Goal: Task Accomplishment & Management: Manage account settings

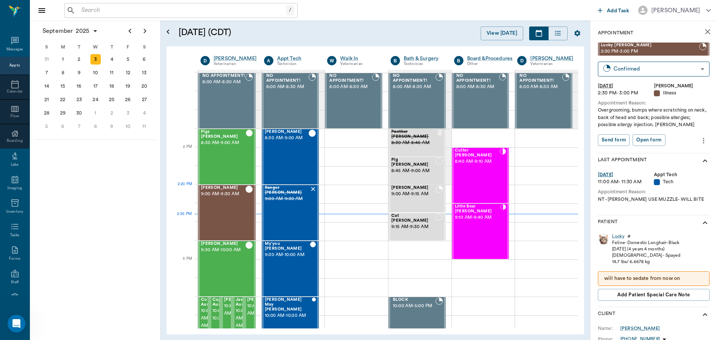
scroll to position [598, 0]
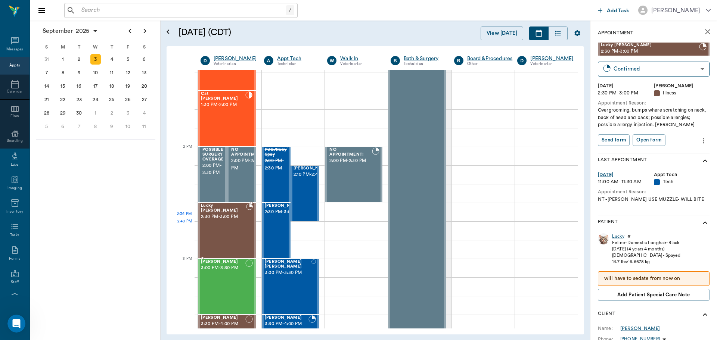
click at [233, 227] on div "Lucky Morphew 2:30 PM - 3:00 PM" at bounding box center [223, 230] width 45 height 55
click at [688, 74] on body "/ ​ Add Task Dr. Bert Ellsworth Nectar Messages Appts Calendar Flow Boarding La…" at bounding box center [358, 170] width 717 height 340
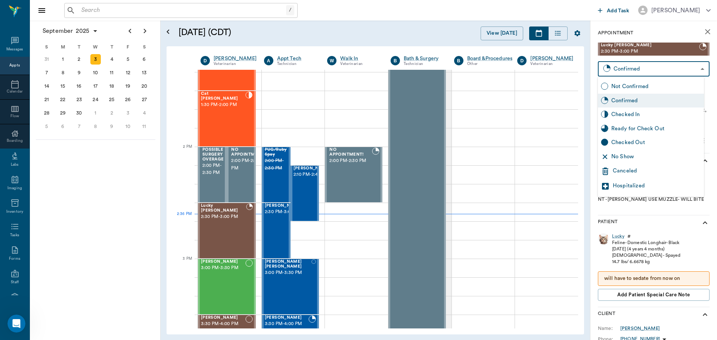
click at [674, 114] on div "Checked In" at bounding box center [656, 115] width 90 height 8
type input "CHECKED_IN"
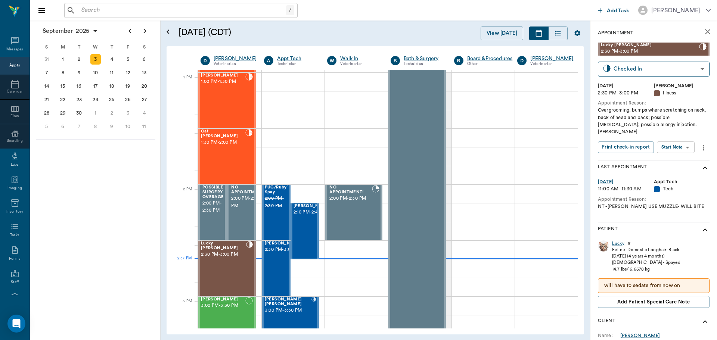
scroll to position [561, 0]
click at [689, 137] on body "/ ​ Add Task Dr. Bert Ellsworth Nectar Messages Appts Calendar Flow Boarding La…" at bounding box center [358, 170] width 717 height 340
click at [688, 155] on li "Start SOAP" at bounding box center [676, 155] width 52 height 12
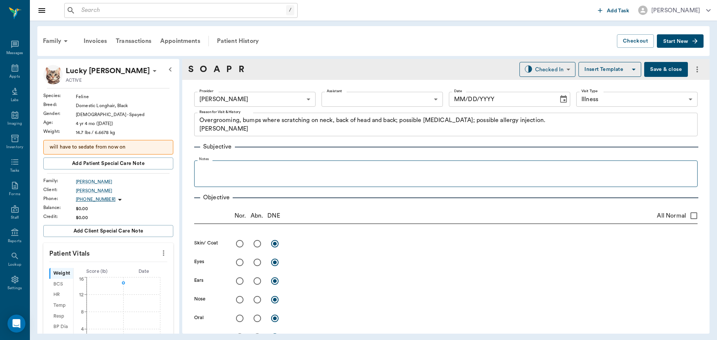
type input "63ec2f075fda476ae8351a4d"
type input "65d2be4f46e3a538d89b8c15"
type textarea "Overgrooming, bumps where scratching on neck, back of head and back; possible a…"
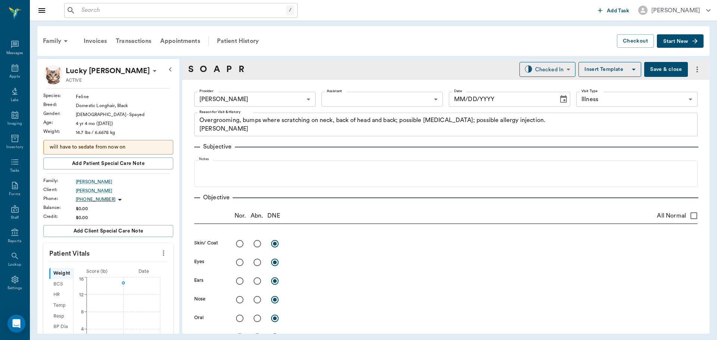
type input "[DATE]"
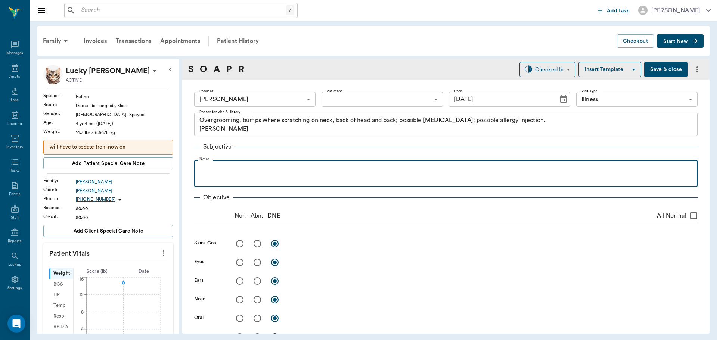
click at [262, 167] on p at bounding box center [446, 168] width 496 height 9
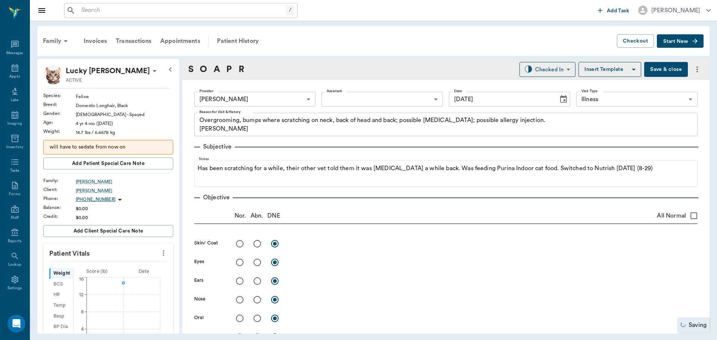
click at [662, 70] on button "Save & close" at bounding box center [666, 69] width 44 height 15
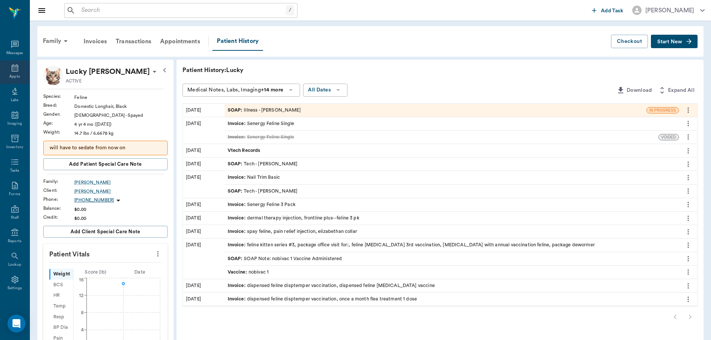
click at [10, 67] on icon at bounding box center [14, 67] width 9 height 9
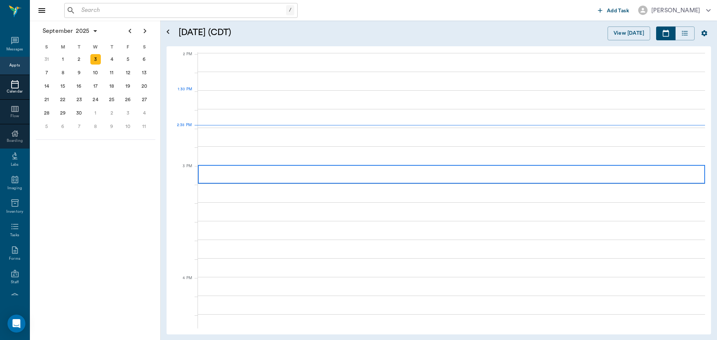
scroll to position [673, 0]
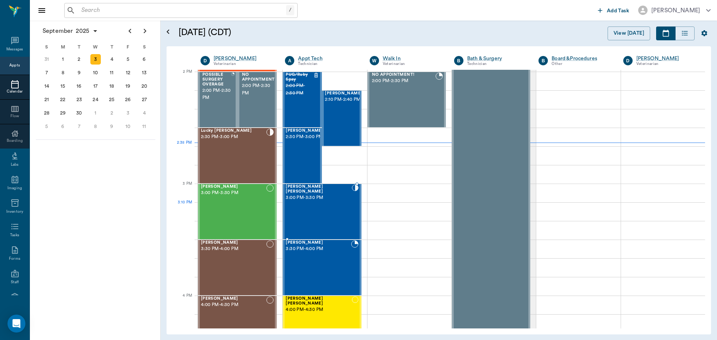
click at [326, 204] on div "Daisy Mae Herring 3:00 PM - 3:30 PM" at bounding box center [319, 211] width 66 height 55
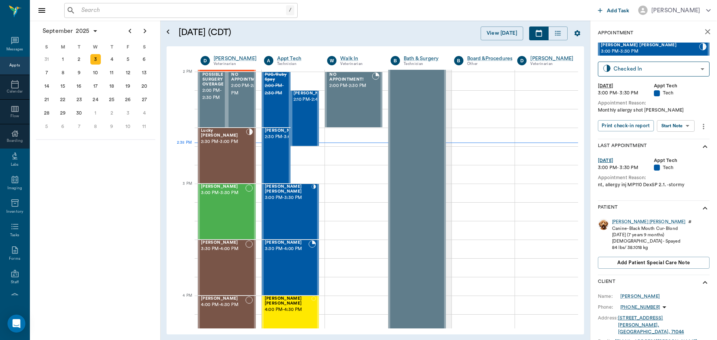
click at [623, 217] on div "Daisy Mae # Canine - Black Mouth Cur - Blond 11/24/2017 (7 years 9 months) Fema…" at bounding box center [654, 245] width 112 height 59
click at [624, 221] on div "Daisy Mae" at bounding box center [648, 222] width 73 height 6
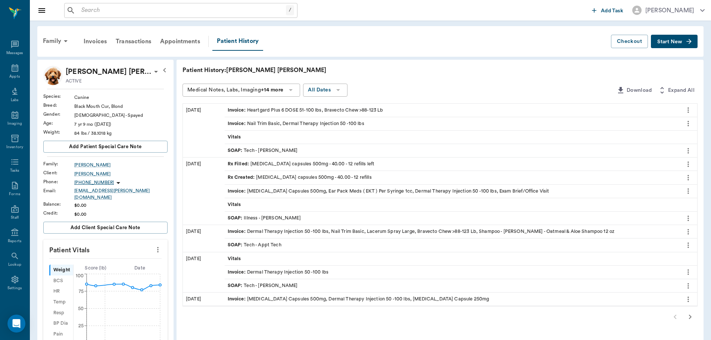
click at [301, 152] on div "SOAP : Tech - Julie Dickerson" at bounding box center [452, 150] width 454 height 13
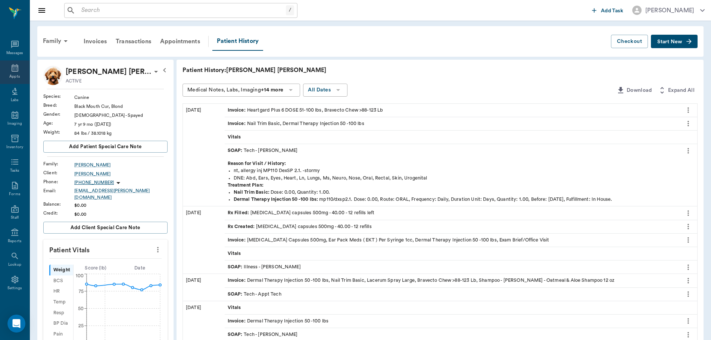
click at [13, 68] on icon at bounding box center [14, 67] width 9 height 9
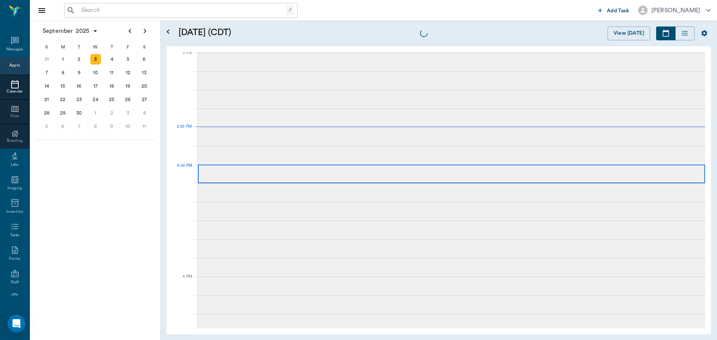
scroll to position [674, 0]
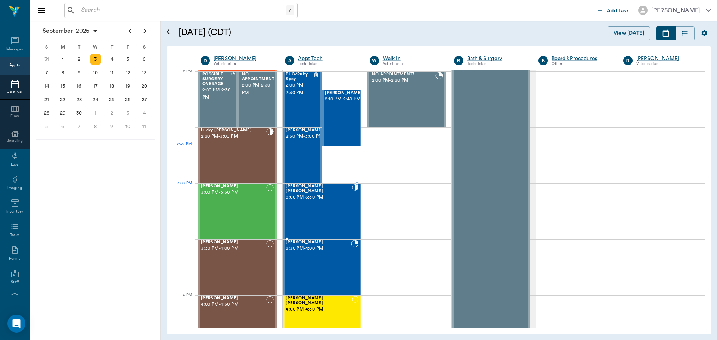
click at [321, 200] on div "Daisy Mae Herring 3:00 PM - 3:30 PM" at bounding box center [319, 211] width 66 height 55
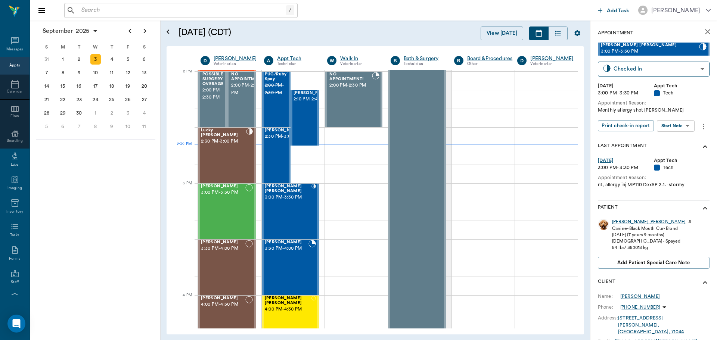
click at [685, 125] on body "/ ​ Add Task Dr. Bert Ellsworth Nectar Messages Appts Calendar Flow Boarding La…" at bounding box center [358, 170] width 717 height 340
click at [682, 143] on li "Start SOAP" at bounding box center [676, 141] width 52 height 12
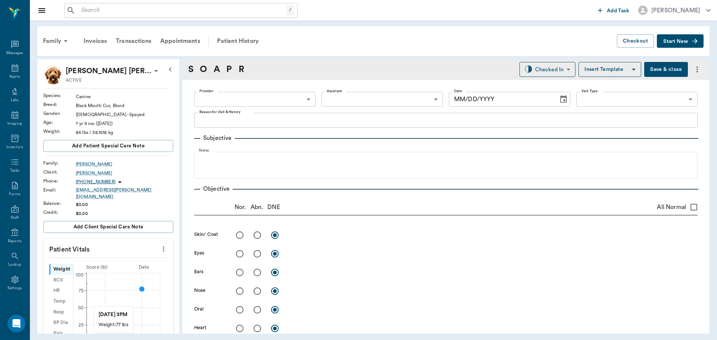
type input "63ec2f075fda476ae8351a4c"
type input "65d2be4f46e3a538d89b8c1a"
type textarea "Monthly allergy shot Christy"
type input "09/03/2025"
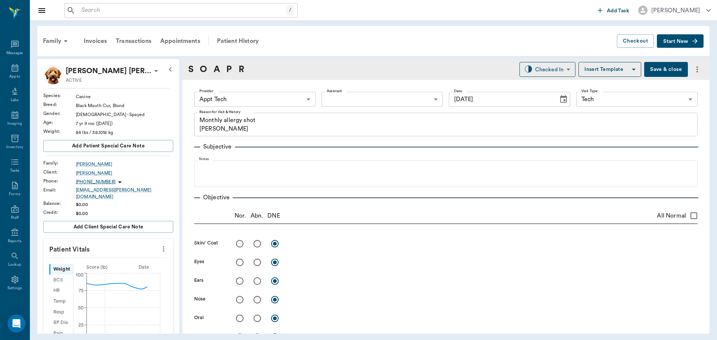
click at [159, 245] on icon "more" at bounding box center [163, 249] width 8 height 9
click at [132, 256] on span "Enter Vitals" at bounding box center [126, 257] width 63 height 8
click at [113, 266] on input "text" at bounding box center [107, 271] width 65 height 15
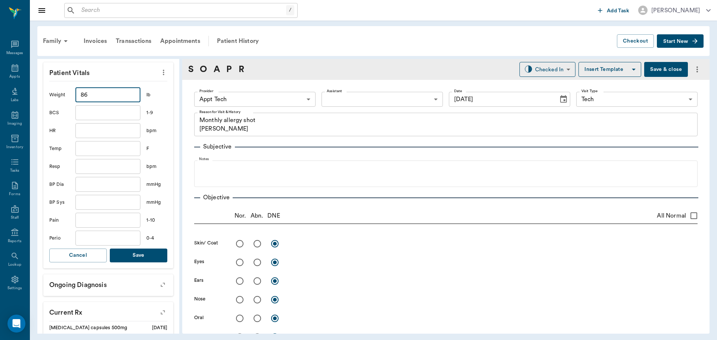
scroll to position [187, 0]
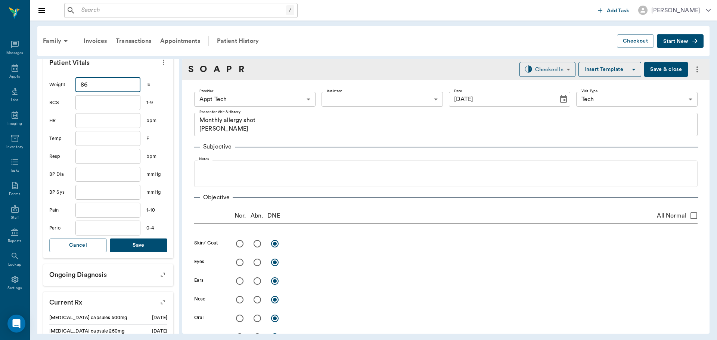
type input "86"
click at [150, 240] on button "Save" at bounding box center [138, 246] width 57 height 14
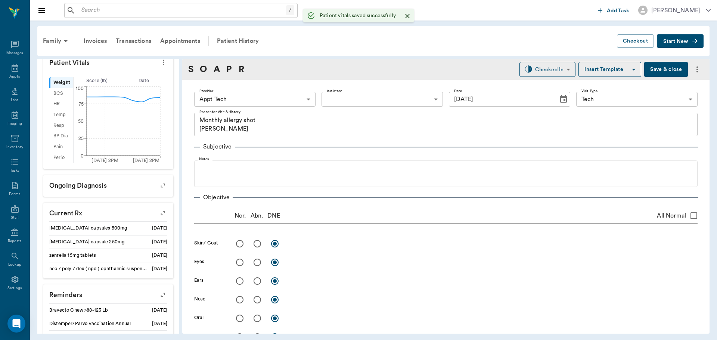
click at [262, 94] on body "/ ​ Add Task Dr. Bert Ellsworth Nectar Messages Appts Labs Imaging Inventory Ta…" at bounding box center [358, 170] width 717 height 340
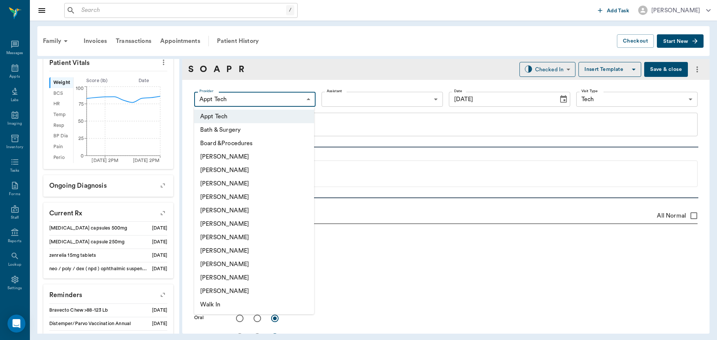
click at [240, 180] on li "Daniel Virnala" at bounding box center [254, 183] width 120 height 13
type input "642ef10e332a41444de2bad1"
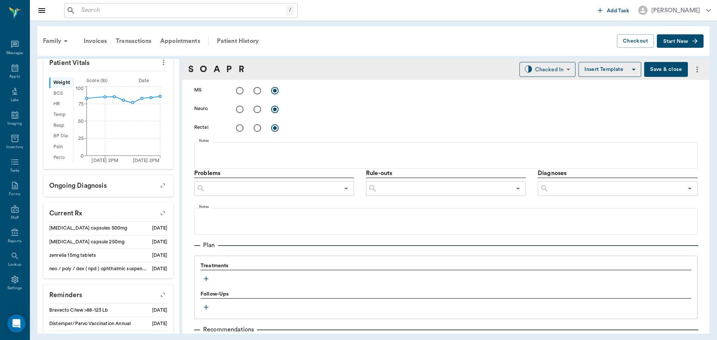
scroll to position [445, 0]
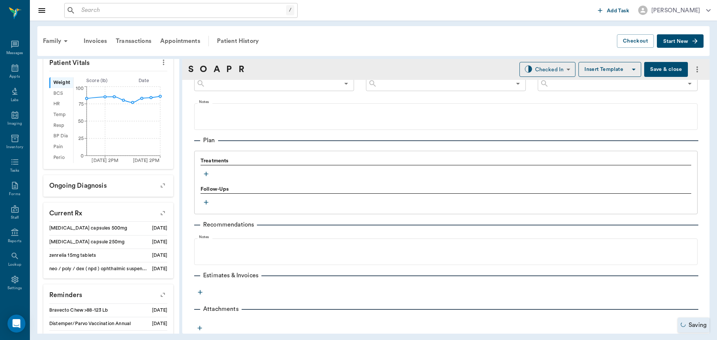
click at [205, 172] on icon "button" at bounding box center [205, 173] width 7 height 7
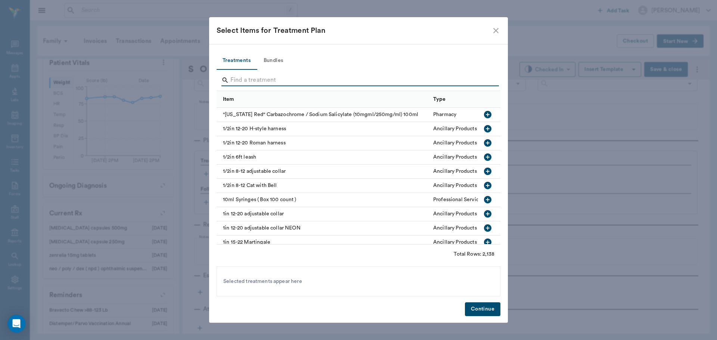
click at [283, 75] on input "Search" at bounding box center [358, 80] width 257 height 12
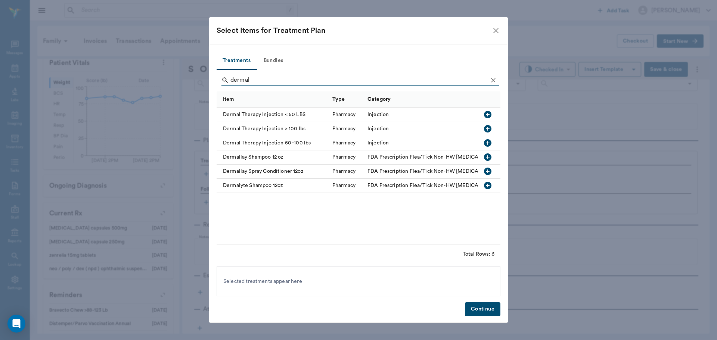
type input "dermal"
click at [490, 142] on icon "button" at bounding box center [487, 142] width 7 height 7
click at [477, 314] on button "Continue" at bounding box center [482, 309] width 35 height 14
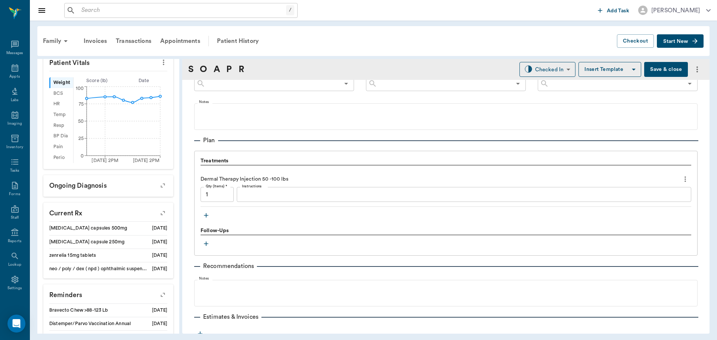
click at [279, 201] on div "x Instructions" at bounding box center [464, 194] width 454 height 15
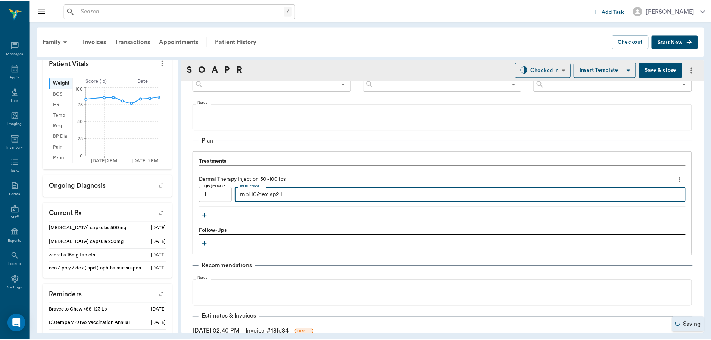
scroll to position [495, 0]
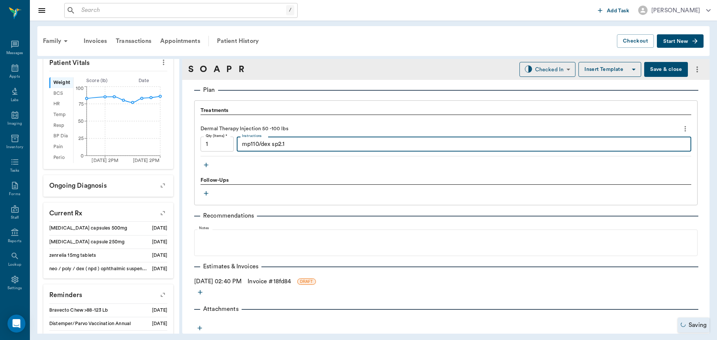
type textarea "mp110/dex sp2.1"
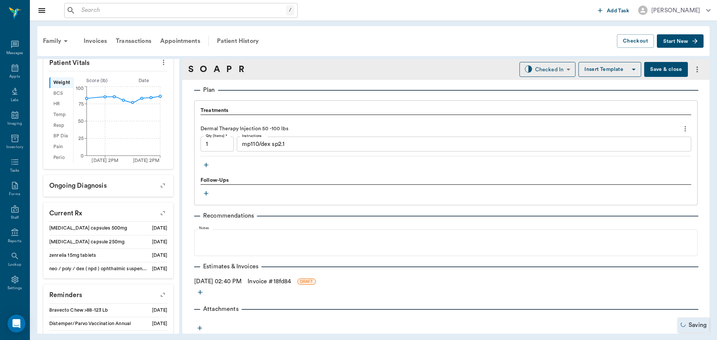
click at [285, 280] on link "Invoice # 18fd84" at bounding box center [269, 281] width 43 height 9
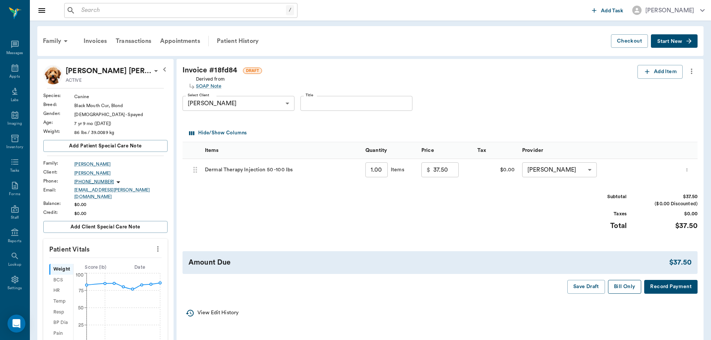
click at [627, 290] on button "Bill Only" at bounding box center [625, 287] width 34 height 14
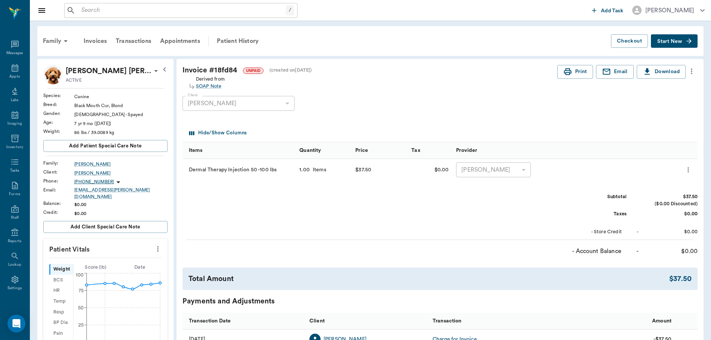
click at [671, 38] on button "Start New" at bounding box center [674, 41] width 47 height 14
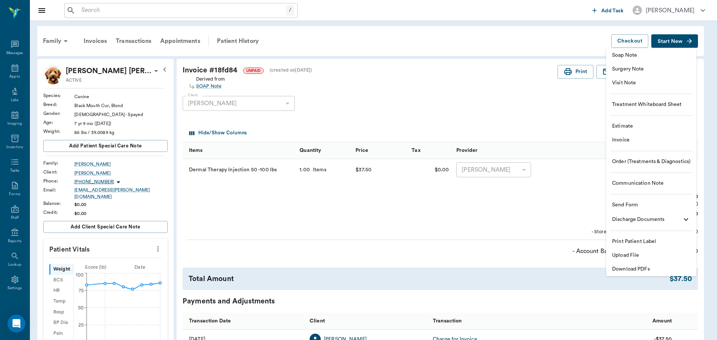
click at [644, 130] on li "Estimate" at bounding box center [651, 126] width 90 height 14
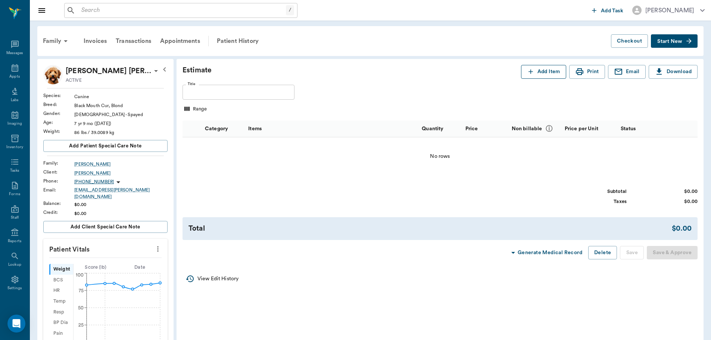
click at [542, 72] on button "Add Item" at bounding box center [543, 72] width 45 height 14
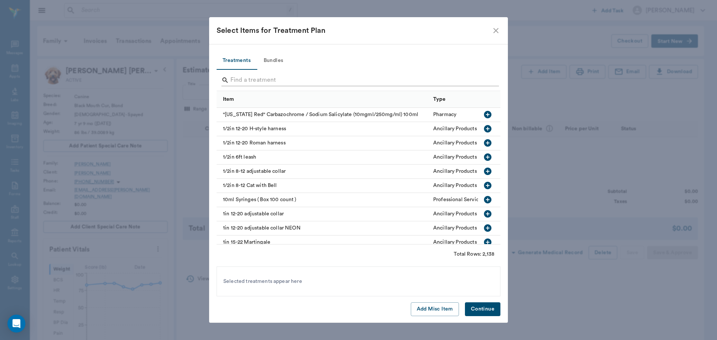
click at [302, 80] on input "Search" at bounding box center [358, 80] width 257 height 12
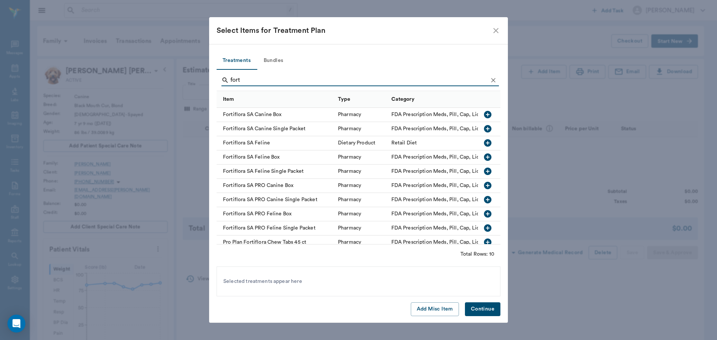
type input "fort"
click at [484, 115] on icon "button" at bounding box center [487, 114] width 7 height 7
click at [474, 308] on button "Continue" at bounding box center [482, 309] width 35 height 14
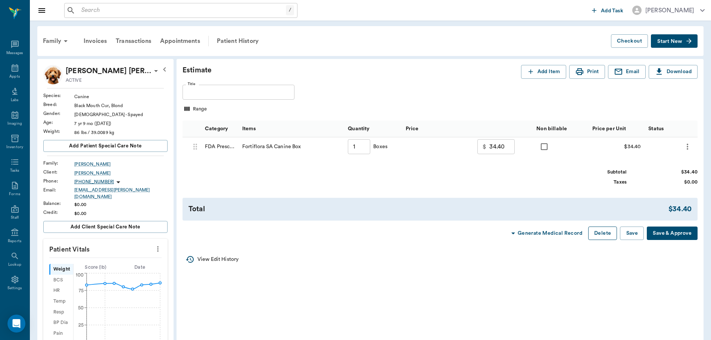
click at [602, 237] on button "Delete" at bounding box center [602, 234] width 29 height 14
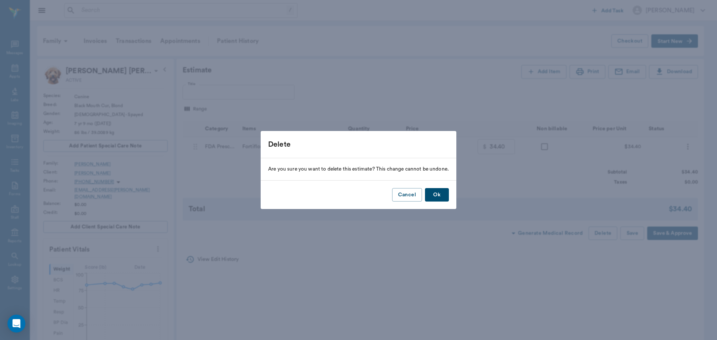
click at [442, 198] on button "Ok" at bounding box center [437, 195] width 24 height 14
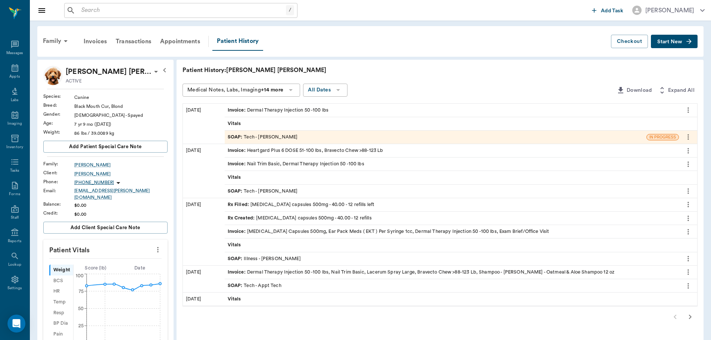
click at [668, 42] on span "Start New" at bounding box center [669, 42] width 25 height 0
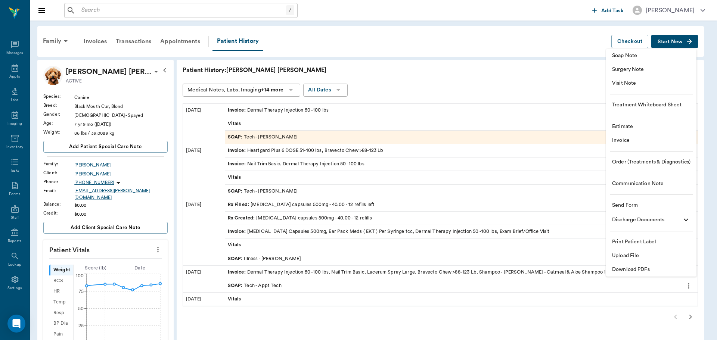
click at [646, 134] on li "Invoice" at bounding box center [651, 141] width 90 height 14
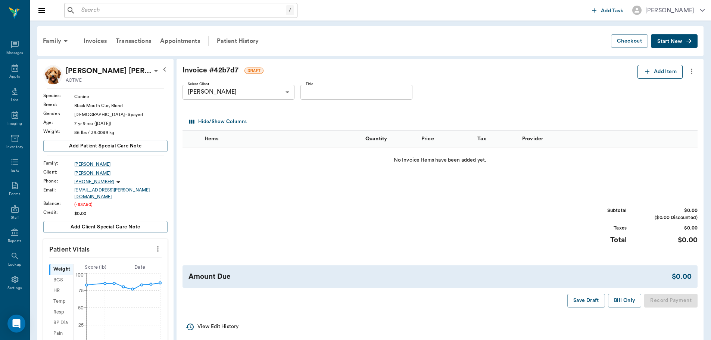
click at [663, 74] on button "Add Item" at bounding box center [660, 72] width 45 height 14
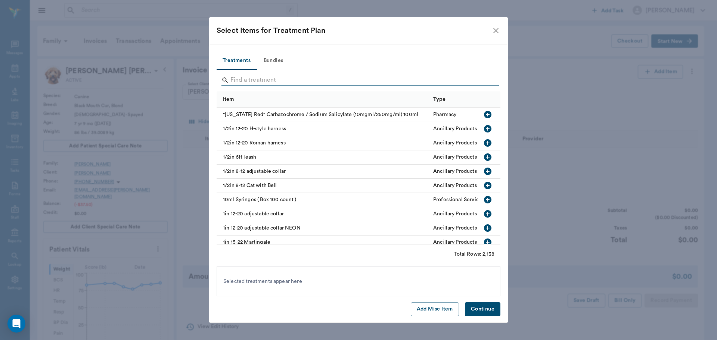
click at [385, 80] on input "Search" at bounding box center [358, 80] width 257 height 12
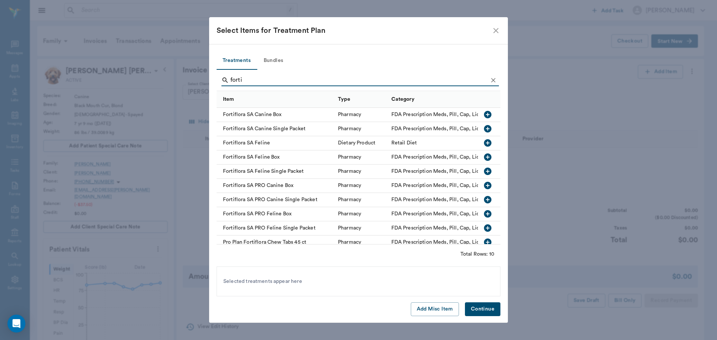
type input "forti"
click at [491, 30] on div "Select Items for Treatment Plan" at bounding box center [354, 31] width 275 height 12
click at [492, 31] on icon "close" at bounding box center [495, 30] width 9 height 9
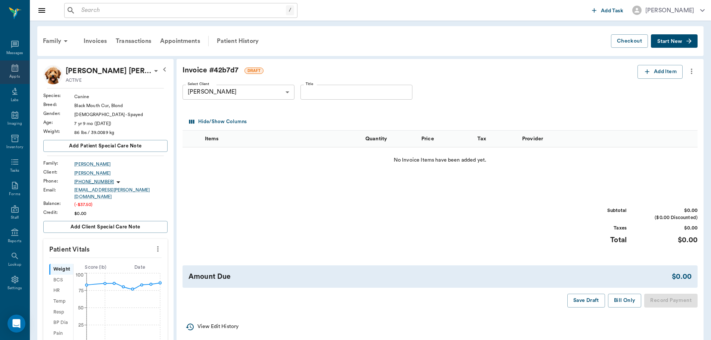
click at [9, 76] on div "Appts" at bounding box center [14, 77] width 10 height 6
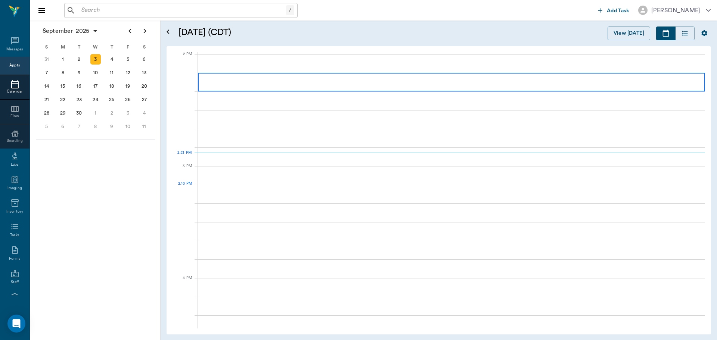
scroll to position [673, 0]
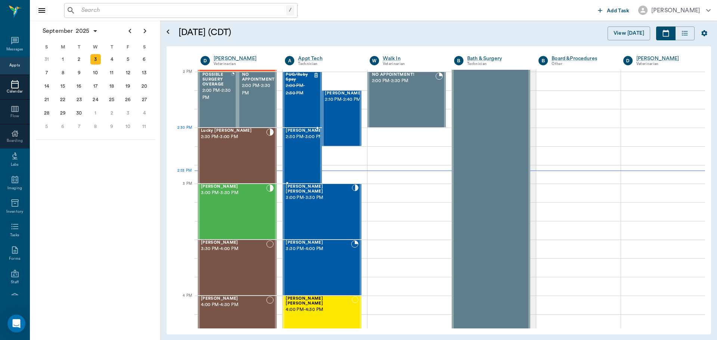
click at [323, 147] on div at bounding box center [323, 155] width 0 height 55
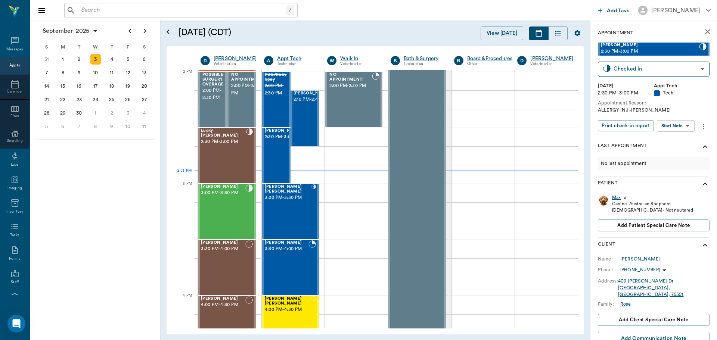
click at [612, 199] on div "Max" at bounding box center [616, 198] width 9 height 6
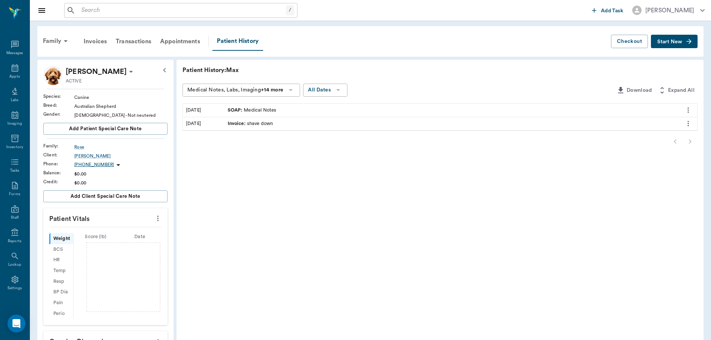
click at [270, 111] on div "SOAP : Medical Notes" at bounding box center [252, 110] width 49 height 7
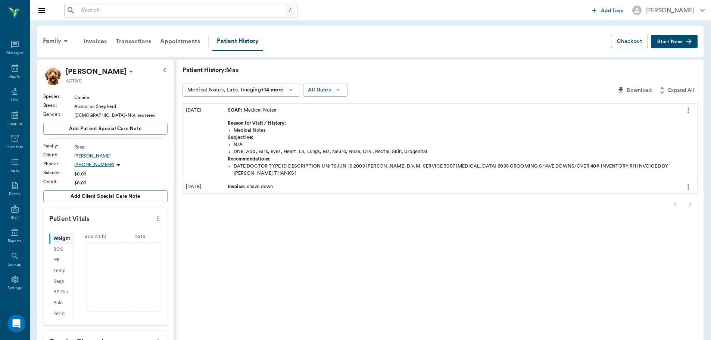
click at [270, 111] on div "SOAP : Medical Notes" at bounding box center [252, 110] width 49 height 7
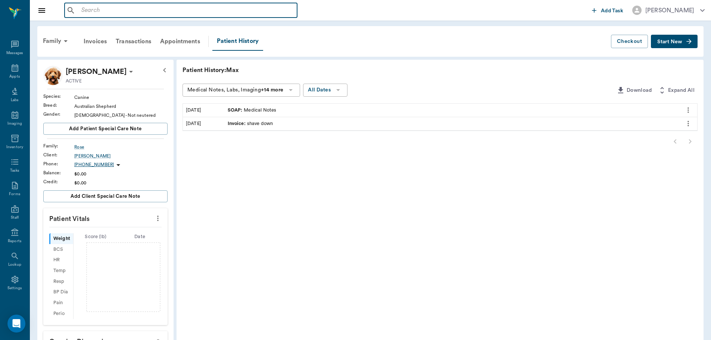
click at [109, 6] on input "text" at bounding box center [186, 10] width 216 height 10
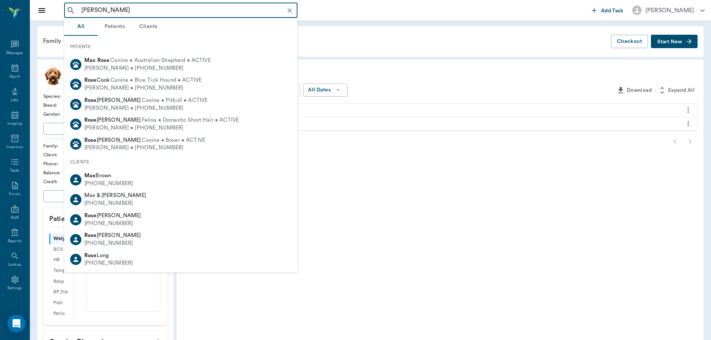
type input "max rose"
click at [380, 44] on div "Family Invoices Transactions Appointments Patient History" at bounding box center [324, 41] width 573 height 19
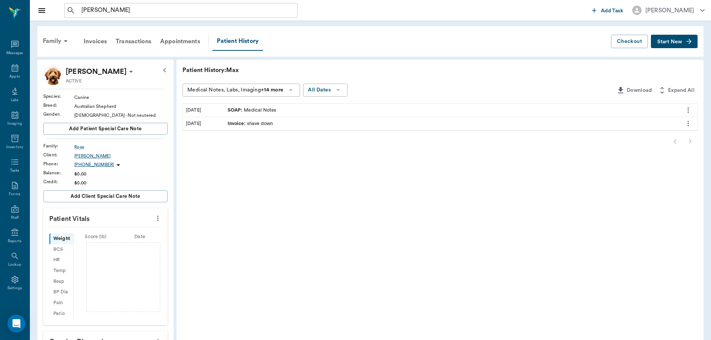
click at [84, 157] on div "Trent Rose" at bounding box center [120, 156] width 93 height 7
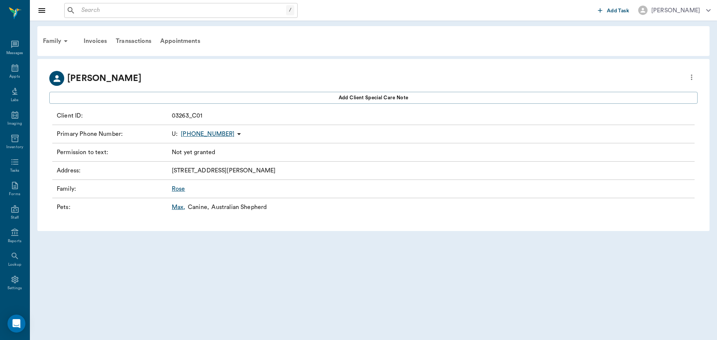
click at [176, 210] on link "Max ," at bounding box center [179, 207] width 14 height 9
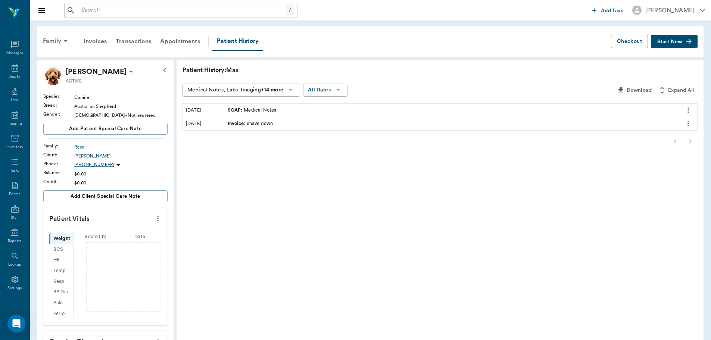
click at [64, 41] on icon at bounding box center [65, 41] width 9 height 9
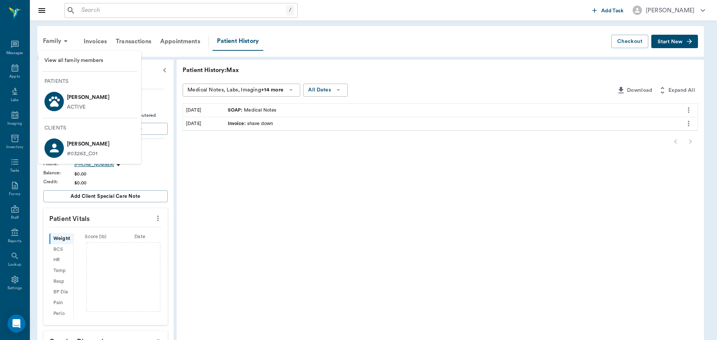
click at [98, 152] on li "Trent Rose #03263_C01" at bounding box center [89, 148] width 103 height 26
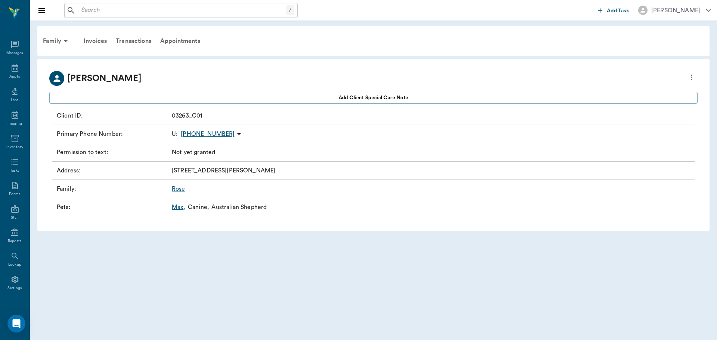
click at [697, 78] on button "more" at bounding box center [691, 77] width 12 height 13
click at [667, 101] on span "View edit history" at bounding box center [637, 104] width 105 height 8
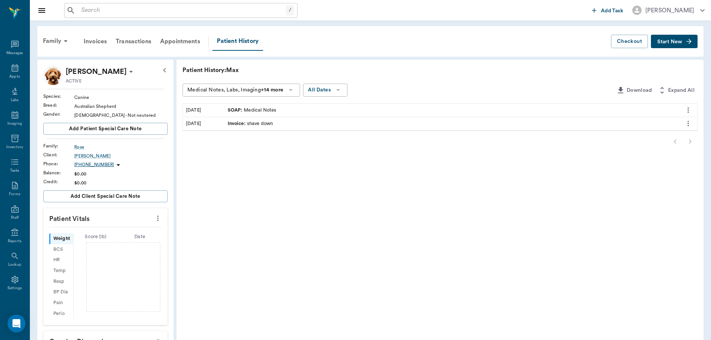
click at [283, 114] on div "SOAP : Medical Notes" at bounding box center [452, 110] width 454 height 13
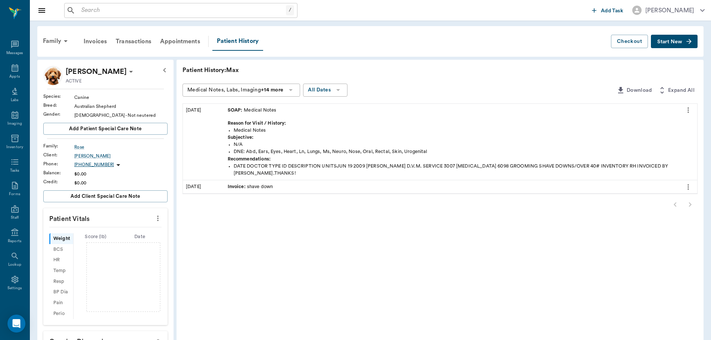
click at [289, 190] on div "Invoice : shave down" at bounding box center [452, 186] width 454 height 13
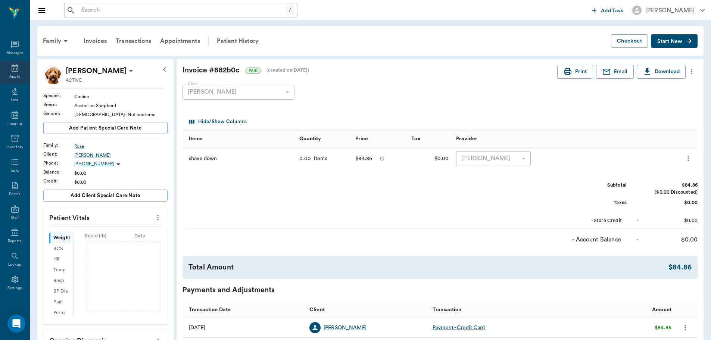
click at [9, 76] on div "Appts" at bounding box center [14, 77] width 10 height 6
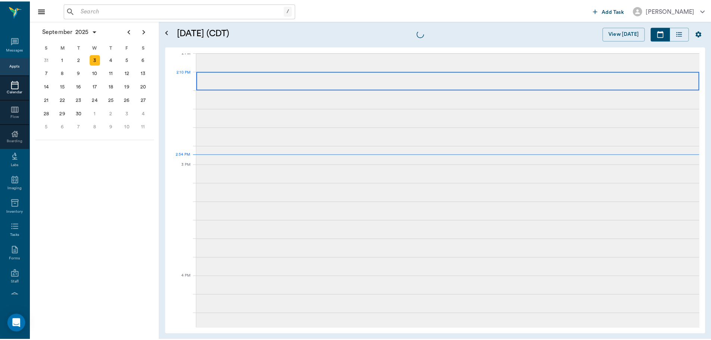
scroll to position [674, 0]
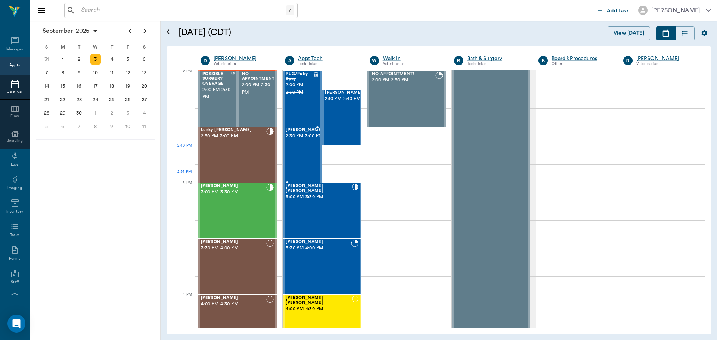
click at [308, 152] on div "Max Rose 2:30 PM - 3:00 PM" at bounding box center [304, 155] width 37 height 55
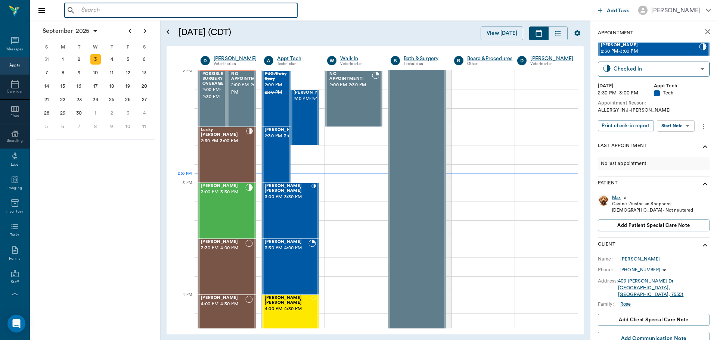
click at [153, 11] on input "text" at bounding box center [186, 10] width 216 height 10
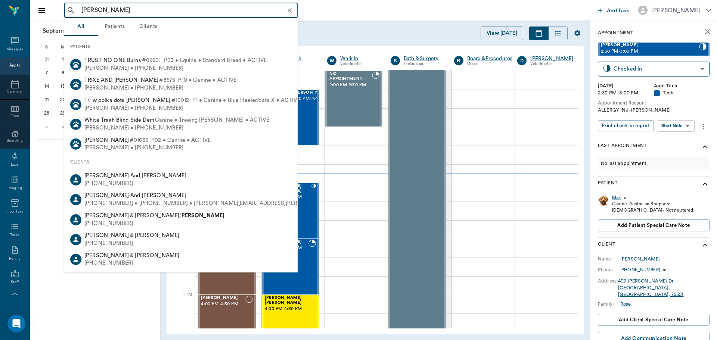
type input "trent rose"
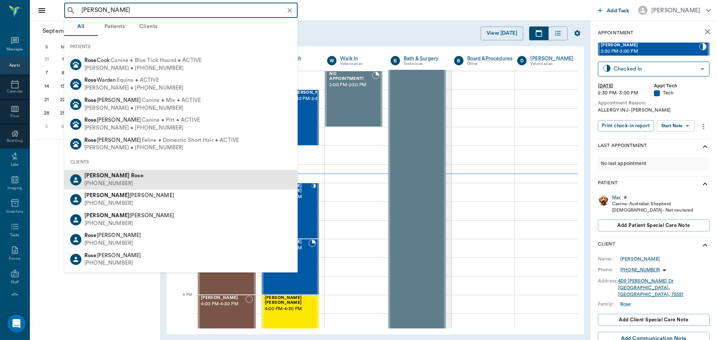
click at [159, 177] on div "Trent Rose (903) 796-4337" at bounding box center [180, 180] width 233 height 20
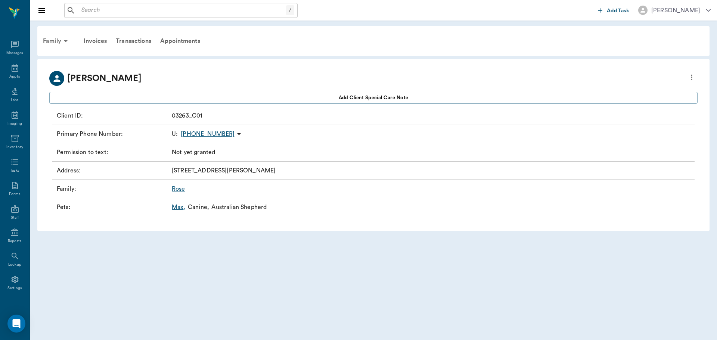
click at [59, 45] on div "Family" at bounding box center [56, 41] width 36 height 18
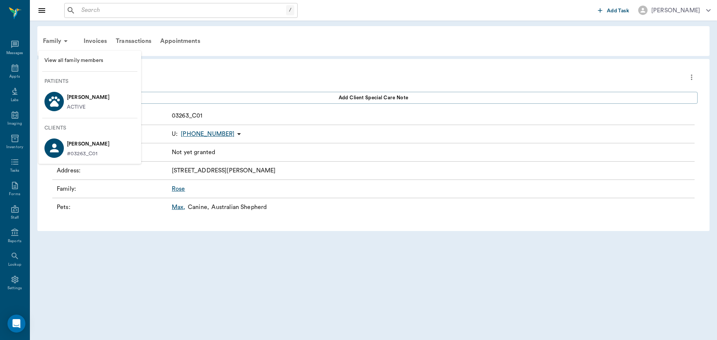
click at [294, 78] on div at bounding box center [358, 170] width 717 height 340
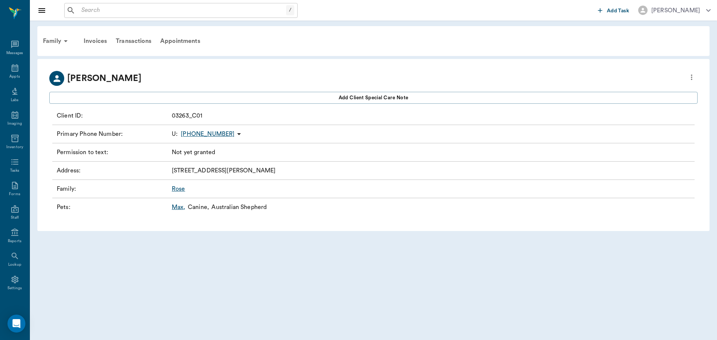
click at [690, 79] on icon "more" at bounding box center [691, 77] width 8 height 9
click at [639, 91] on span "Edit profile" at bounding box center [637, 90] width 105 height 8
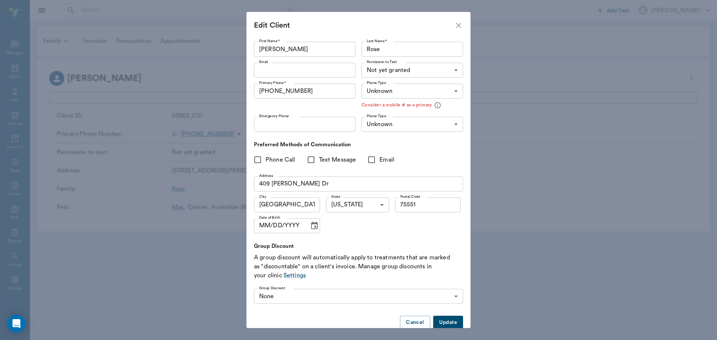
click at [460, 25] on icon "close" at bounding box center [458, 25] width 9 height 9
type input "MOBILE"
type input "LANDLINE"
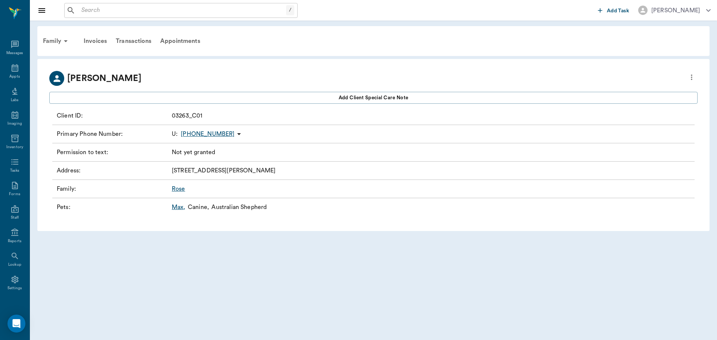
click at [180, 206] on link "Max ," at bounding box center [179, 207] width 14 height 9
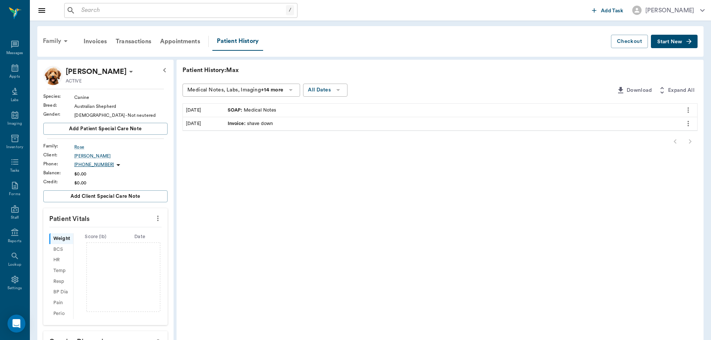
click at [53, 41] on div "Family" at bounding box center [56, 41] width 36 height 18
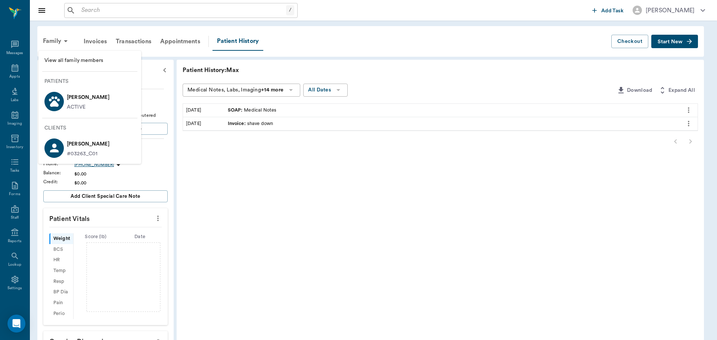
click at [81, 153] on p "#03263_C01" at bounding box center [88, 154] width 43 height 8
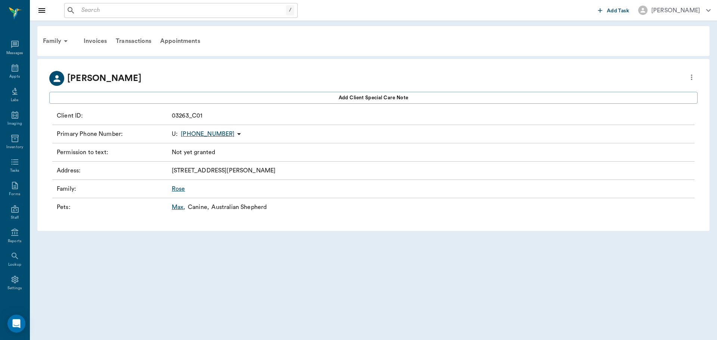
click at [177, 191] on link "Rose" at bounding box center [178, 189] width 13 height 6
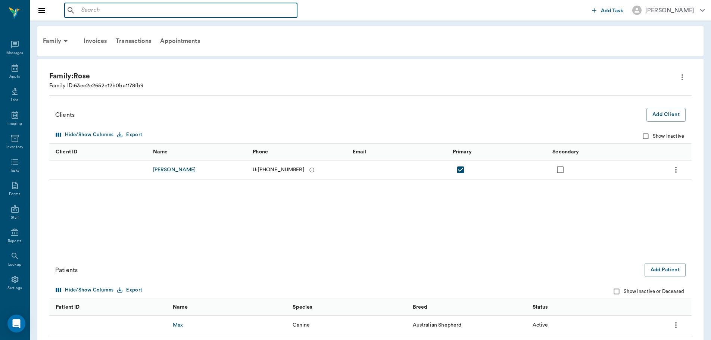
click at [87, 11] on input "text" at bounding box center [186, 10] width 216 height 10
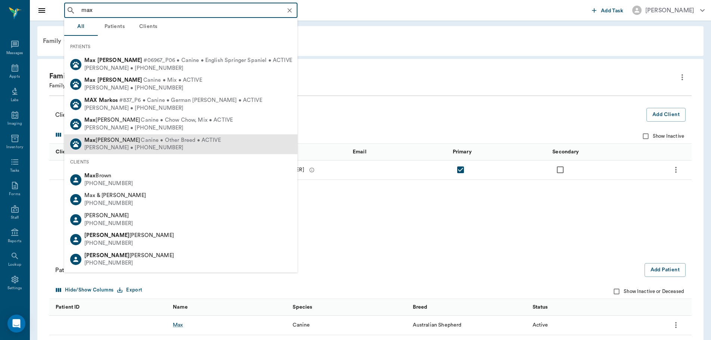
click at [141, 143] on span "Canine • Other Breed • ACTIVE" at bounding box center [181, 141] width 80 height 8
type input "max"
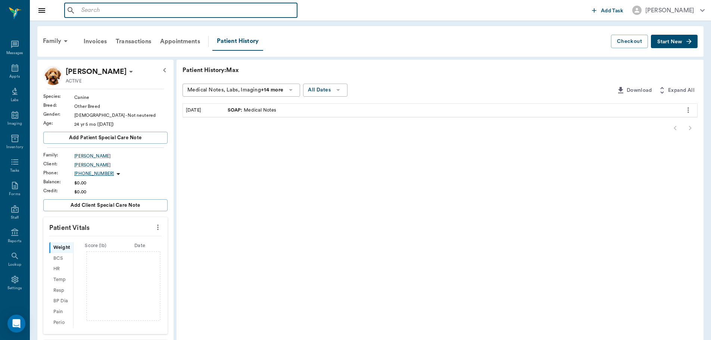
click at [100, 8] on input "text" at bounding box center [186, 10] width 216 height 10
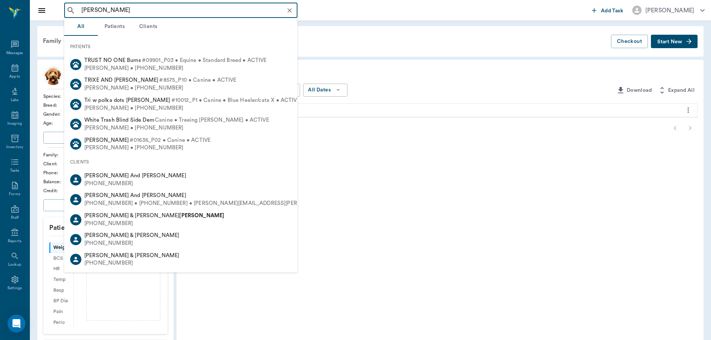
type input "trent rose"
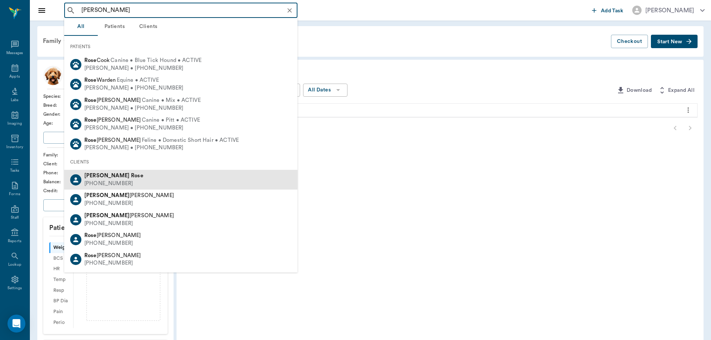
click at [106, 181] on div "(903) 796-4337" at bounding box center [113, 184] width 59 height 8
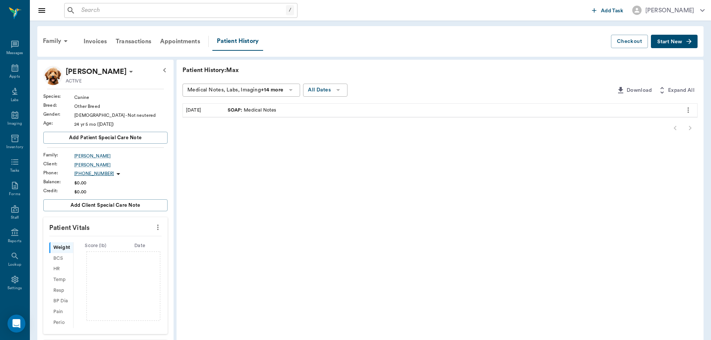
click at [151, 7] on input "text" at bounding box center [182, 10] width 208 height 10
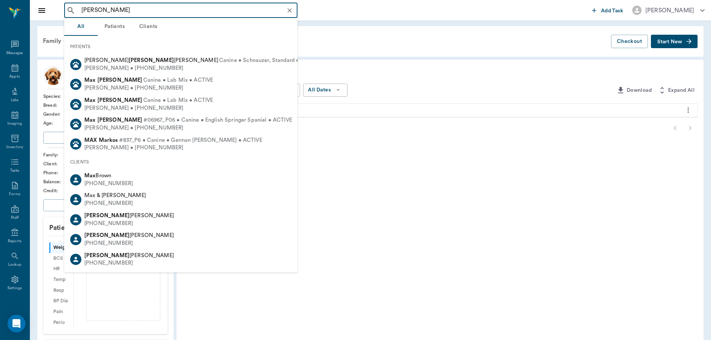
click at [154, 10] on input "max keith" at bounding box center [186, 10] width 217 height 10
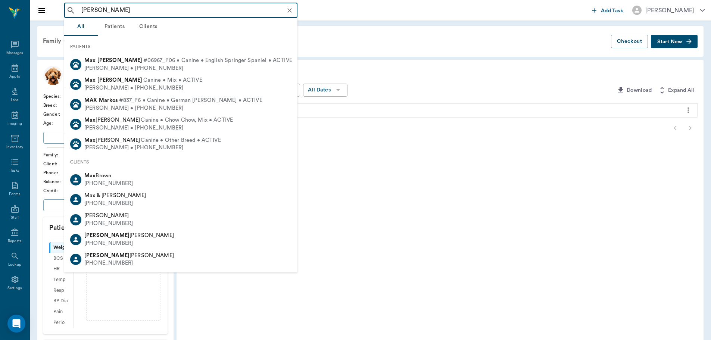
click at [175, 9] on input "max kieth" at bounding box center [186, 10] width 217 height 10
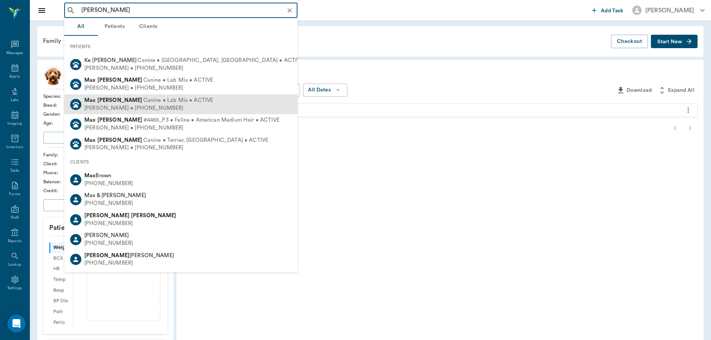
click at [206, 103] on div "Max Keithley Canine • Lab Mix • ACTIVE Amanda Keithley • (903) 824-3606" at bounding box center [180, 104] width 233 height 20
type input "max ke"
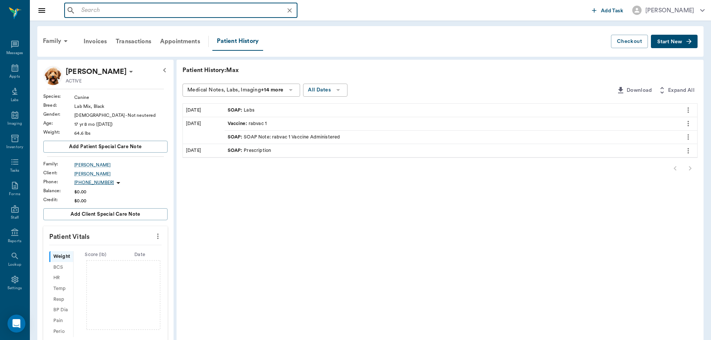
click at [139, 10] on input "text" at bounding box center [186, 10] width 217 height 10
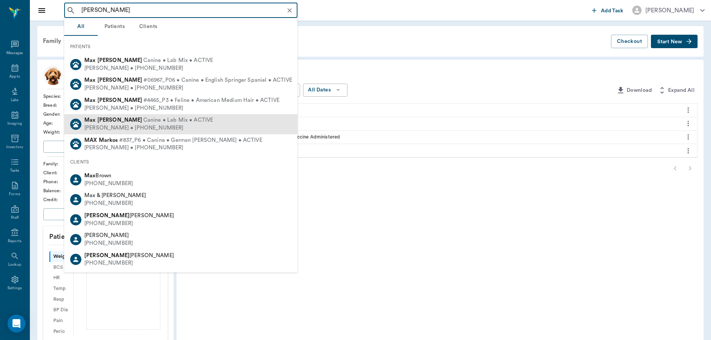
click at [198, 119] on div "Max Keithley Canine • Lab Mix • ACTIVE Amanda Keithley • (903) 824-3606" at bounding box center [180, 124] width 233 height 20
type input "max kee"
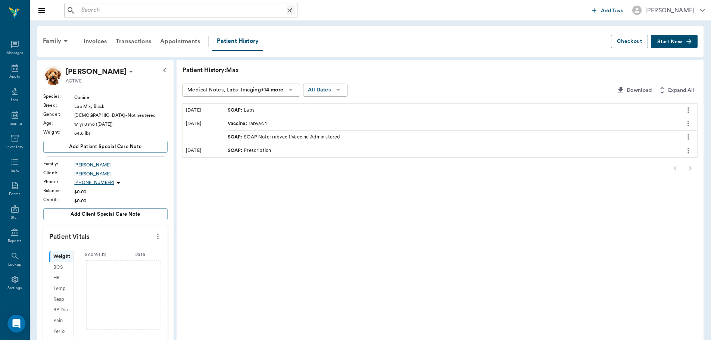
click at [189, 18] on div "/ ​" at bounding box center [180, 10] width 233 height 15
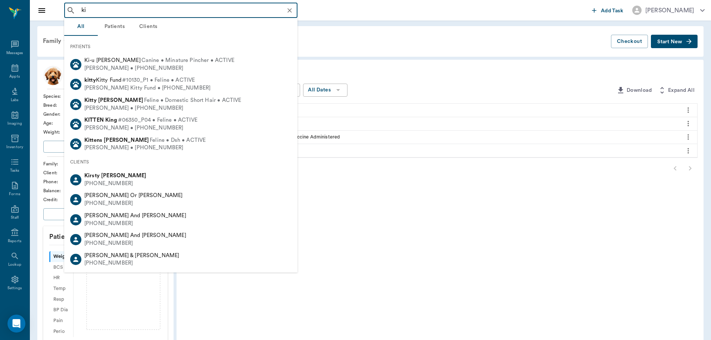
type input "k"
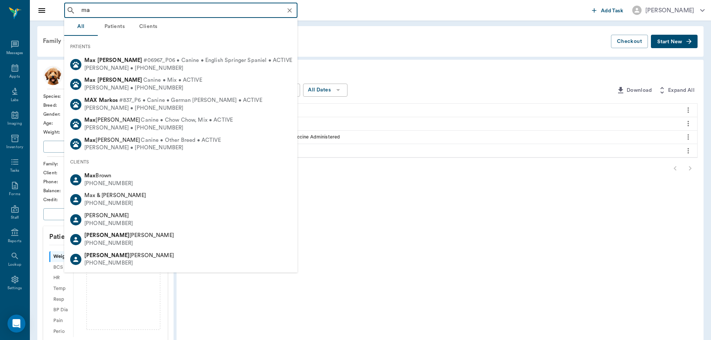
type input "m"
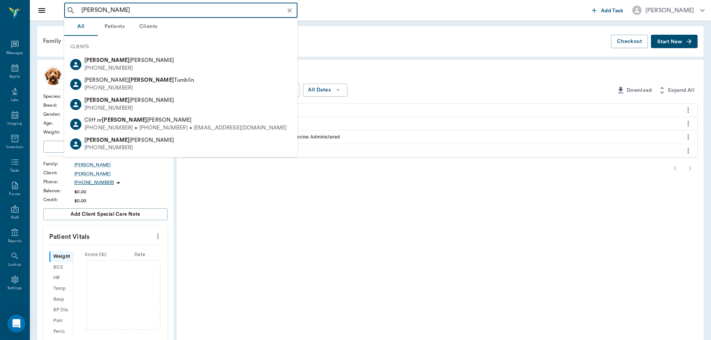
click at [148, 10] on input "kieth" at bounding box center [186, 10] width 217 height 10
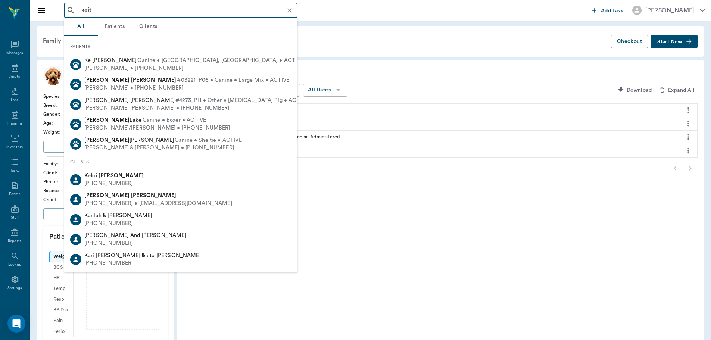
type input "keith"
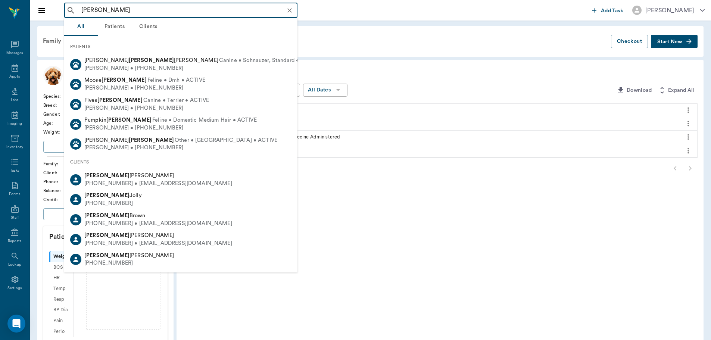
click at [206, 15] on input "keith" at bounding box center [186, 10] width 217 height 10
click at [290, 9] on icon "Clear" at bounding box center [289, 10] width 7 height 7
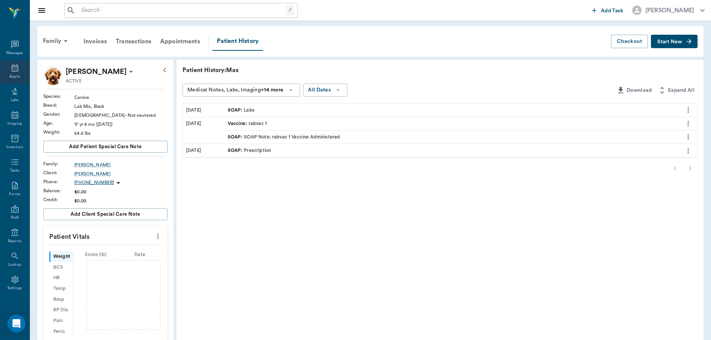
click at [13, 68] on icon at bounding box center [14, 67] width 9 height 9
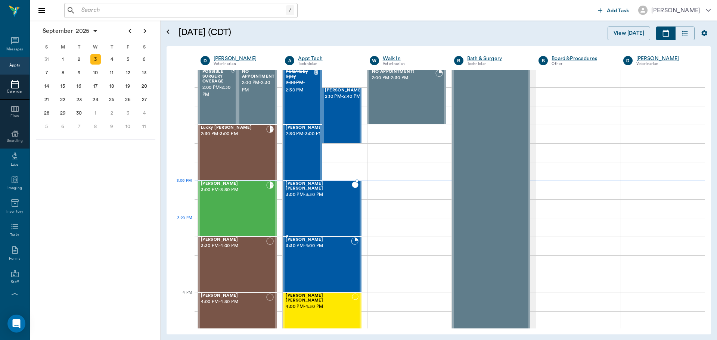
scroll to position [673, 0]
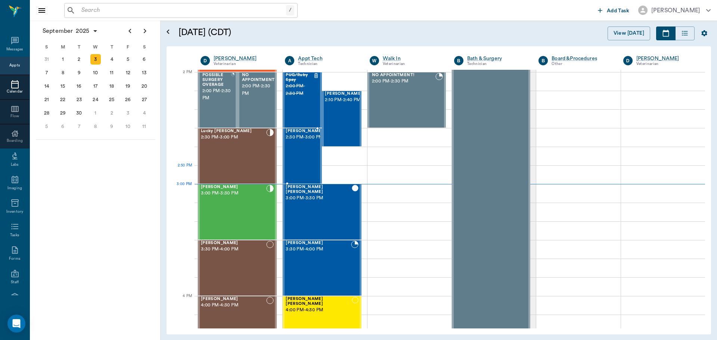
click at [301, 167] on div "Max Rose 2:30 PM - 3:00 PM" at bounding box center [304, 156] width 37 height 55
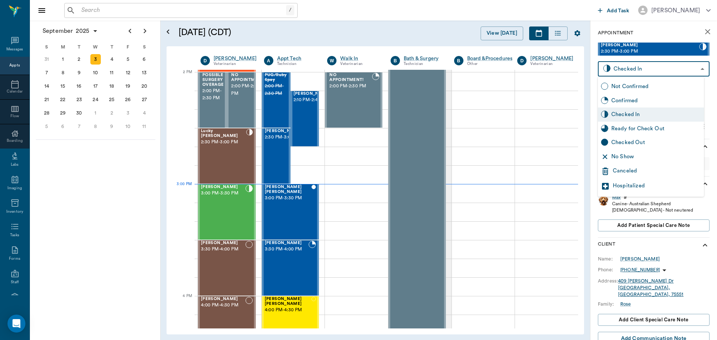
click at [660, 71] on body "/ ​ Add Task Dr. Bert Ellsworth Nectar Messages Appts Calendar Flow Boarding La…" at bounding box center [358, 170] width 717 height 340
click at [622, 173] on div "Canceled" at bounding box center [657, 171] width 88 height 9
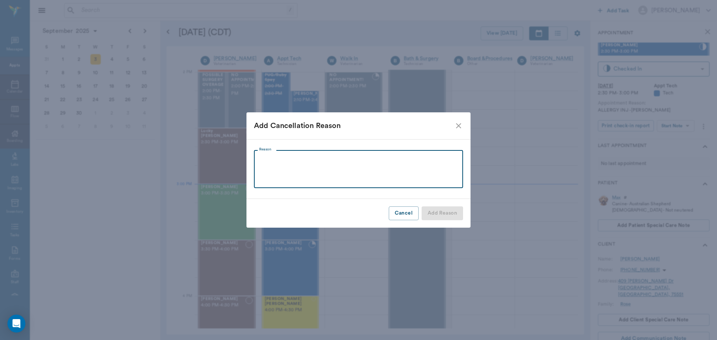
click at [264, 160] on textarea "Reason" at bounding box center [358, 169] width 199 height 26
type textarea "wrong owner/lisa"
click at [447, 212] on button "Add Reason" at bounding box center [442, 213] width 41 height 14
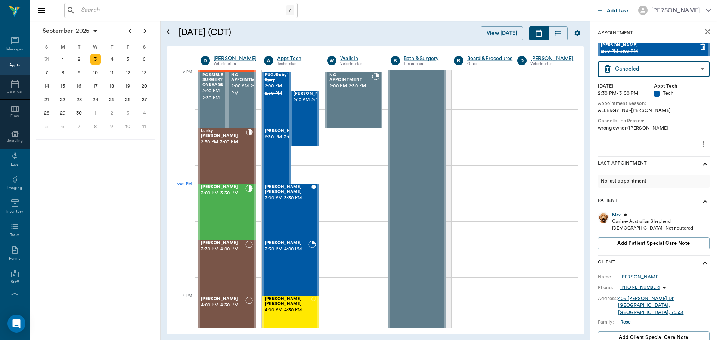
type input "CANCELED"
click at [295, 151] on div at bounding box center [293, 156] width 63 height 19
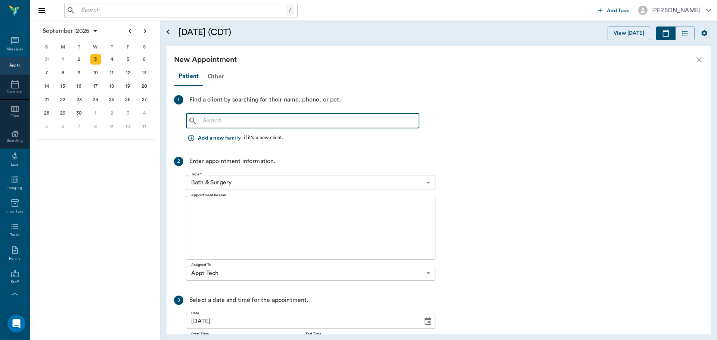
click at [217, 122] on input "text" at bounding box center [308, 121] width 216 height 10
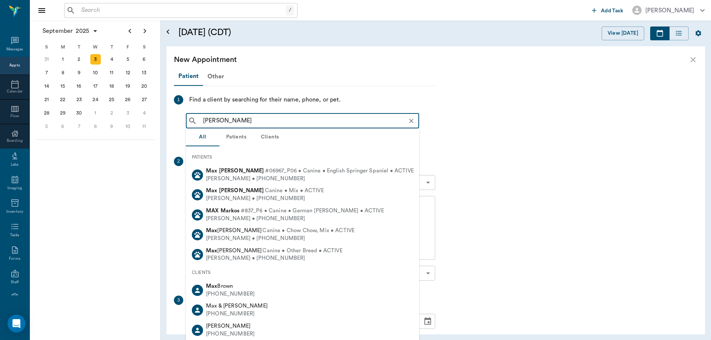
drag, startPoint x: 233, startPoint y: 122, endPoint x: 214, endPoint y: 121, distance: 19.1
click at [214, 121] on input "max sasey" at bounding box center [308, 121] width 217 height 10
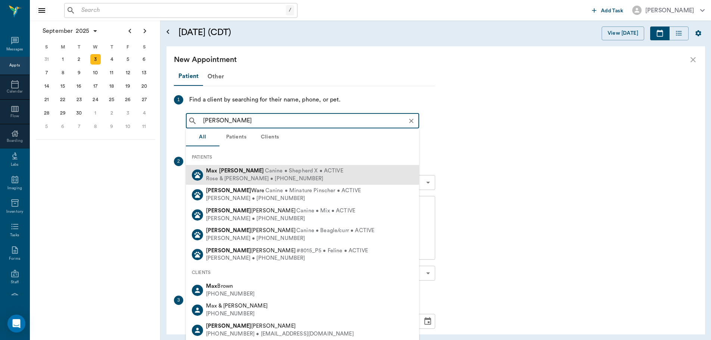
click at [261, 177] on div "Rose & Bill Casey • (430) 200-9777" at bounding box center [274, 179] width 137 height 8
type input "max casey"
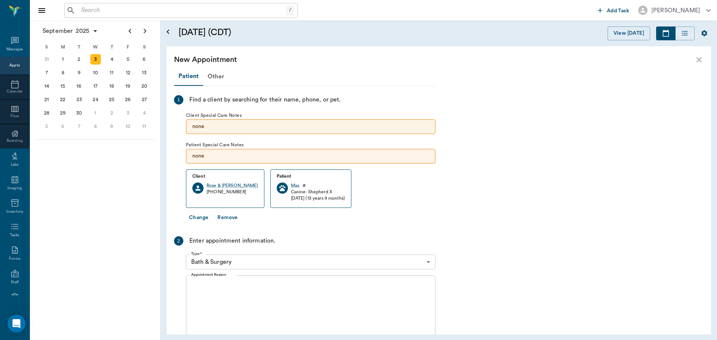
click at [224, 262] on body "/ ​ Add Task Dr. Bert Ellsworth Nectar Messages Appts Calendar Flow Boarding La…" at bounding box center [358, 170] width 717 height 340
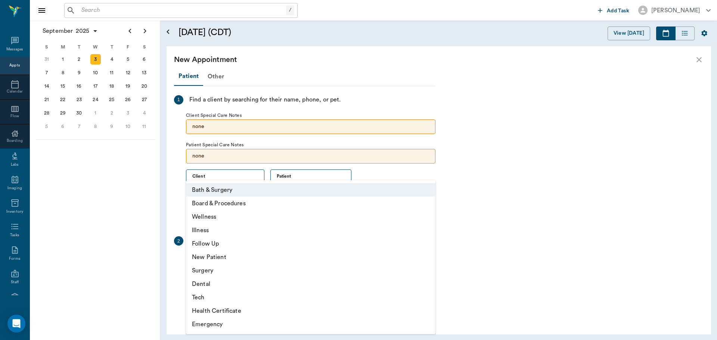
click at [201, 294] on li "Tech" at bounding box center [310, 297] width 249 height 13
type input "65d2be4f46e3a538d89b8c1a"
type input "03:10 PM"
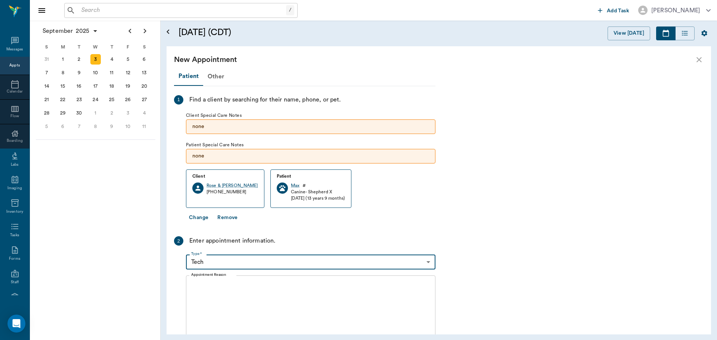
click at [201, 285] on textarea "Appointment Reason" at bounding box center [310, 308] width 239 height 52
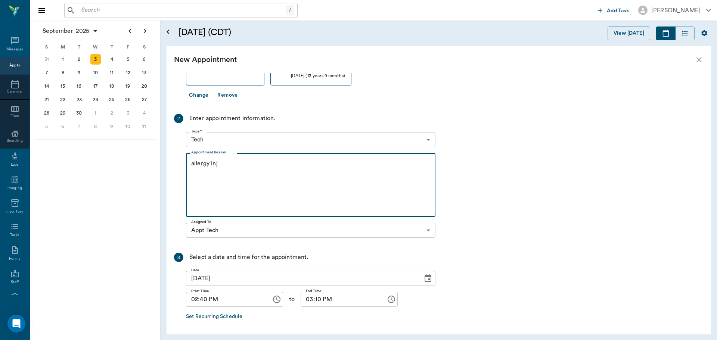
scroll to position [149, 0]
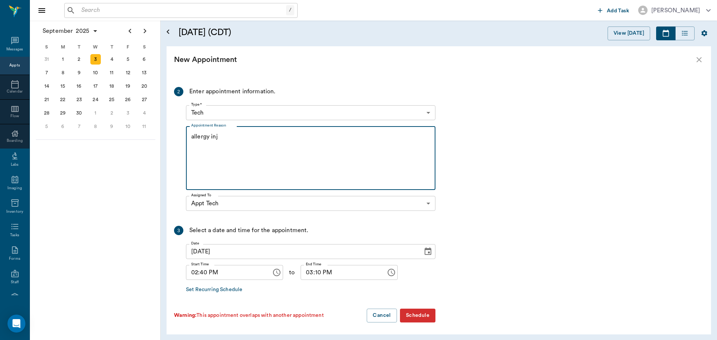
type textarea "allergy inj"
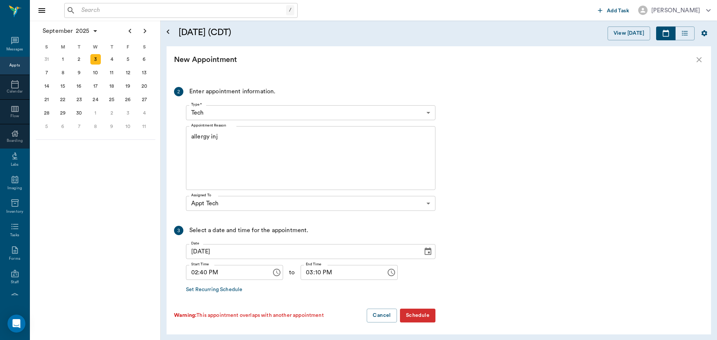
click at [423, 317] on button "Schedule" at bounding box center [417, 316] width 35 height 14
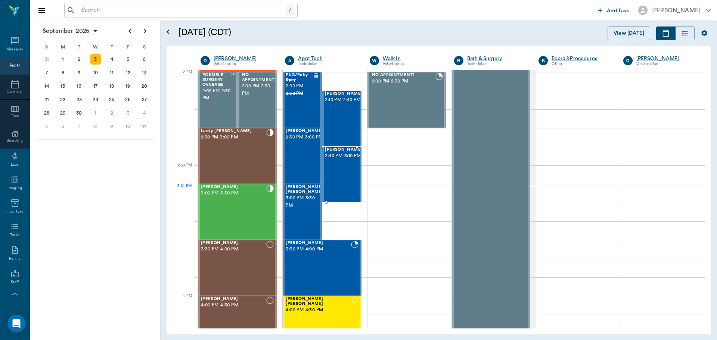
click at [339, 175] on div "Max Casey 2:40 PM - 3:10 PM" at bounding box center [343, 174] width 37 height 55
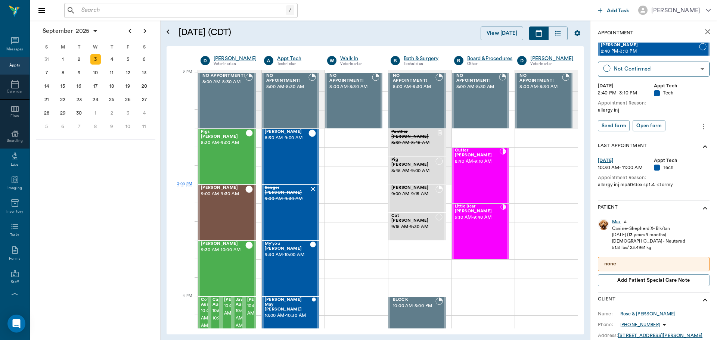
scroll to position [673, 0]
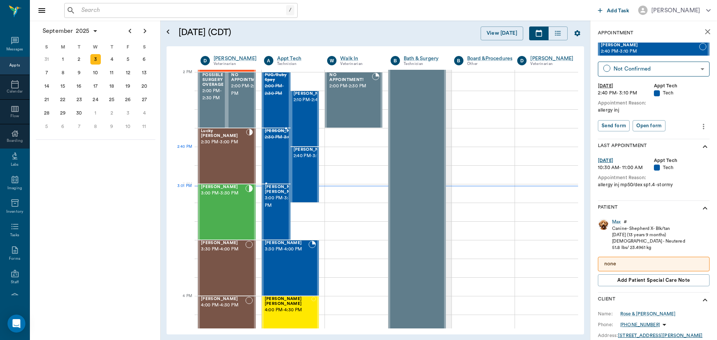
click at [278, 141] on span "2:30 PM - 3:00 PM" at bounding box center [283, 137] width 37 height 7
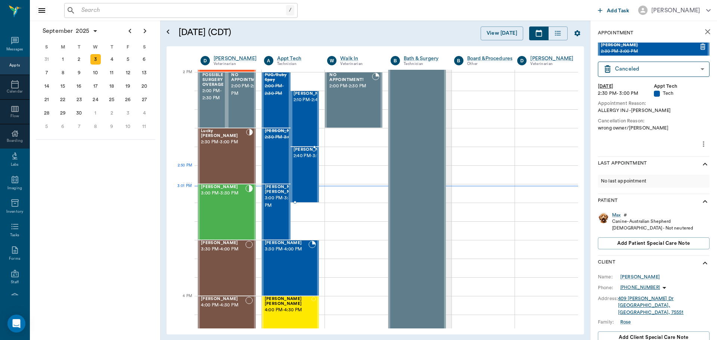
click at [301, 160] on span "2:40 PM - 3:10 PM" at bounding box center [311, 155] width 37 height 7
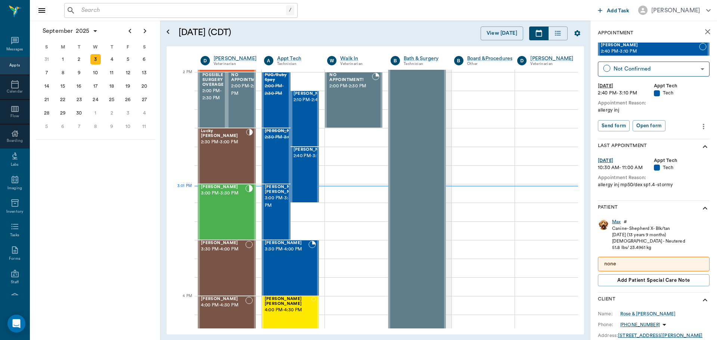
click at [615, 222] on div "Max" at bounding box center [616, 222] width 9 height 6
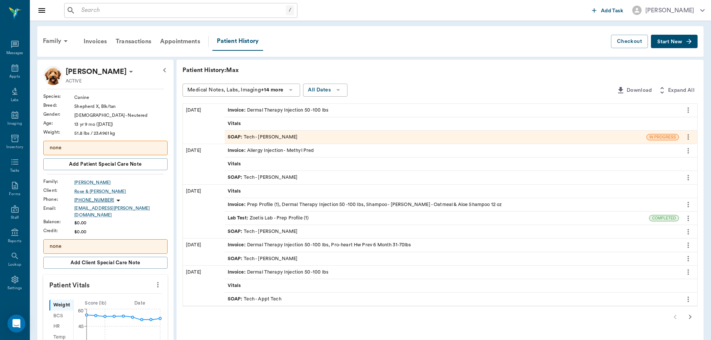
click at [239, 136] on span "SOAP :" at bounding box center [236, 137] width 16 height 7
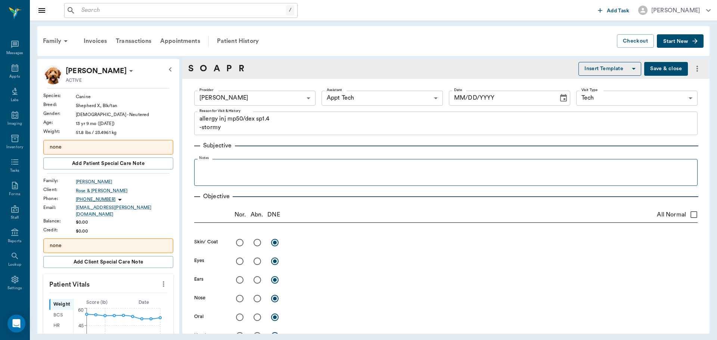
type input "682b670d8bdc6f7f8feef3db"
type input "63ec2f075fda476ae8351a4c"
type input "65d2be4f46e3a538d89b8c1a"
type textarea "allergy inj mp50/dex sp1.4 -stormy"
type input "08/05/2025"
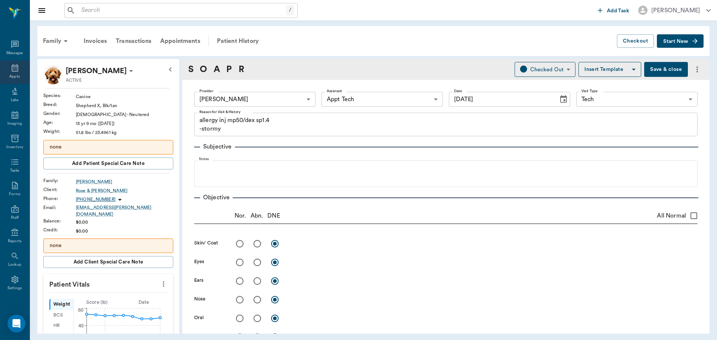
click at [11, 69] on icon at bounding box center [14, 67] width 9 height 9
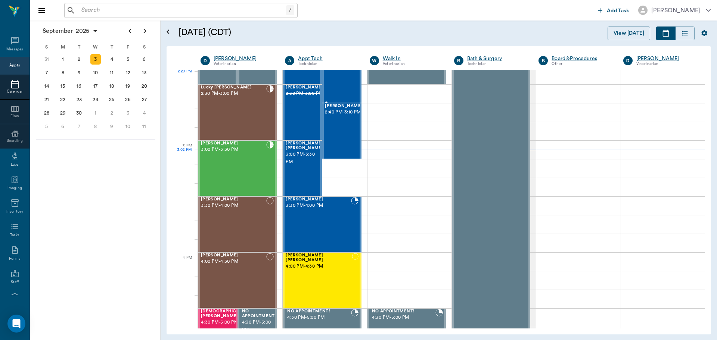
scroll to position [711, 0]
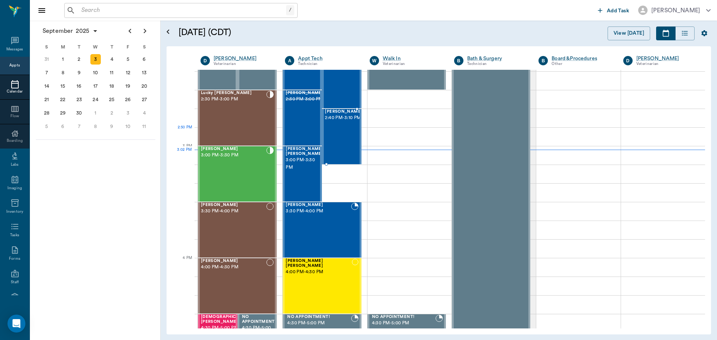
click at [345, 130] on div "Max Casey 2:40 PM - 3:10 PM" at bounding box center [343, 136] width 37 height 55
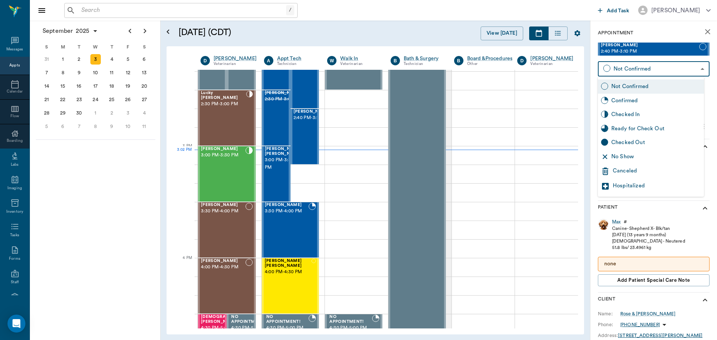
click at [634, 71] on body "/ ​ Add Task Dr. Bert Ellsworth Nectar Messages Appts Calendar Flow Boarding La…" at bounding box center [358, 170] width 717 height 340
click at [630, 115] on div "Checked In" at bounding box center [656, 115] width 90 height 8
type input "CHECKED_IN"
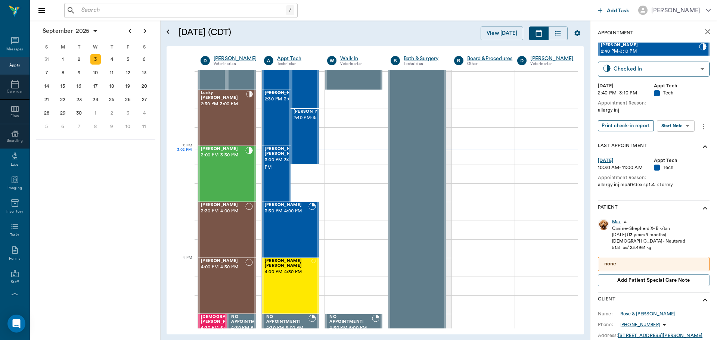
click at [629, 127] on button "Print check-in report" at bounding box center [626, 126] width 56 height 12
click at [619, 223] on div "Max" at bounding box center [616, 222] width 9 height 6
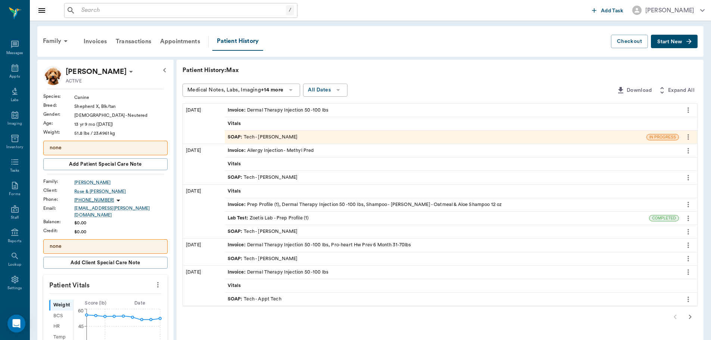
click at [675, 42] on span "Start New" at bounding box center [669, 42] width 25 height 0
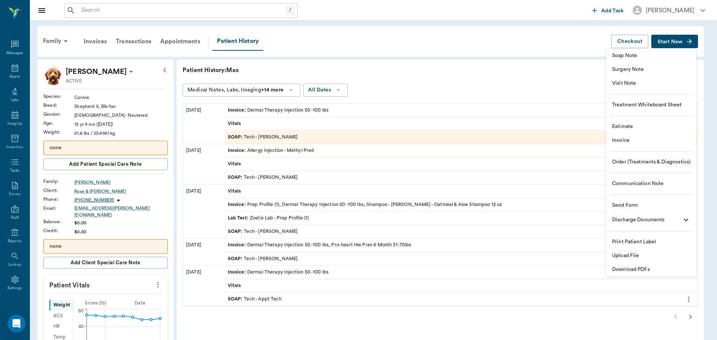
click at [634, 142] on span "Invoice" at bounding box center [651, 141] width 78 height 8
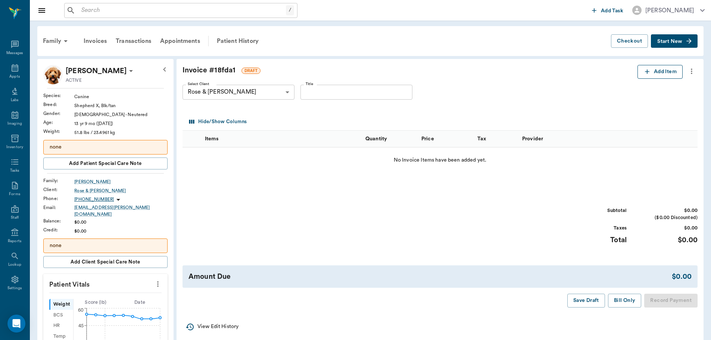
click at [648, 72] on icon "button" at bounding box center [647, 71] width 7 height 7
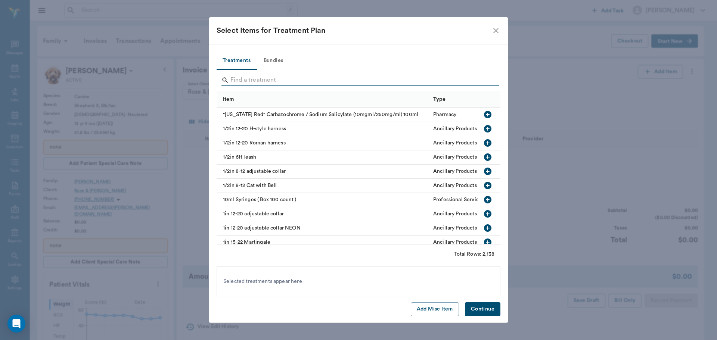
click at [236, 81] on input "Search" at bounding box center [358, 80] width 257 height 12
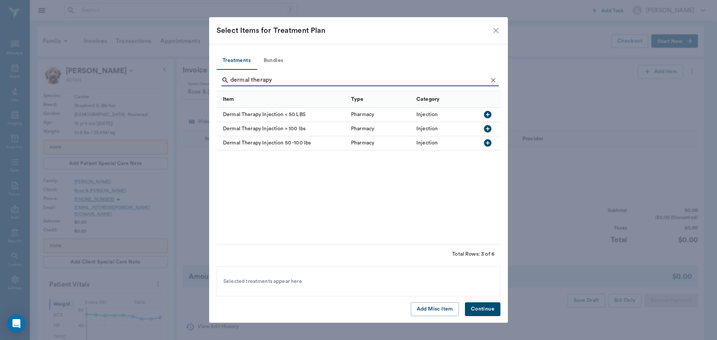
type input "dermal therapy"
click at [486, 144] on icon "button" at bounding box center [487, 142] width 7 height 7
click at [491, 312] on button "Continue" at bounding box center [482, 309] width 35 height 14
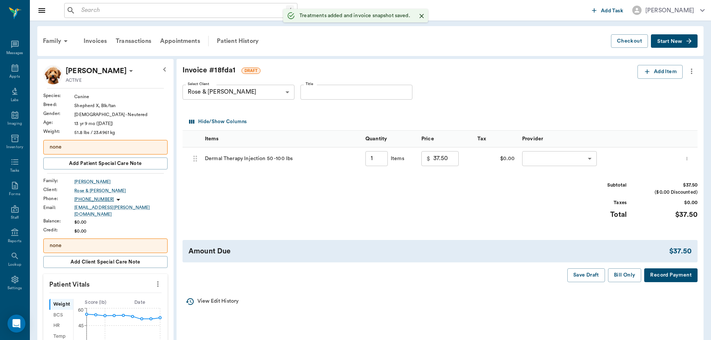
type input "1.00"
click at [557, 162] on body "/ ​ Add Task Dr. Bert Ellsworth Nectar Messages Appts Labs Imaging Inventory Ta…" at bounding box center [358, 332] width 717 height 664
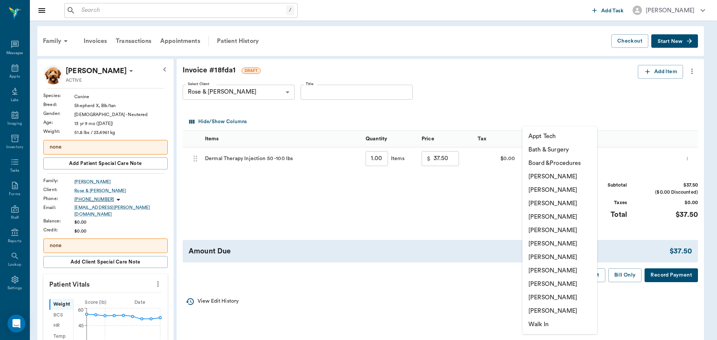
click at [544, 282] on li "Lisa Taylor" at bounding box center [559, 283] width 75 height 13
type input "none-63ec2ede52e12b0ba117d0d7"
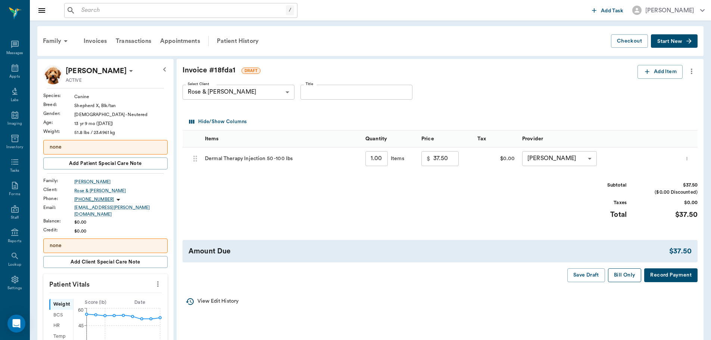
click at [629, 276] on button "Bill Only" at bounding box center [625, 275] width 34 height 14
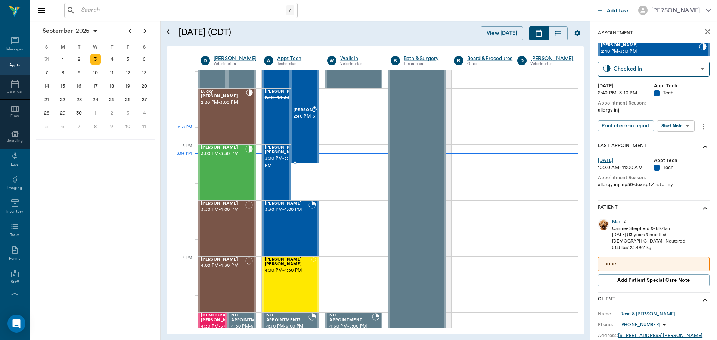
scroll to position [711, 0]
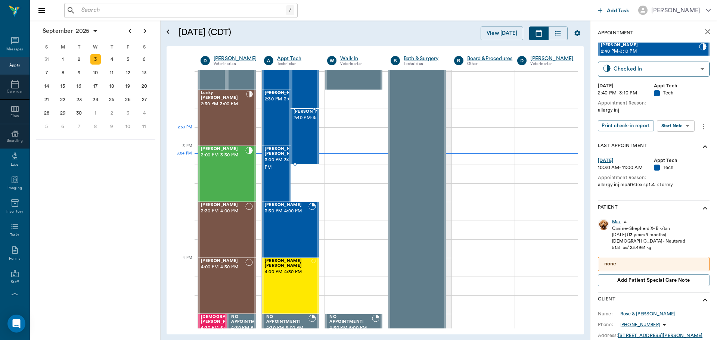
click at [305, 145] on div "Max Casey 2:40 PM - 3:10 PM" at bounding box center [311, 136] width 37 height 55
click at [631, 68] on body "/ ​ Add Task Dr. Bert Ellsworth Nectar Messages Appts Calendar Flow Boarding La…" at bounding box center [358, 170] width 717 height 340
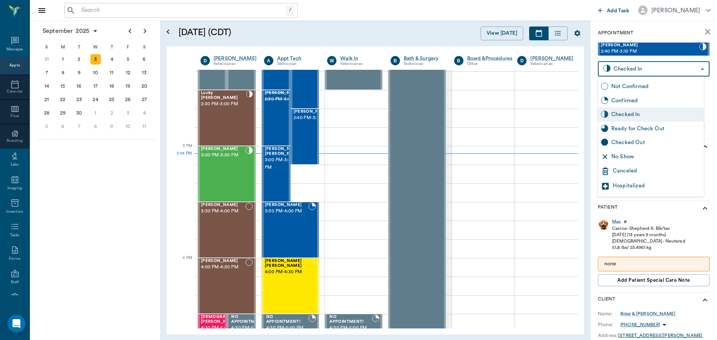
click at [633, 125] on div "Ready for Check Out" at bounding box center [656, 129] width 90 height 8
type input "READY_TO_CHECKOUT"
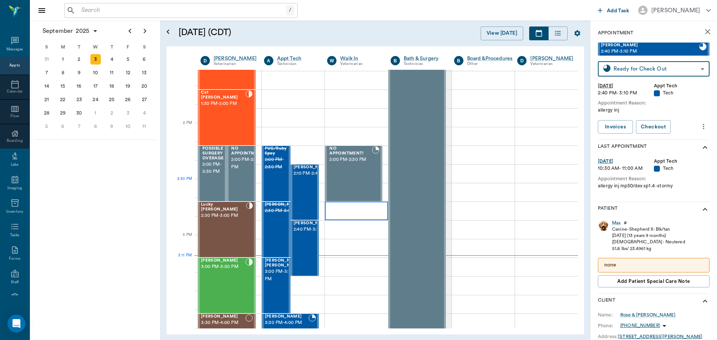
scroll to position [599, 0]
click at [100, 14] on input "text" at bounding box center [182, 10] width 208 height 10
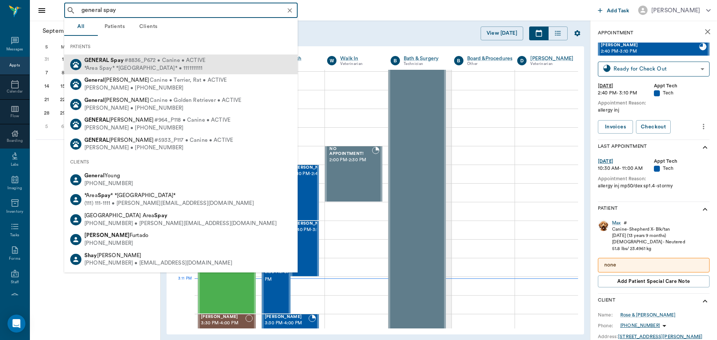
click at [188, 69] on div "*Area Spay* *Atlanta* • 1111111111" at bounding box center [144, 69] width 121 height 8
type input "general spay"
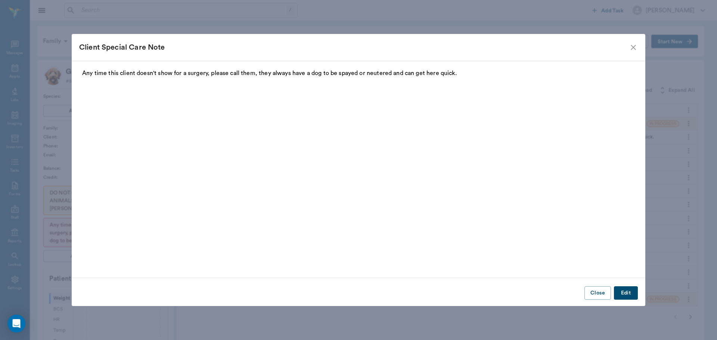
click at [634, 48] on icon "close" at bounding box center [633, 47] width 5 height 5
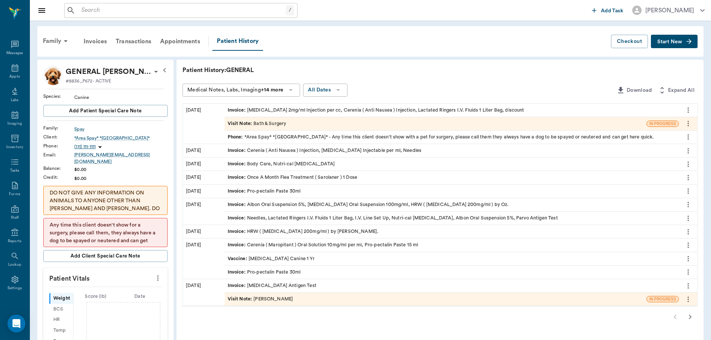
click at [670, 42] on span "Start New" at bounding box center [669, 42] width 25 height 0
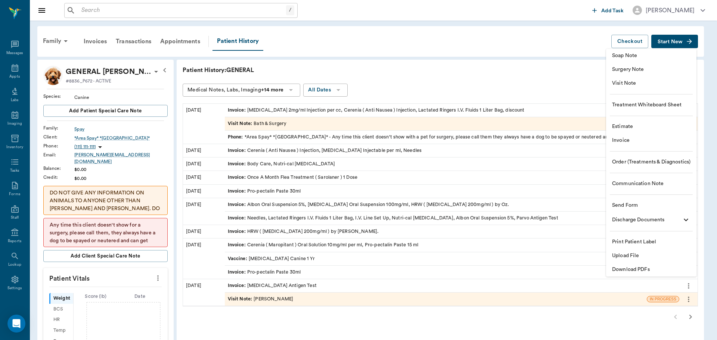
click at [616, 140] on span "Invoice" at bounding box center [651, 141] width 78 height 8
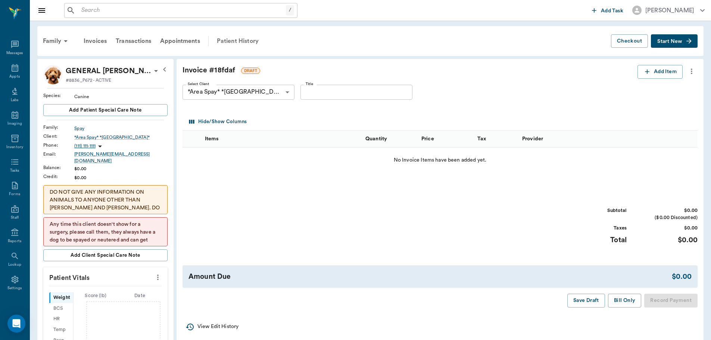
click at [242, 39] on div "Patient History" at bounding box center [237, 41] width 51 height 18
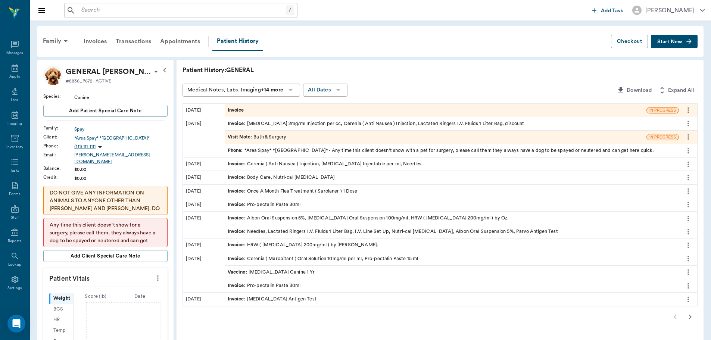
click at [688, 107] on icon "more" at bounding box center [688, 110] width 8 height 9
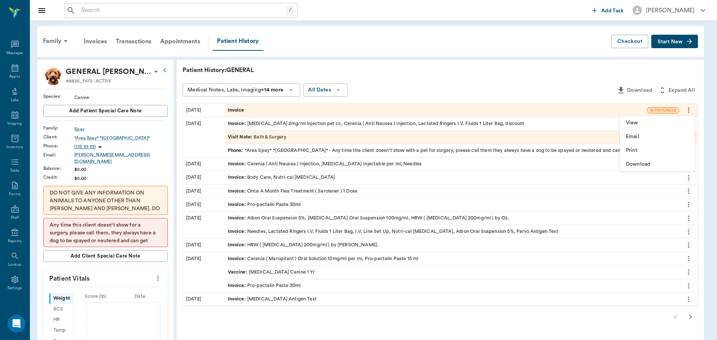
click at [452, 59] on div at bounding box center [358, 170] width 717 height 340
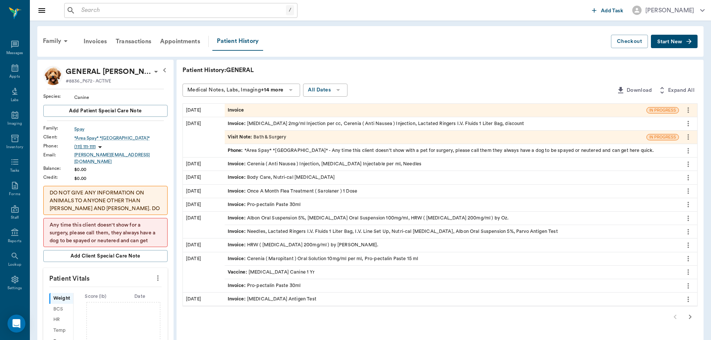
click at [236, 38] on div "Patient History" at bounding box center [237, 41] width 51 height 19
click at [688, 109] on icon "more" at bounding box center [688, 110] width 8 height 9
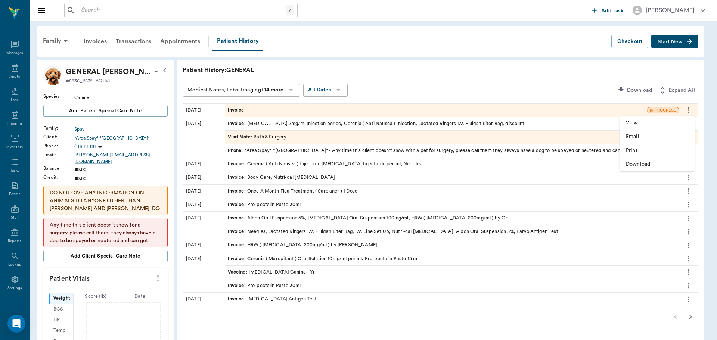
click at [425, 88] on div at bounding box center [358, 170] width 717 height 340
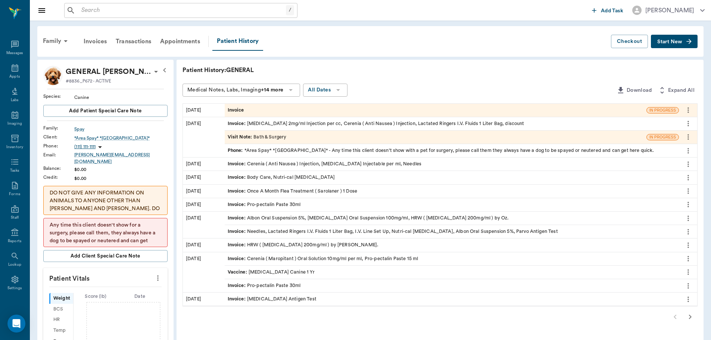
click at [688, 110] on icon "more" at bounding box center [688, 111] width 1 height 6
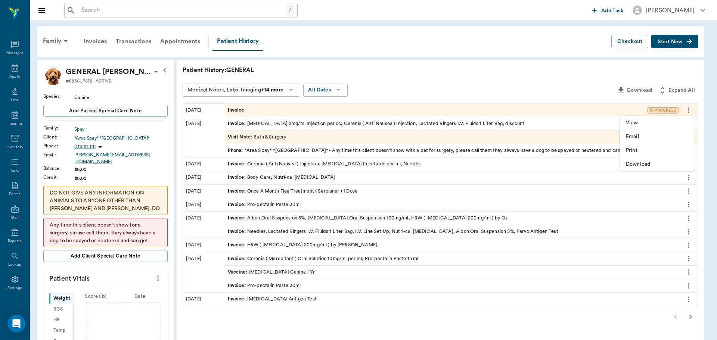
click at [561, 66] on div at bounding box center [358, 170] width 717 height 340
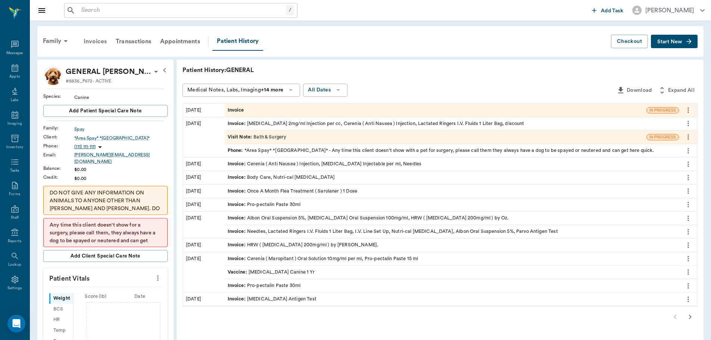
click at [94, 43] on div "Invoices" at bounding box center [95, 41] width 32 height 18
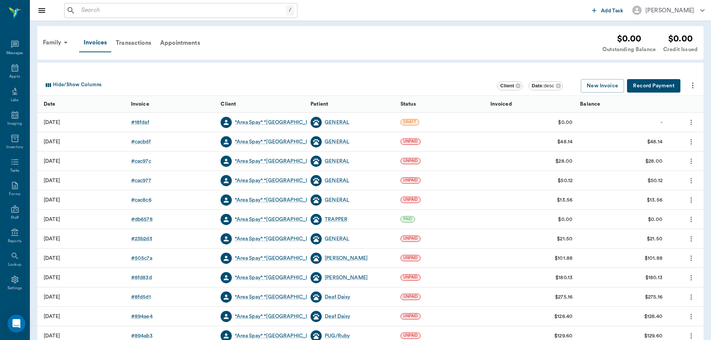
click at [696, 123] on button "more" at bounding box center [691, 122] width 12 height 13
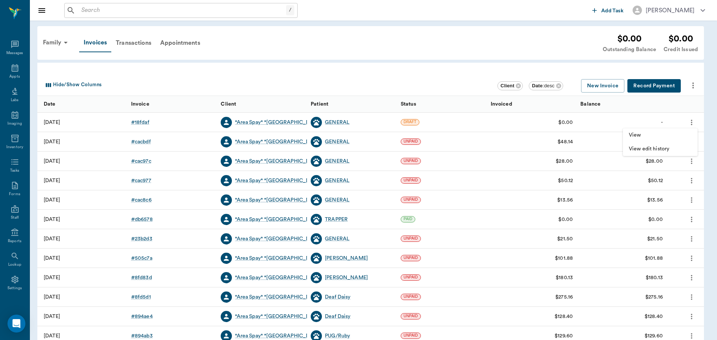
drag, startPoint x: 397, startPoint y: 59, endPoint x: 304, endPoint y: 38, distance: 95.6
click at [394, 58] on div at bounding box center [358, 170] width 717 height 340
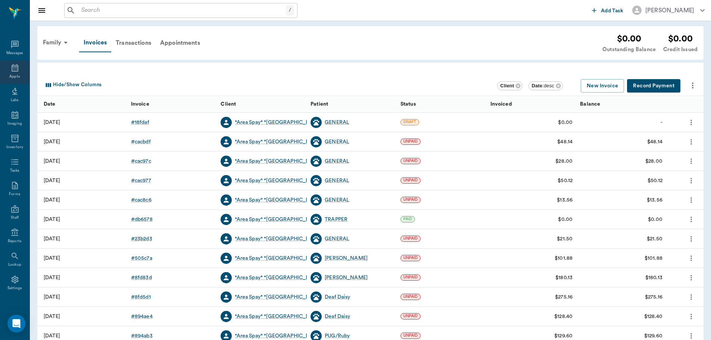
click at [12, 71] on icon at bounding box center [15, 67] width 7 height 7
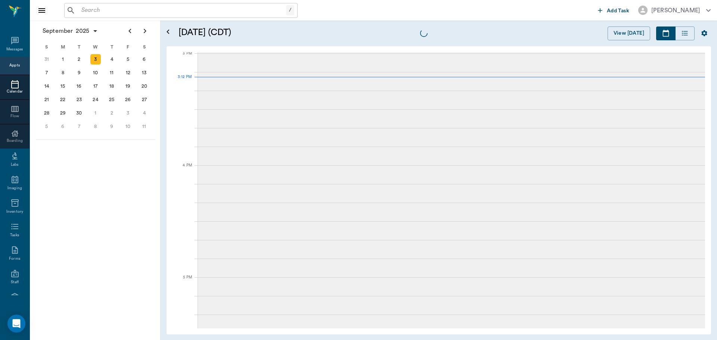
scroll to position [785, 0]
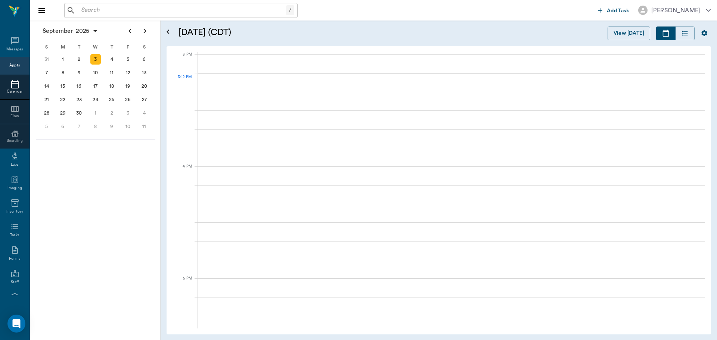
click at [122, 6] on input "text" at bounding box center [182, 10] width 208 height 10
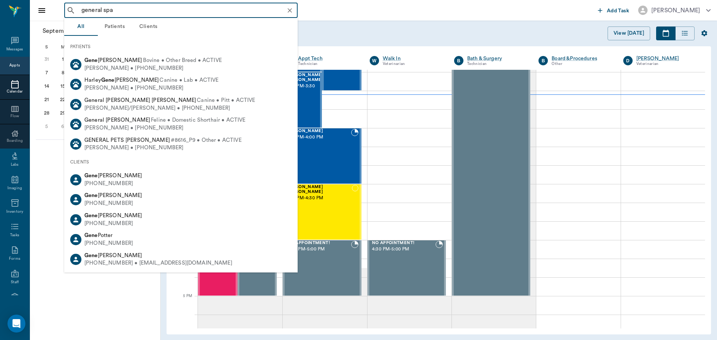
type input "general spay"
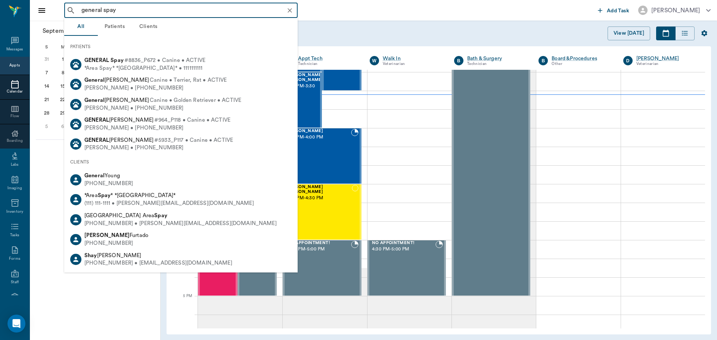
click at [122, 58] on b "Spay" at bounding box center [117, 60] width 13 height 6
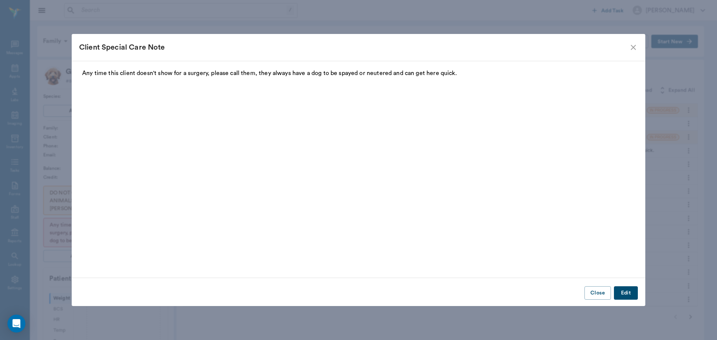
click at [631, 47] on icon "close" at bounding box center [633, 47] width 9 height 9
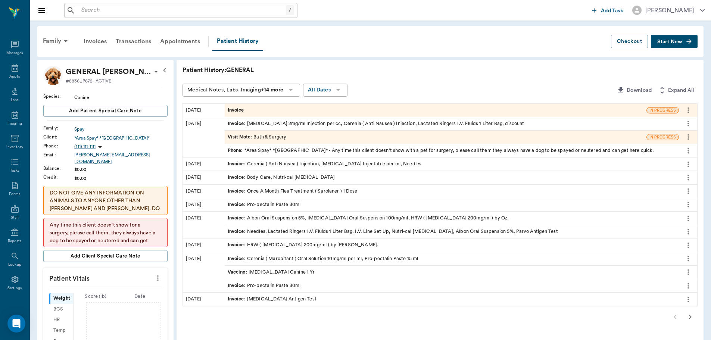
click at [671, 45] on button "Start New" at bounding box center [674, 42] width 47 height 14
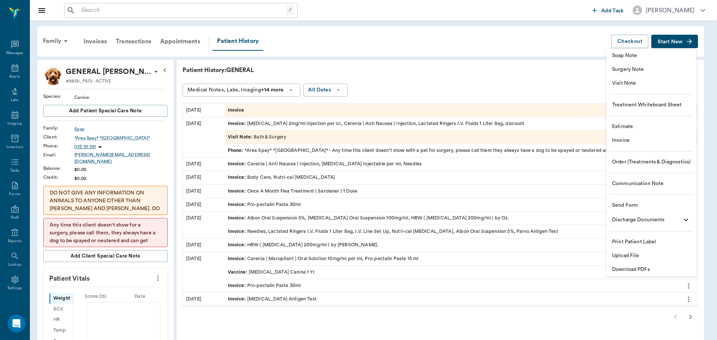
click at [638, 83] on span "Visit Note" at bounding box center [651, 84] width 78 height 8
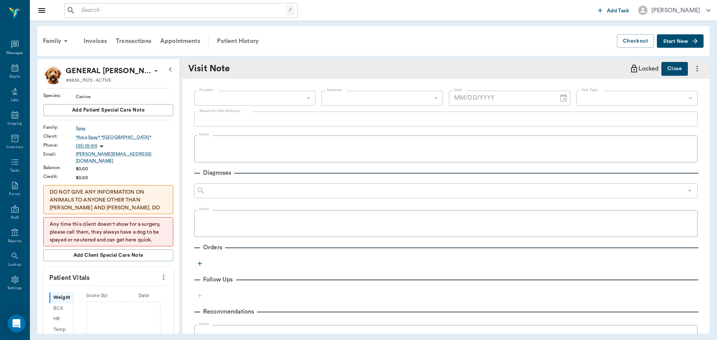
type input "[DATE]"
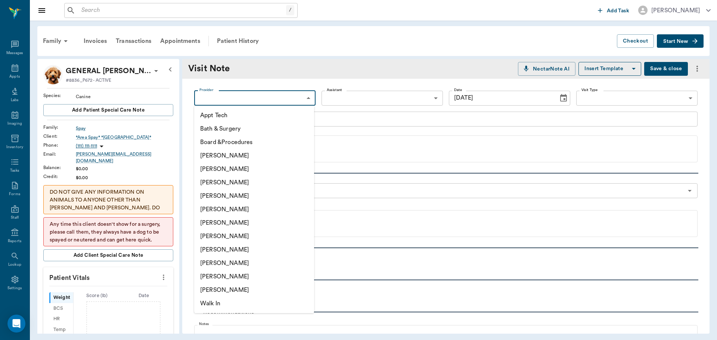
click at [243, 99] on body "/ ​ Add Task Dr. Bert Ellsworth Nectar Messages Appts Labs Imaging Inventory Ta…" at bounding box center [358, 170] width 717 height 340
click at [222, 248] on li "[PERSON_NAME]" at bounding box center [254, 249] width 120 height 13
type input "63ec2e7e52e12b0ba117b124"
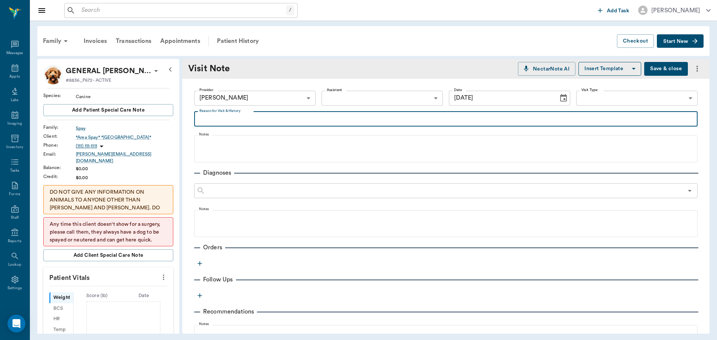
click at [226, 118] on textarea "Reason for Visit & History" at bounding box center [445, 119] width 493 height 9
type textarea "picking up meds for parvo dogs"
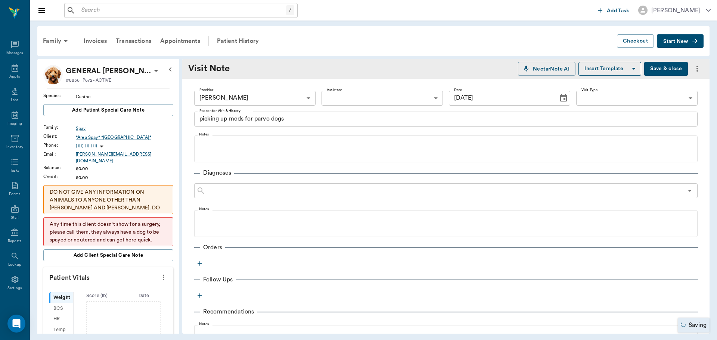
click at [199, 263] on icon "button" at bounding box center [199, 263] width 7 height 7
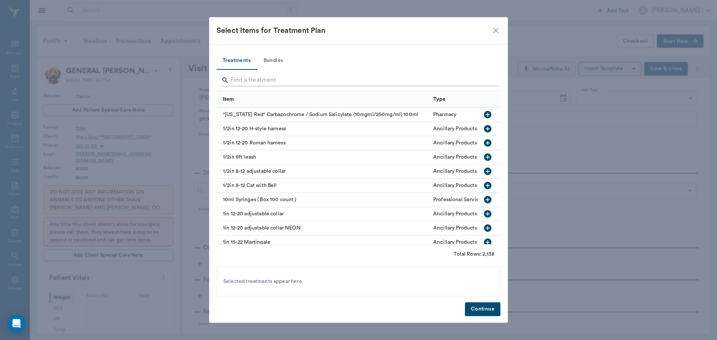
click at [235, 81] on input "Search" at bounding box center [358, 80] width 257 height 12
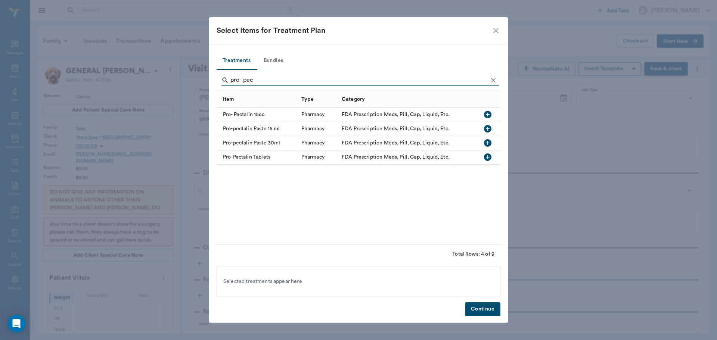
type input "pro- pec"
click at [488, 129] on icon "button" at bounding box center [487, 128] width 9 height 9
click at [485, 143] on icon "button" at bounding box center [487, 142] width 7 height 7
click at [474, 306] on button "Continue" at bounding box center [482, 309] width 35 height 14
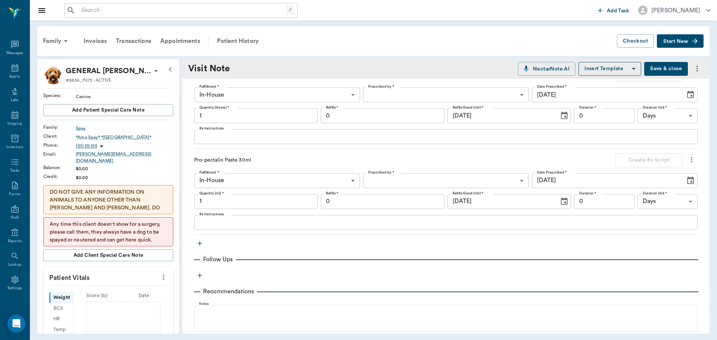
scroll to position [224, 0]
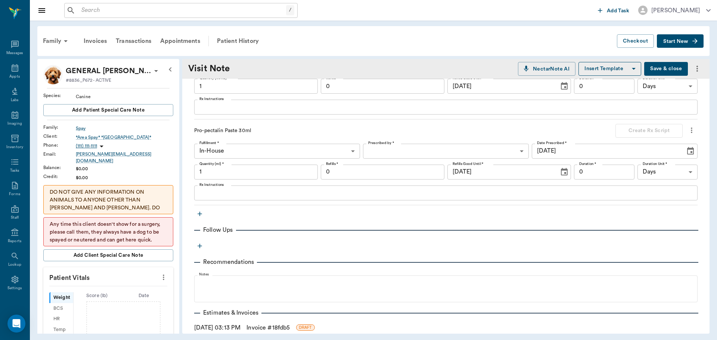
click at [199, 214] on icon "button" at bounding box center [199, 213] width 7 height 7
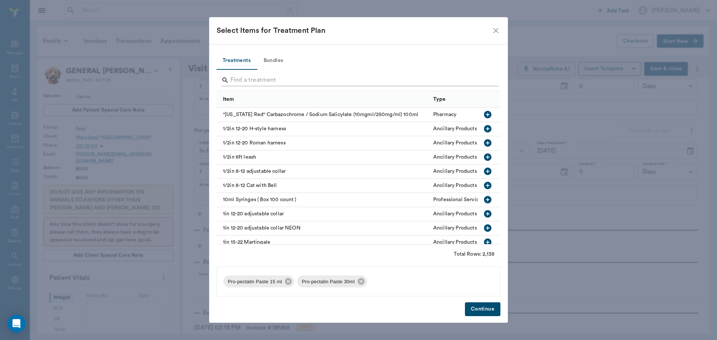
click at [238, 80] on input "Search" at bounding box center [358, 80] width 257 height 12
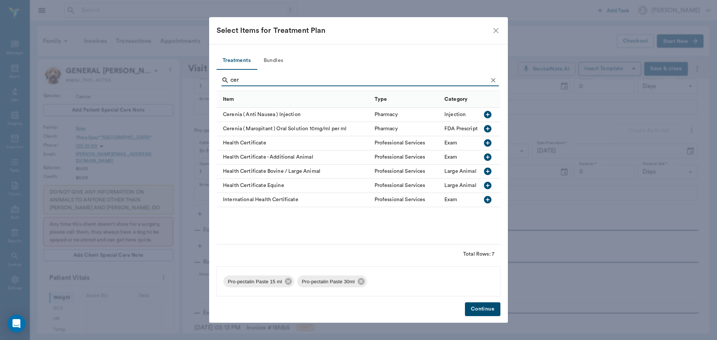
type input "cer"
click at [487, 113] on icon "button" at bounding box center [487, 114] width 7 height 7
click at [479, 310] on button "Continue" at bounding box center [482, 309] width 35 height 14
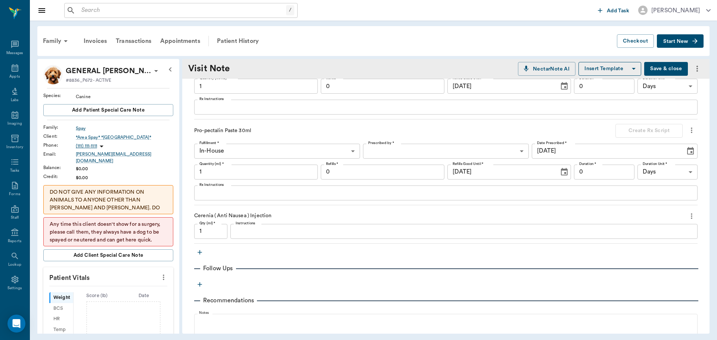
click at [210, 235] on input "1" at bounding box center [210, 231] width 33 height 15
type input "3.6"
click at [198, 252] on icon "button" at bounding box center [199, 252] width 4 height 4
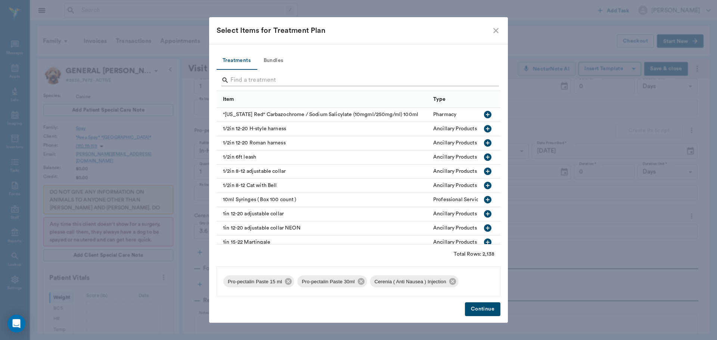
click at [236, 76] on input "Search" at bounding box center [358, 80] width 257 height 12
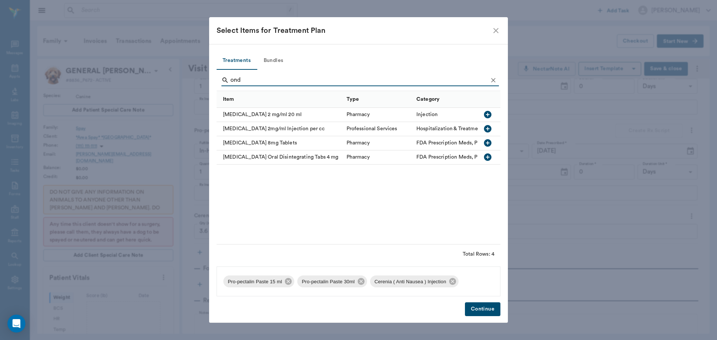
type input "ond"
click at [487, 115] on icon "button" at bounding box center [487, 114] width 7 height 7
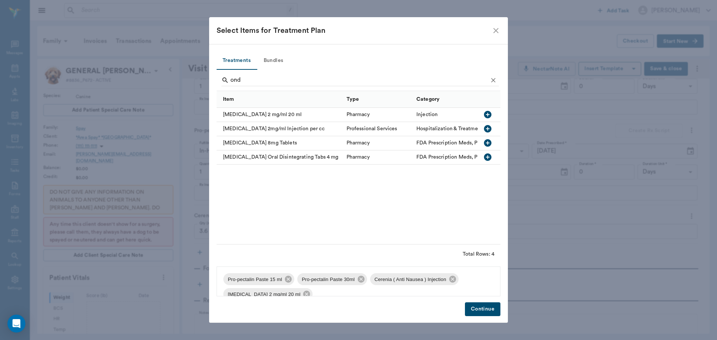
click at [474, 314] on button "Continue" at bounding box center [482, 309] width 35 height 14
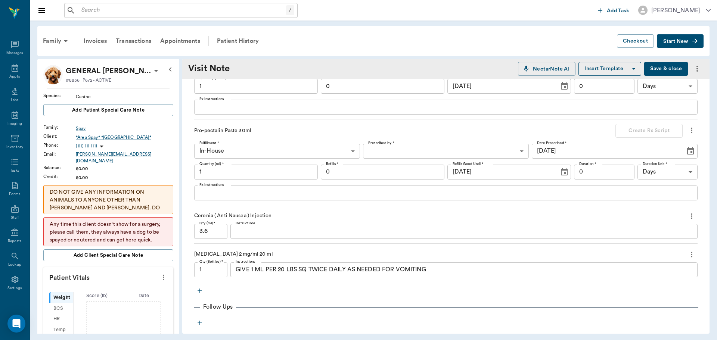
type input "1"
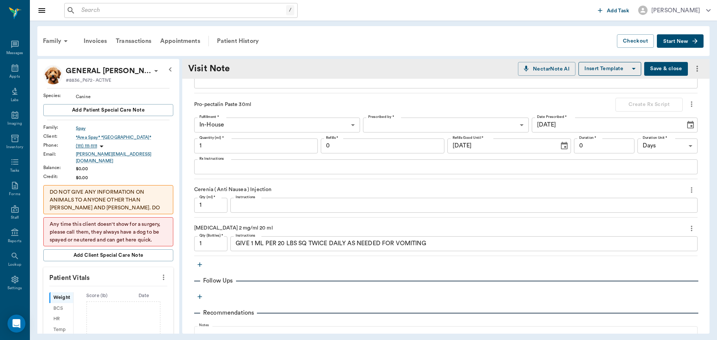
scroll to position [261, 0]
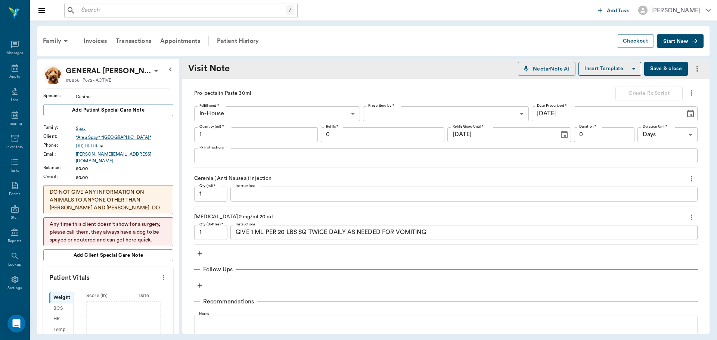
click at [200, 254] on icon "button" at bounding box center [199, 253] width 4 height 4
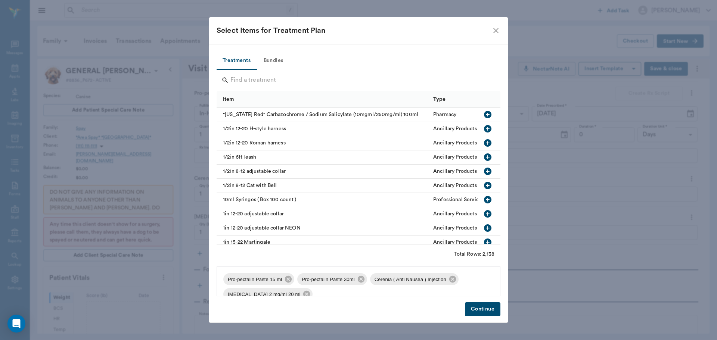
click at [243, 75] on input "Search" at bounding box center [358, 80] width 257 height 12
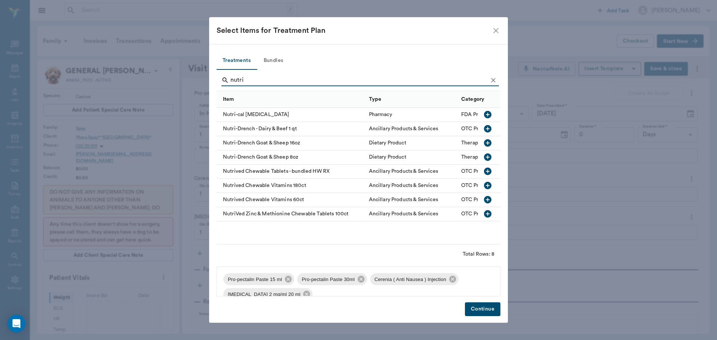
type input "nutri"
click at [485, 114] on icon "button" at bounding box center [487, 114] width 7 height 7
click at [483, 314] on button "Continue" at bounding box center [482, 309] width 35 height 14
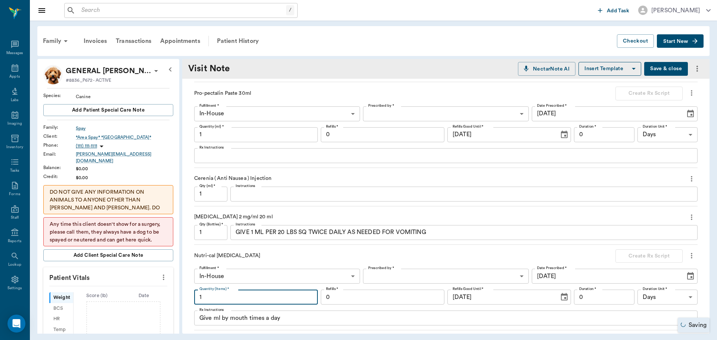
click at [210, 293] on input "1" at bounding box center [256, 297] width 124 height 15
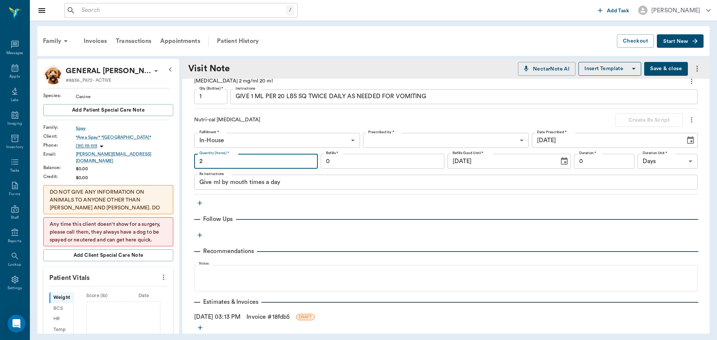
scroll to position [411, 0]
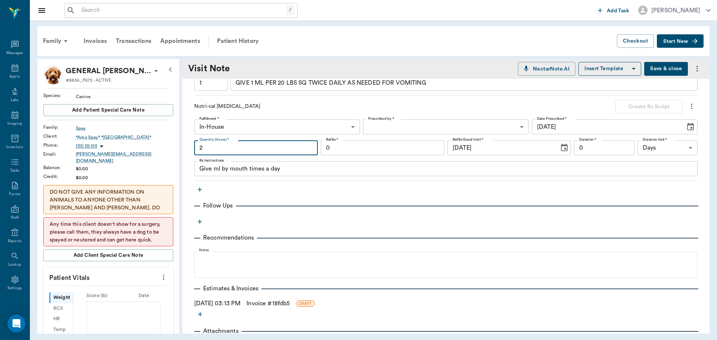
type input "2"
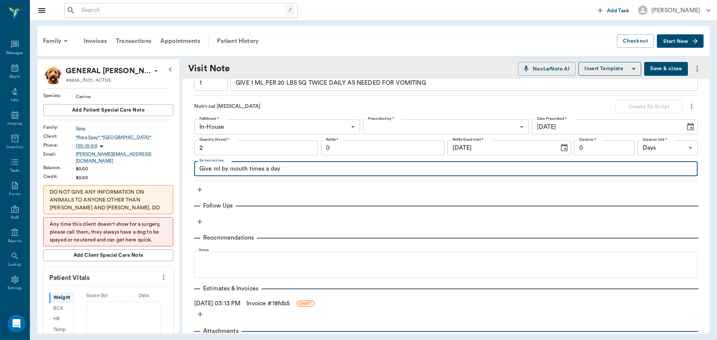
click at [212, 169] on textarea "Give ml by mouth times a day" at bounding box center [445, 169] width 493 height 9
click at [253, 169] on textarea "Give 3 ml by mouth times a day" at bounding box center [445, 169] width 493 height 9
click at [321, 172] on textarea "Give 3 ml by mouth 2 to 3 times a day" at bounding box center [445, 169] width 493 height 9
type textarea "Give 3 ml by mouth 2 to 3 times a day until eating"
click at [430, 127] on body "/ ​ Add Task Dr. Bert Ellsworth Nectar Messages Appts Labs Imaging Inventory Ta…" at bounding box center [358, 170] width 717 height 340
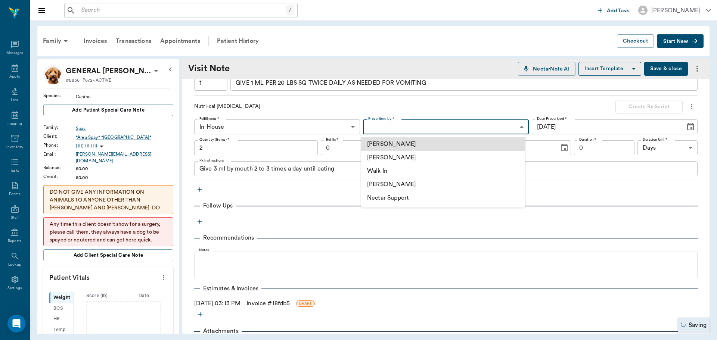
click at [398, 159] on li "[PERSON_NAME]" at bounding box center [443, 157] width 164 height 13
type input "63ec2f075fda476ae8351a4d"
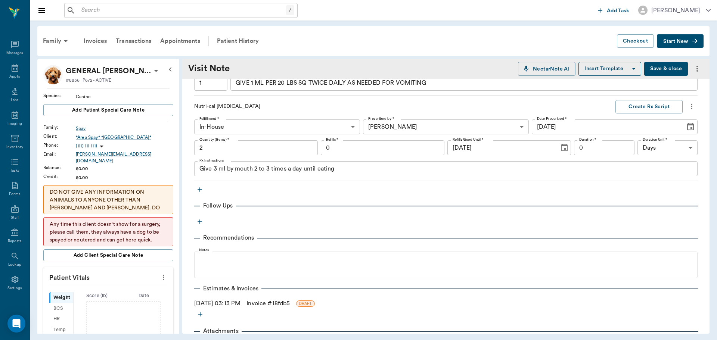
click at [199, 187] on icon "button" at bounding box center [199, 189] width 7 height 7
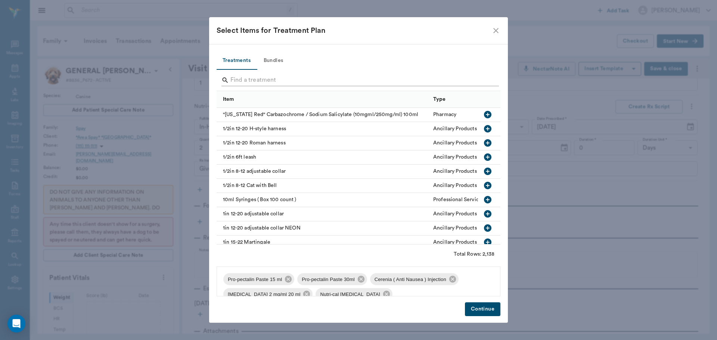
click at [240, 81] on input "Search" at bounding box center [358, 80] width 257 height 12
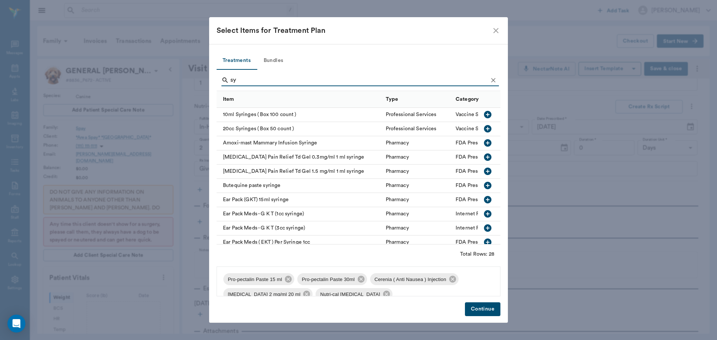
type input "s"
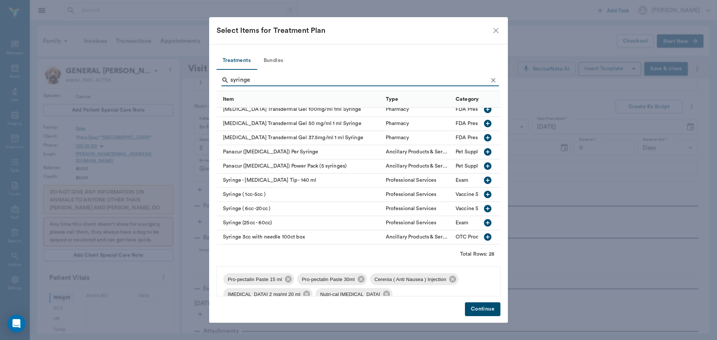
scroll to position [266, 0]
type input "syringe"
click at [483, 190] on icon "button" at bounding box center [487, 194] width 9 height 9
click at [474, 307] on button "Continue" at bounding box center [482, 309] width 35 height 14
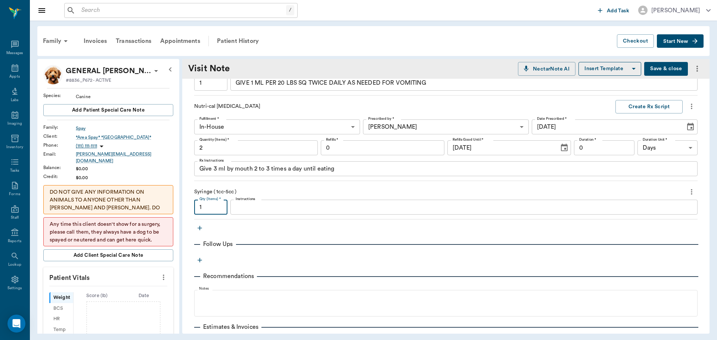
click at [216, 212] on input "1" at bounding box center [210, 207] width 33 height 15
type input "16"
click at [201, 229] on icon "button" at bounding box center [199, 227] width 7 height 7
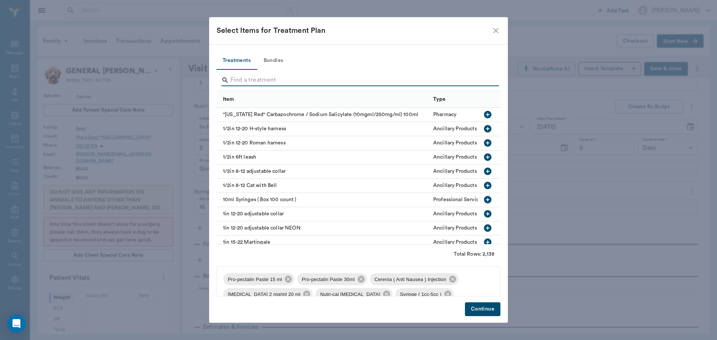
click at [236, 78] on input "Search" at bounding box center [358, 80] width 257 height 12
type input "h"
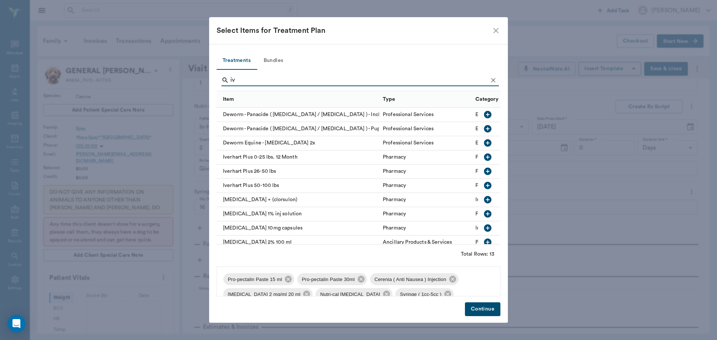
type input "i"
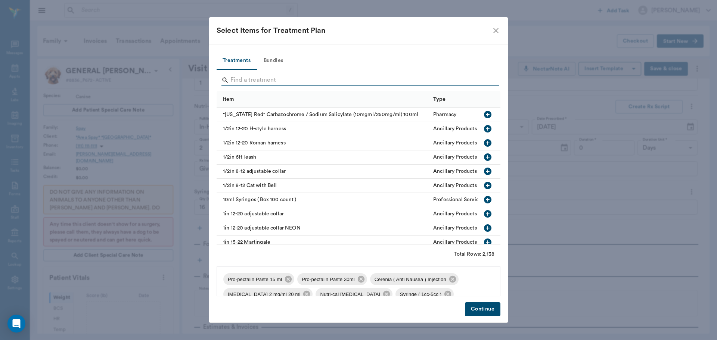
type input "i"
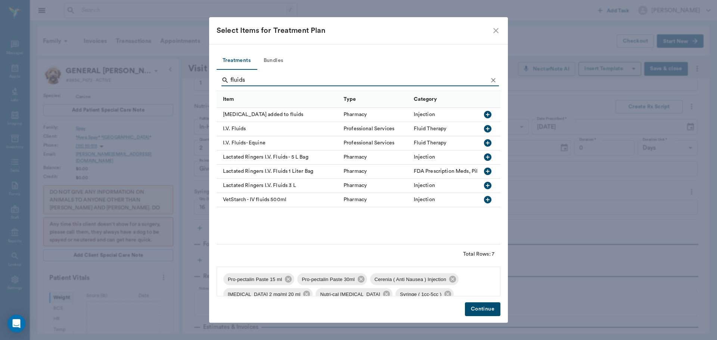
type input "fluids"
drag, startPoint x: 488, startPoint y: 132, endPoint x: 469, endPoint y: 170, distance: 42.4
click at [487, 132] on icon "button" at bounding box center [487, 128] width 7 height 7
click at [485, 309] on button "Continue" at bounding box center [482, 309] width 35 height 14
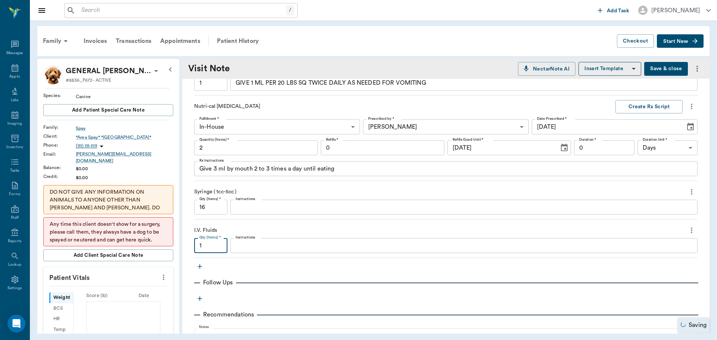
click at [214, 248] on input "1" at bounding box center [210, 245] width 33 height 15
type input "2"
click at [200, 266] on icon "button" at bounding box center [199, 266] width 4 height 4
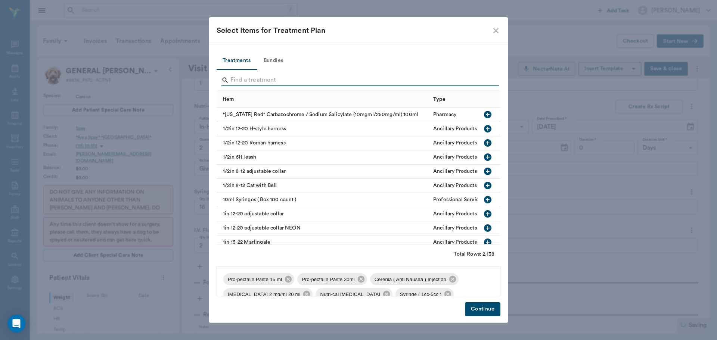
click at [235, 78] on input "Search" at bounding box center [358, 80] width 257 height 12
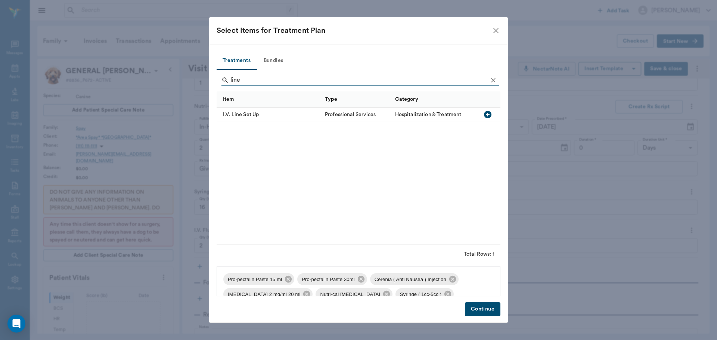
type input "line"
click at [486, 115] on icon "button" at bounding box center [487, 114] width 7 height 7
click at [471, 307] on button "Continue" at bounding box center [482, 309] width 35 height 14
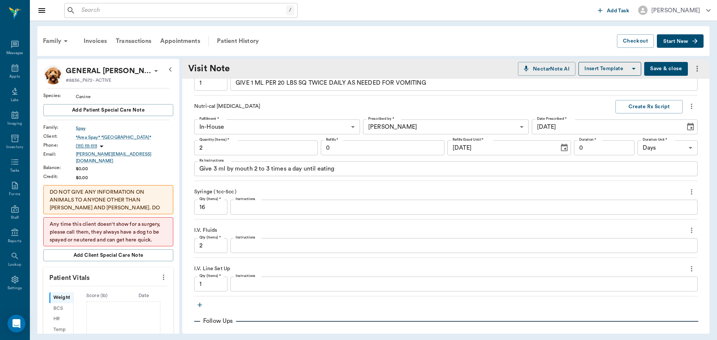
type input "1"
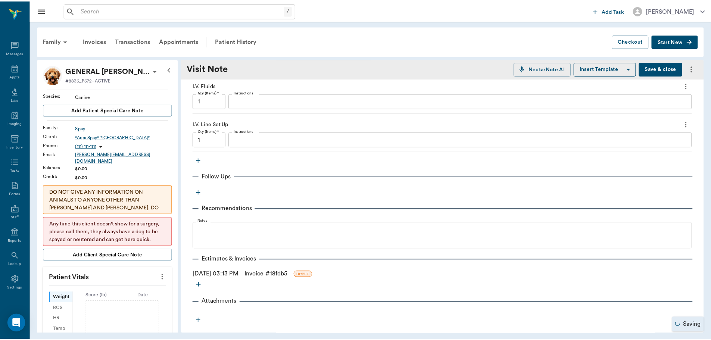
scroll to position [560, 0]
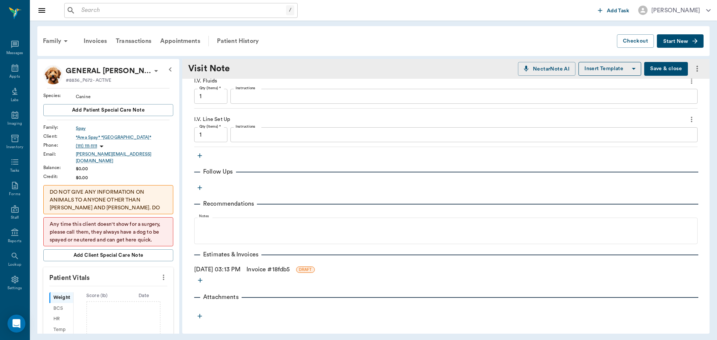
click at [290, 270] on link "Invoice # 18fdb5" at bounding box center [267, 269] width 43 height 9
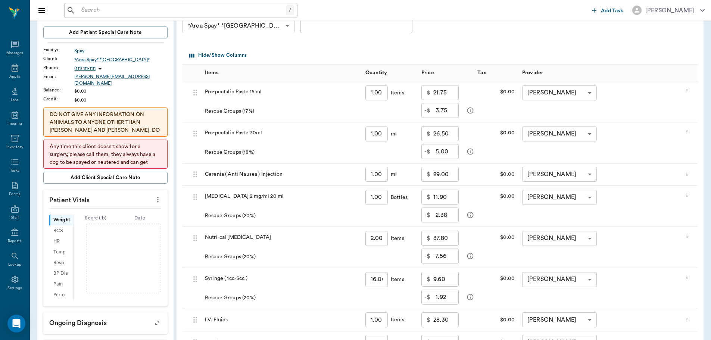
scroll to position [75, 0]
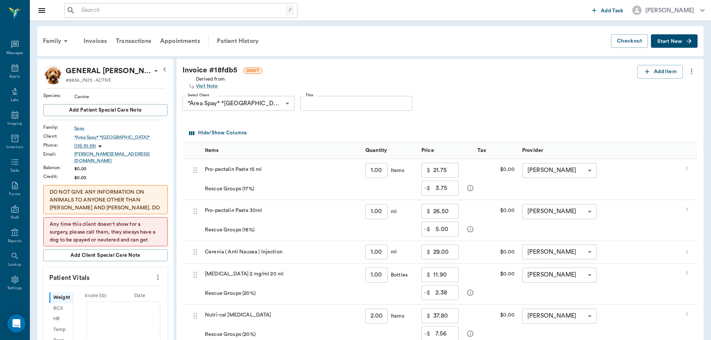
scroll to position [75, 0]
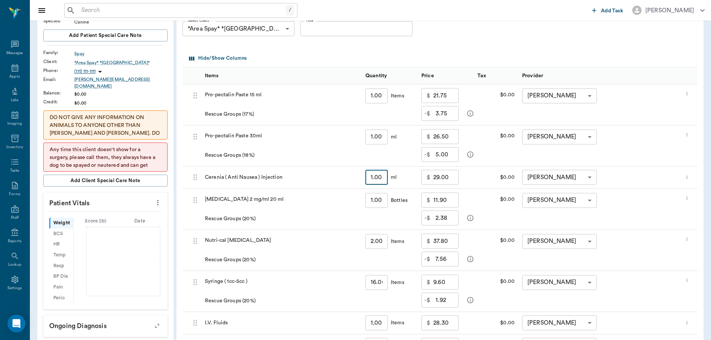
click at [371, 179] on input "1.00" at bounding box center [377, 177] width 22 height 15
type input "3"
type input "69.00"
type input "3.6"
type input "81.00"
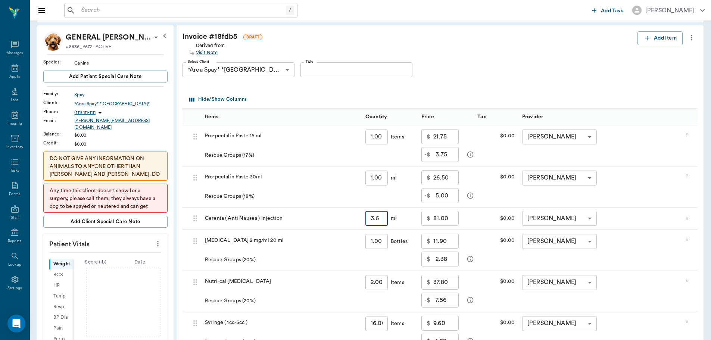
scroll to position [0, 0]
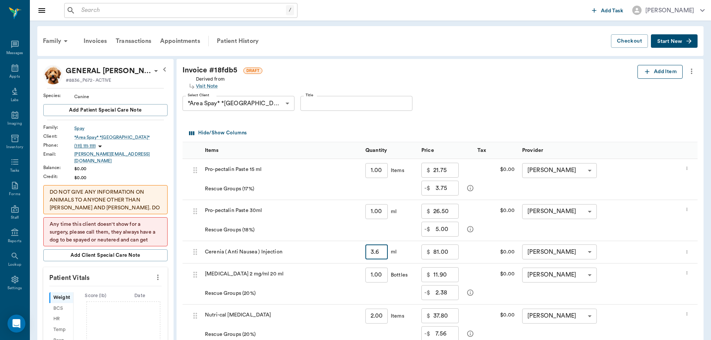
click at [654, 71] on button "Add Item" at bounding box center [660, 72] width 45 height 14
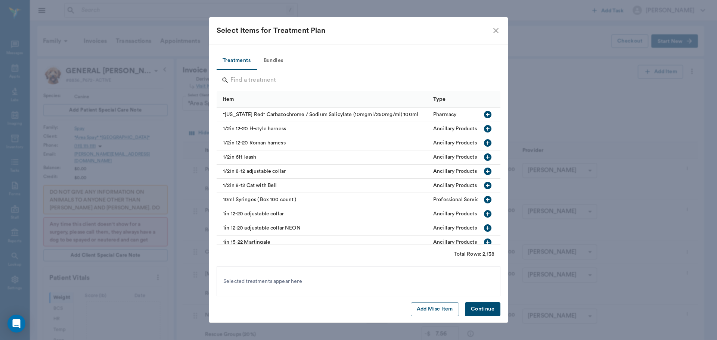
drag, startPoint x: 418, startPoint y: 308, endPoint x: 407, endPoint y: 307, distance: 11.7
click at [410, 308] on div "Add Misc Item Continue" at bounding box center [359, 309] width 284 height 14
click at [438, 308] on button "Add Misc Item" at bounding box center [435, 309] width 48 height 14
click at [475, 310] on button "Continue" at bounding box center [482, 309] width 35 height 14
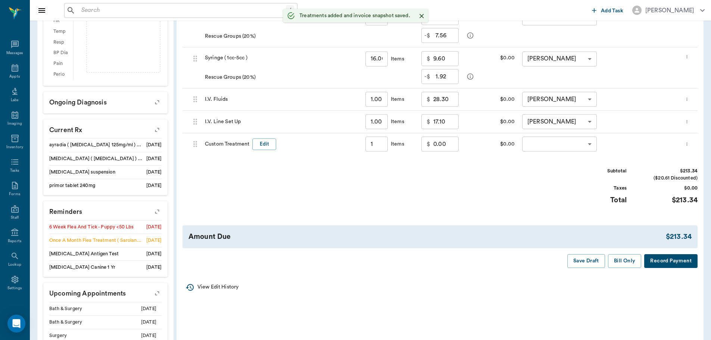
scroll to position [299, 0]
type input "3.60"
type input "1.00"
click at [253, 142] on button "Edit" at bounding box center [264, 144] width 24 height 12
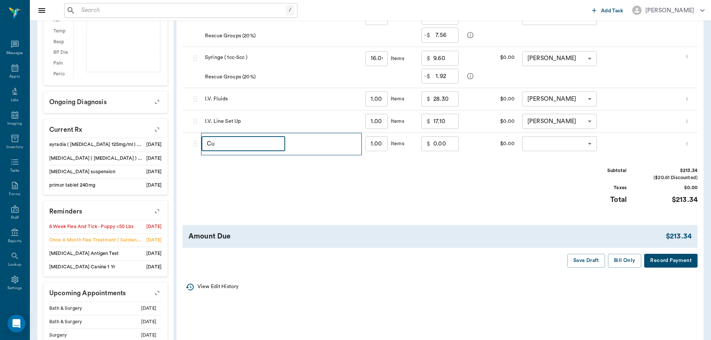
type input "C"
type input "discount"
click at [424, 145] on div "$ 0.00 ​" at bounding box center [440, 143] width 37 height 15
type input "-50.91"
click at [551, 136] on div "​ ​" at bounding box center [599, 144] width 161 height 22
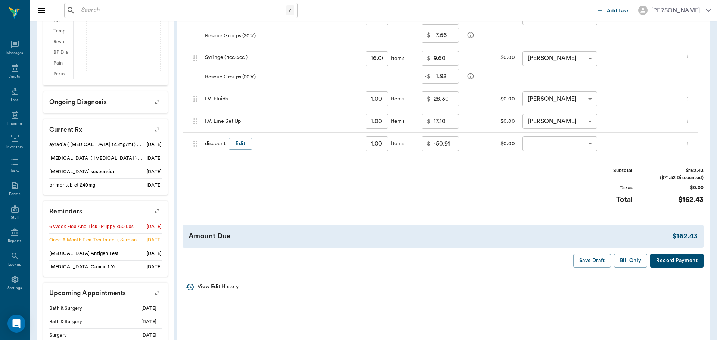
click at [553, 140] on body "/ ​ Add Task Dr. Bert Ellsworth Nectar Messages Appts Labs Imaging Inventory Ta…" at bounding box center [358, 50] width 717 height 698
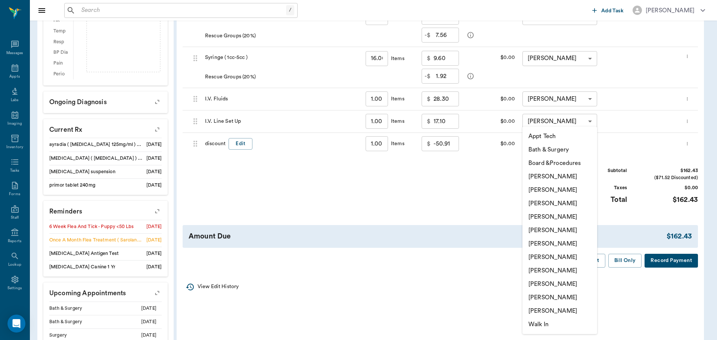
click at [556, 272] on li "[PERSON_NAME]" at bounding box center [559, 270] width 75 height 13
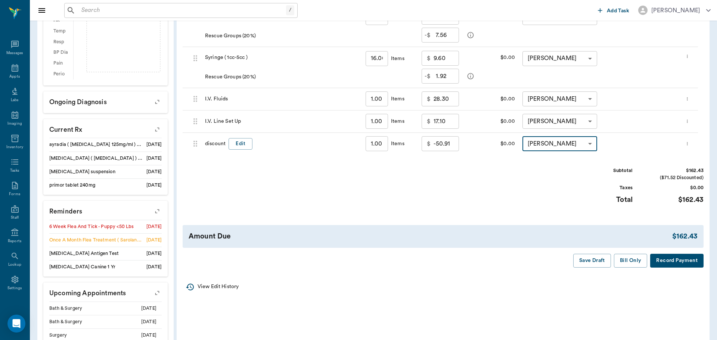
type input "none-63ec2e7e52e12b0ba117b124"
click at [622, 261] on button "Bill Only" at bounding box center [625, 261] width 34 height 14
click at [10, 71] on icon at bounding box center [14, 67] width 9 height 9
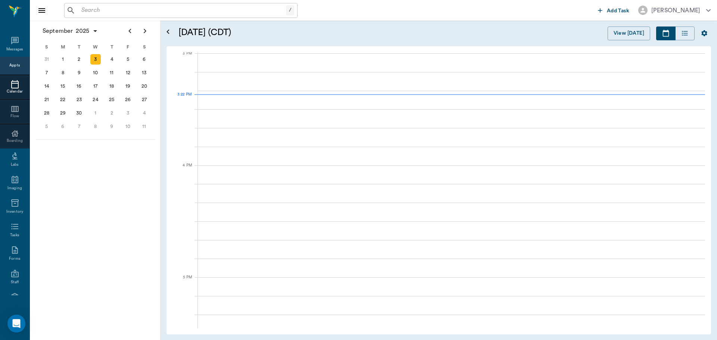
scroll to position [786, 0]
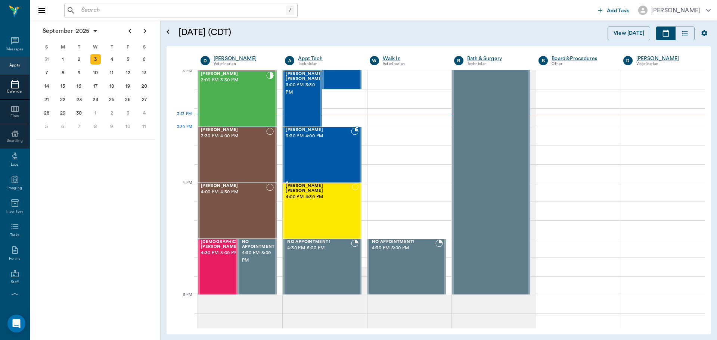
click at [315, 144] on div "Harley Kendall 3:30 PM - 4:00 PM" at bounding box center [318, 155] width 65 height 55
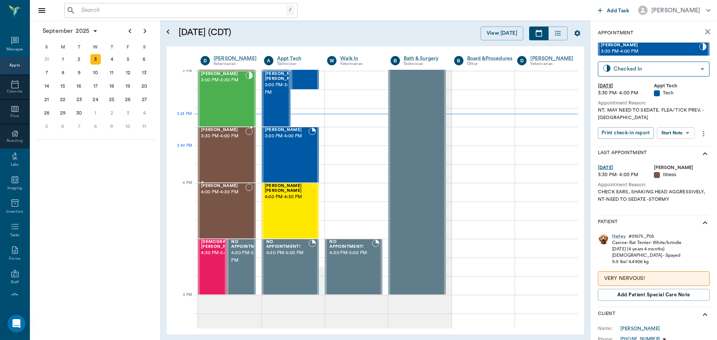
click at [216, 154] on div "Sir Edward Burrows 3:30 PM - 4:00 PM" at bounding box center [223, 155] width 44 height 55
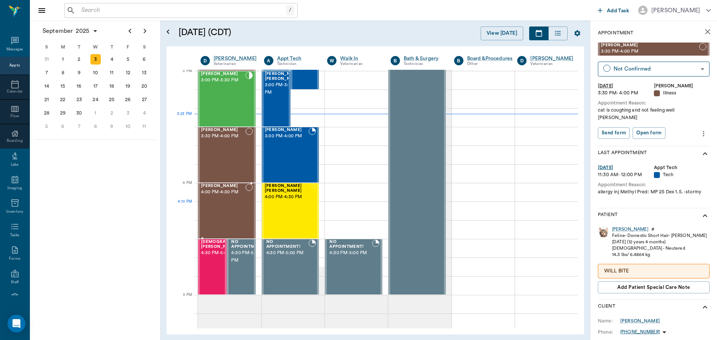
click at [232, 203] on div "Chub Malina 4:00 PM - 4:30 PM" at bounding box center [223, 211] width 44 height 55
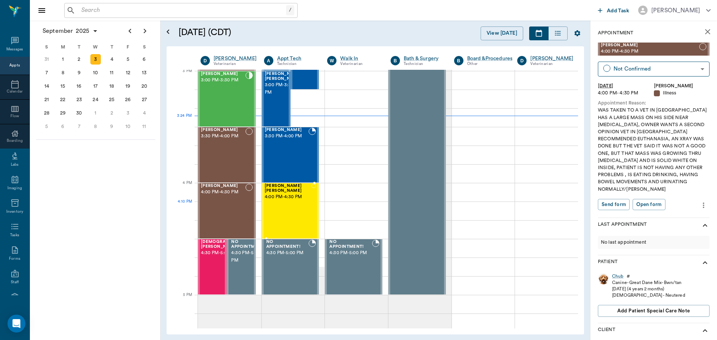
click at [295, 205] on div "MISS KITTY Floyd 4:00 PM - 4:30 PM" at bounding box center [288, 211] width 47 height 55
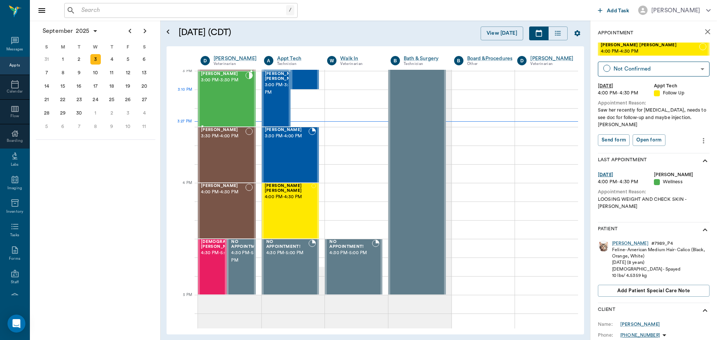
click at [218, 91] on div "Bart Trimble 3:00 PM - 3:30 PM" at bounding box center [223, 99] width 44 height 55
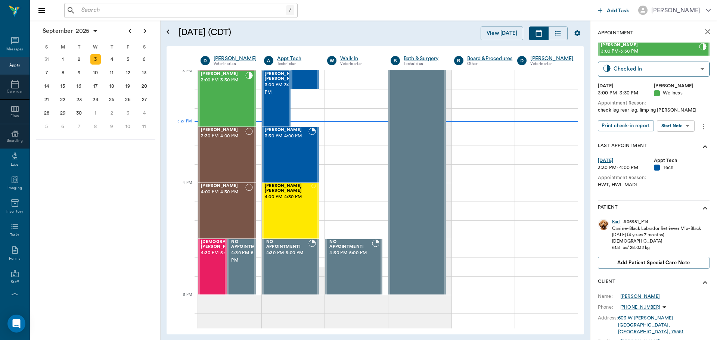
click at [663, 128] on body "/ ​ Add Task Dr. Bert Ellsworth Nectar Messages Appts Calendar Flow Boarding La…" at bounding box center [358, 170] width 717 height 340
click at [666, 143] on button "View SOAP" at bounding box center [666, 141] width 25 height 9
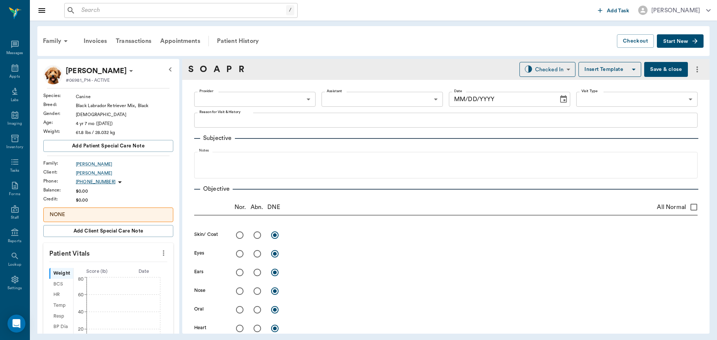
type input "63ec2f075fda476ae8351a4d"
type input "682b670d8bdc6f7f8feef3db"
type input "65d2be4f46e3a538d89b8c14"
type textarea "check leg rear leg. limping lory"
type input "09/03/2025"
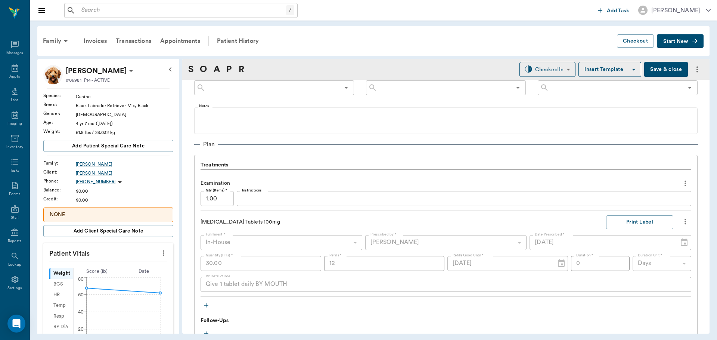
scroll to position [485, 0]
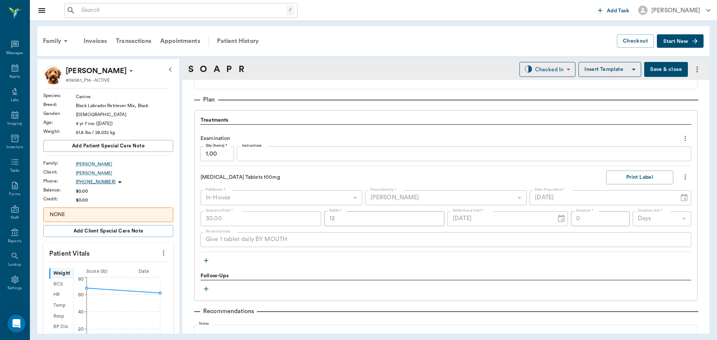
click at [207, 259] on icon "button" at bounding box center [205, 260] width 7 height 7
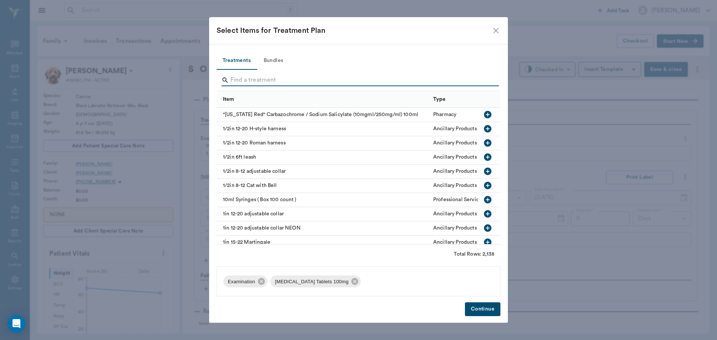
click at [251, 83] on input "Search" at bounding box center [358, 80] width 257 height 12
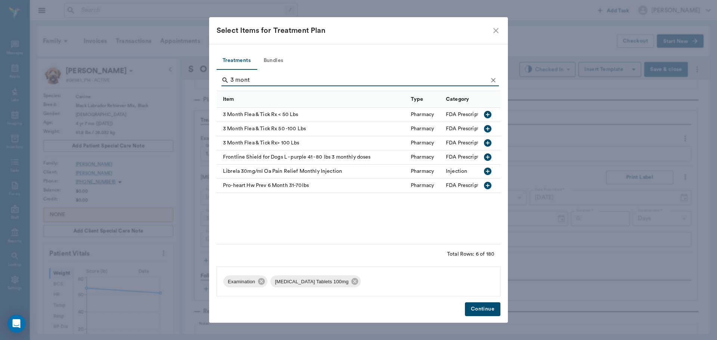
type input "3 mont"
click at [489, 129] on icon "button" at bounding box center [487, 128] width 9 height 9
click at [485, 311] on button "Continue" at bounding box center [482, 309] width 35 height 14
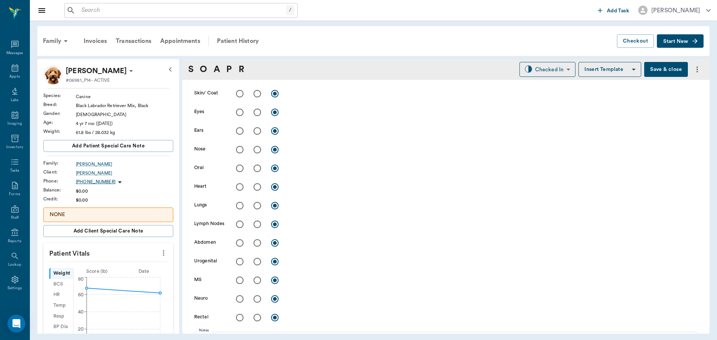
scroll to position [149, 0]
click at [256, 284] on input "radio" at bounding box center [257, 281] width 16 height 16
radio input "true"
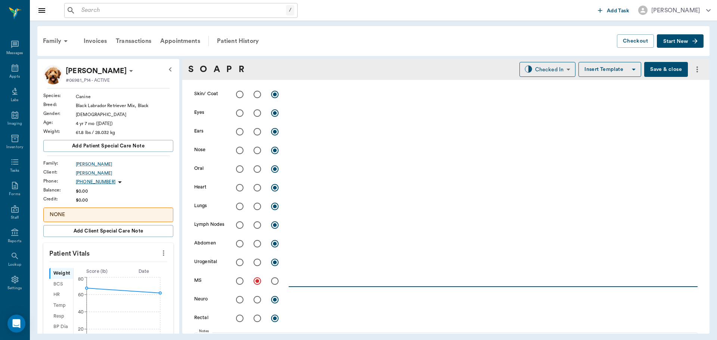
click at [312, 277] on textarea at bounding box center [493, 281] width 409 height 9
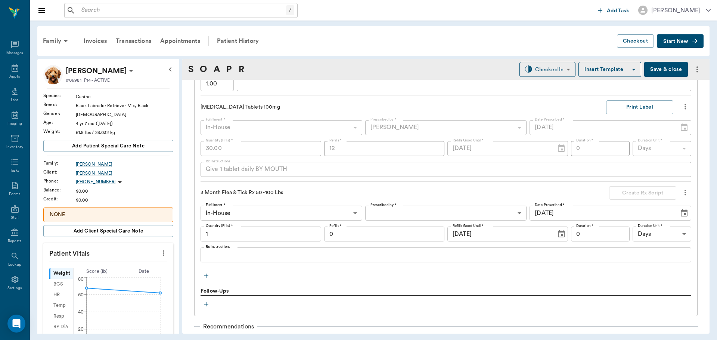
scroll to position [560, 0]
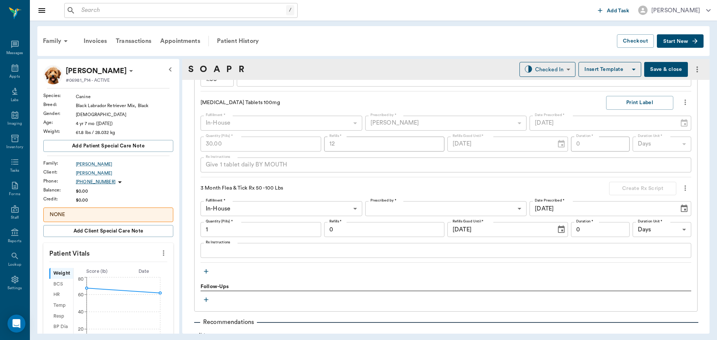
type textarea "Walks pretty normal with a little lateral excursion, reduced wt distribution. P…"
click at [205, 272] on icon "button" at bounding box center [205, 271] width 7 height 7
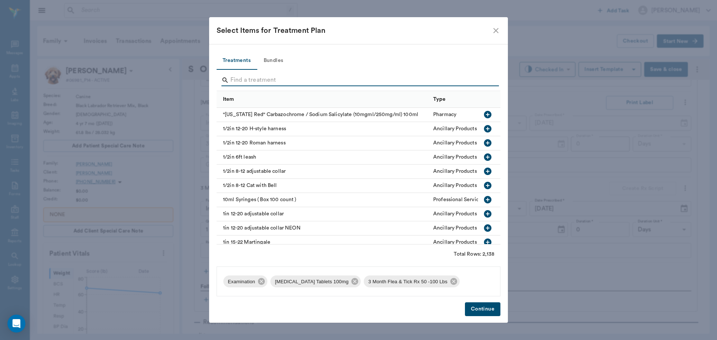
click at [267, 81] on input "Search" at bounding box center [358, 80] width 257 height 12
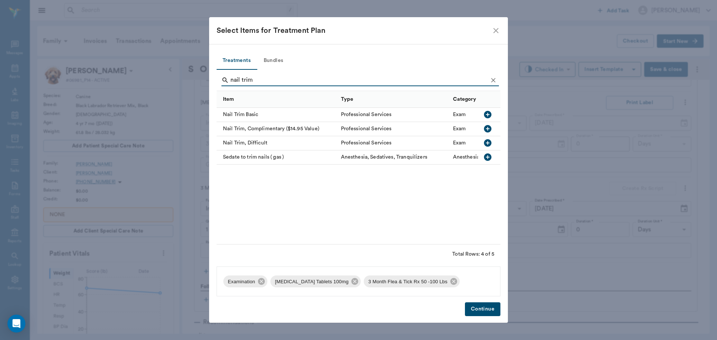
type input "nail trim"
click at [485, 115] on icon "button" at bounding box center [487, 114] width 7 height 7
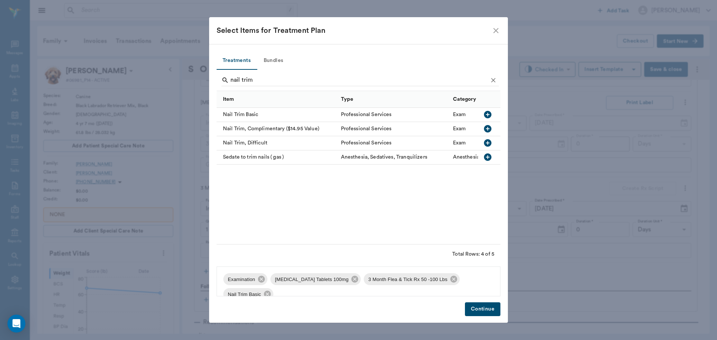
drag, startPoint x: 327, startPoint y: 175, endPoint x: 296, endPoint y: 208, distance: 45.4
click at [296, 208] on div "Nail Trim Basic Professional Services Exam Nail Trim, Complimentary ($14.95 Val…" at bounding box center [400, 176] width 367 height 137
drag, startPoint x: 296, startPoint y: 208, endPoint x: 301, endPoint y: 207, distance: 5.3
click at [298, 207] on div "Nail Trim Basic Professional Services Exam Nail Trim, Complimentary ($14.95 Val…" at bounding box center [400, 176] width 367 height 137
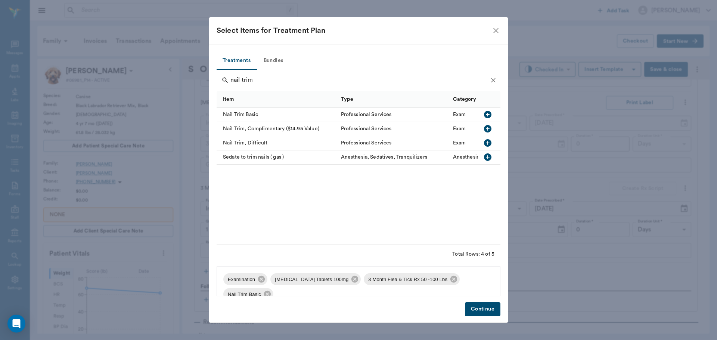
click at [346, 203] on div "Nail Trim Basic Professional Services Exam Nail Trim, Complimentary ($14.95 Val…" at bounding box center [400, 176] width 367 height 137
drag, startPoint x: 395, startPoint y: 180, endPoint x: 372, endPoint y: 191, distance: 25.4
click at [372, 191] on div "Nail Trim Basic Professional Services Exam Nail Trim, Complimentary ($14.95 Val…" at bounding box center [400, 176] width 367 height 137
drag, startPoint x: 372, startPoint y: 191, endPoint x: 326, endPoint y: 200, distance: 47.2
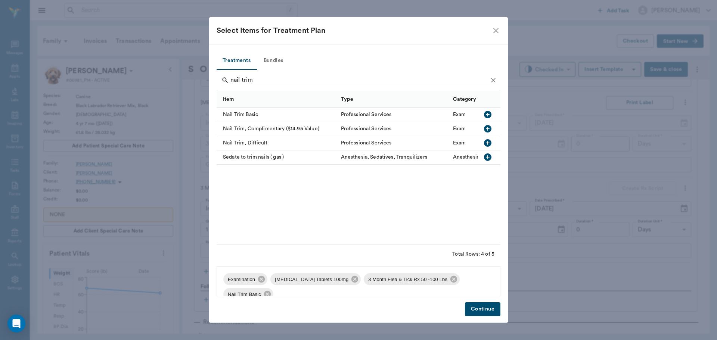
click at [326, 200] on div "Nail Trim Basic Professional Services Exam Nail Trim, Complimentary ($14.95 Val…" at bounding box center [400, 176] width 367 height 137
click at [483, 306] on button "Continue" at bounding box center [482, 309] width 35 height 14
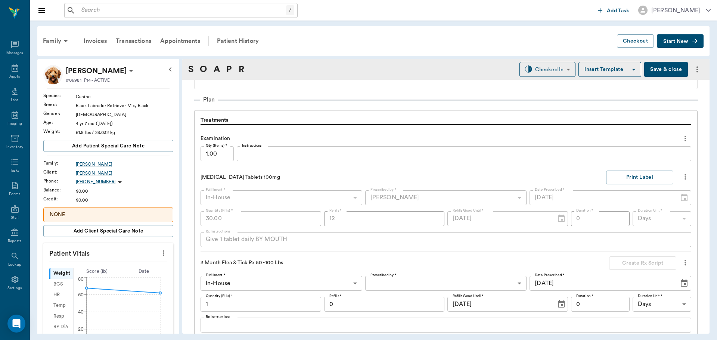
scroll to position [373, 0]
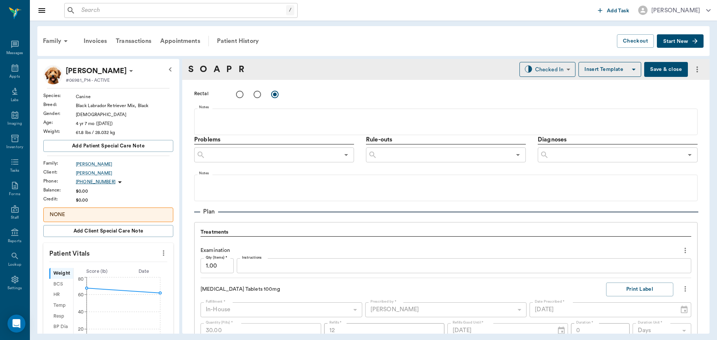
click at [552, 155] on input "text" at bounding box center [616, 155] width 134 height 10
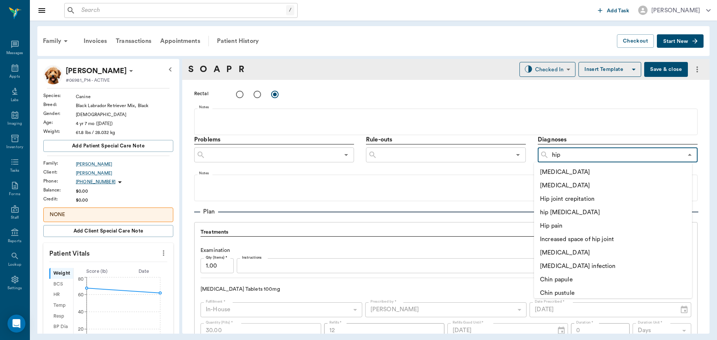
type input "hip"
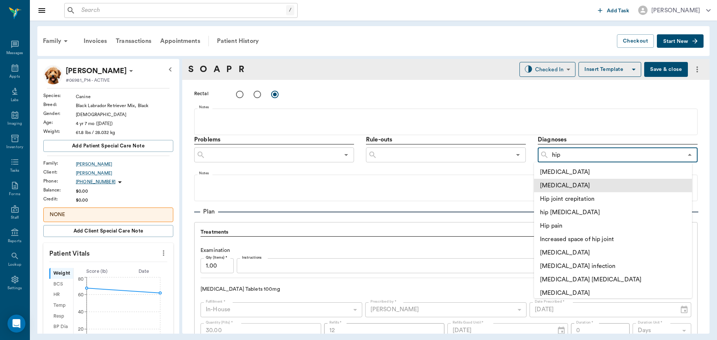
click at [579, 181] on li "Hip dysplasia" at bounding box center [613, 185] width 158 height 13
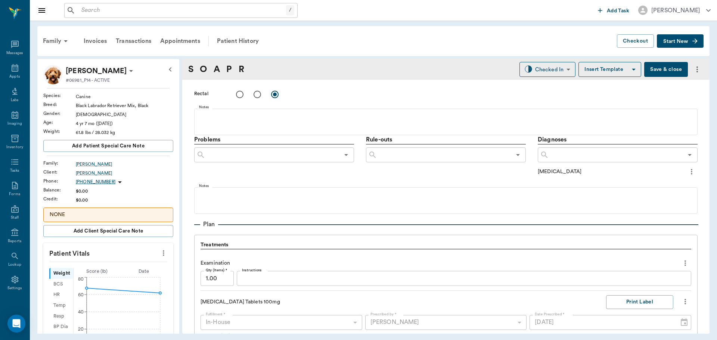
click at [685, 173] on button "more" at bounding box center [691, 171] width 12 height 13
click at [651, 181] on span "Add to ongoing diagnosis" at bounding box center [654, 185] width 63 height 8
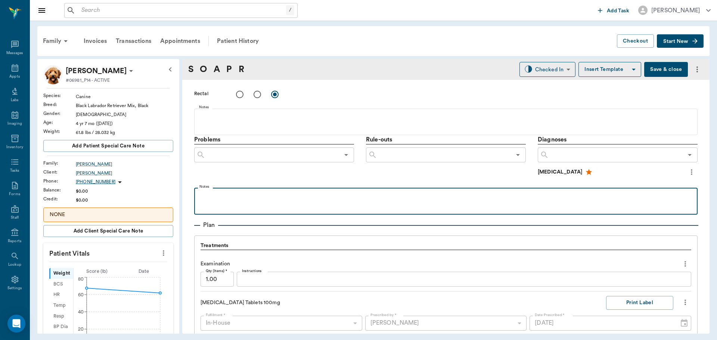
click at [238, 204] on div at bounding box center [446, 201] width 496 height 19
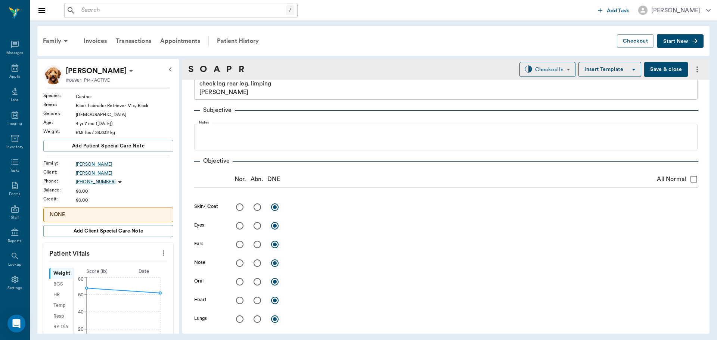
scroll to position [0, 0]
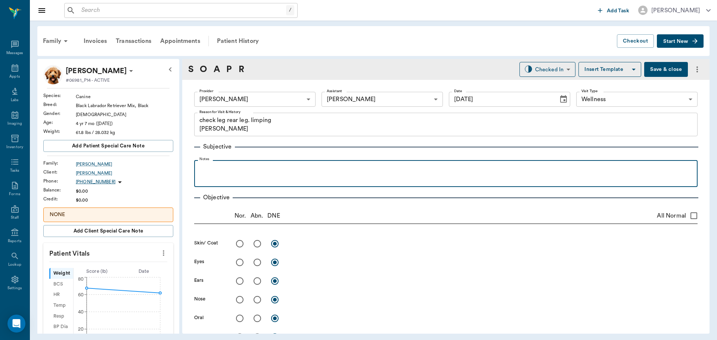
click at [222, 169] on p at bounding box center [446, 168] width 496 height 9
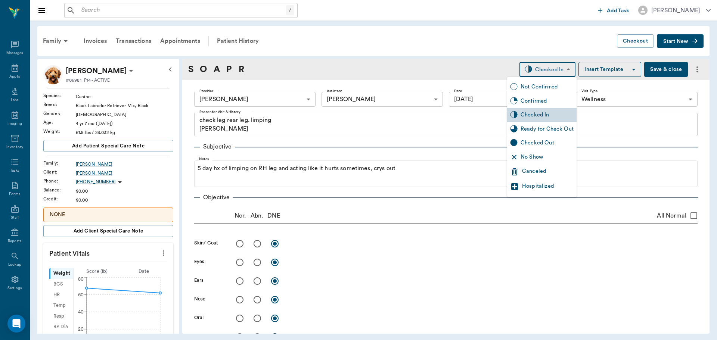
click at [561, 68] on body "/ ​ Add Task Dr. Bert Ellsworth Nectar Messages Appts Labs Imaging Inventory Ta…" at bounding box center [358, 170] width 717 height 340
click at [540, 127] on div "Ready for Check Out" at bounding box center [546, 129] width 53 height 8
type input "READY_TO_CHECKOUT"
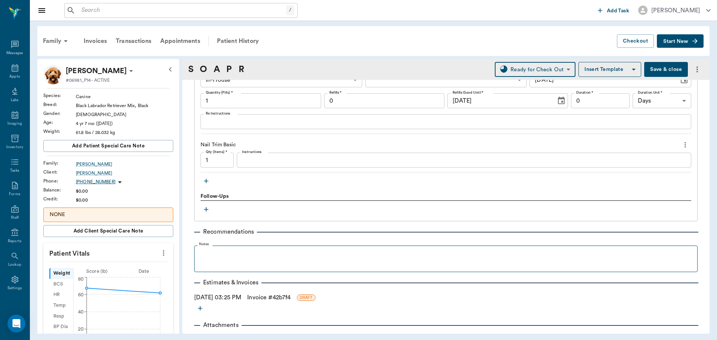
scroll to position [709, 0]
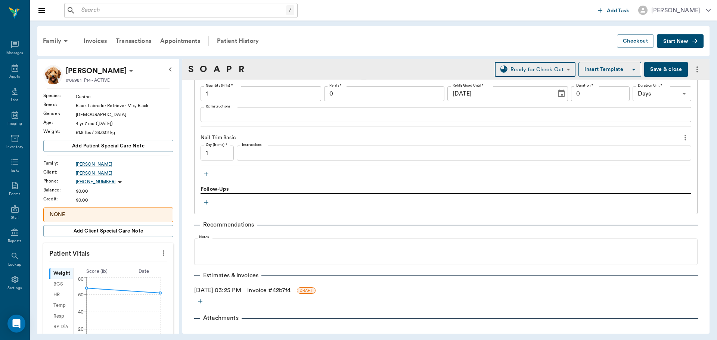
click at [660, 64] on button "Save & close" at bounding box center [666, 69] width 44 height 15
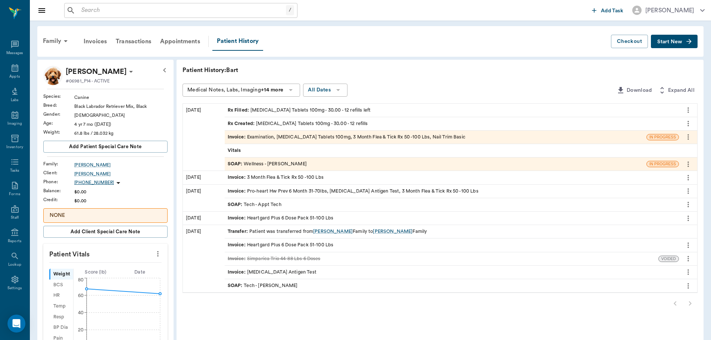
click at [381, 117] on div "Rx Created : Carprofen Tablets 100mg - 30.00 - 12 refills" at bounding box center [452, 123] width 454 height 13
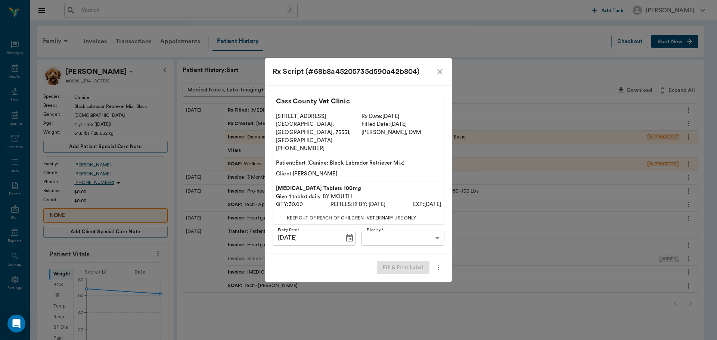
click at [440, 74] on icon "close" at bounding box center [439, 71] width 5 height 5
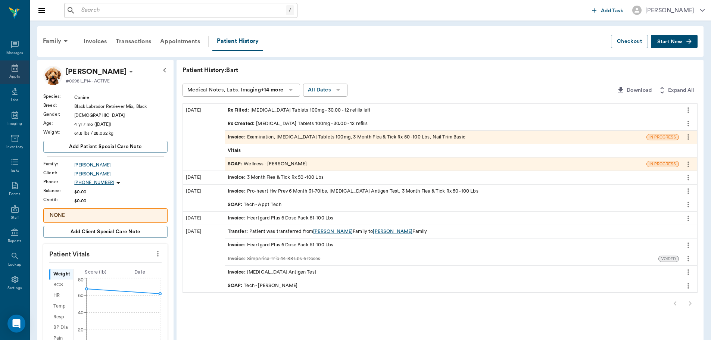
click at [12, 69] on icon at bounding box center [14, 67] width 9 height 9
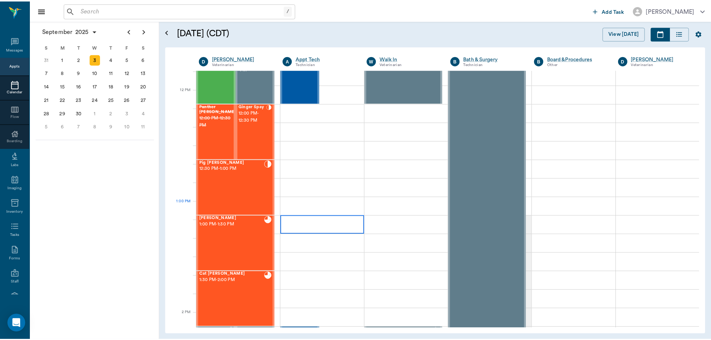
scroll to position [411, 0]
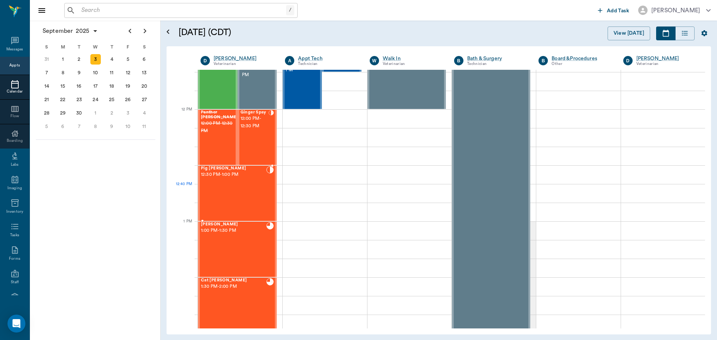
click at [236, 186] on div "Pig Fant 12:30 PM - 1:00 PM" at bounding box center [233, 193] width 65 height 55
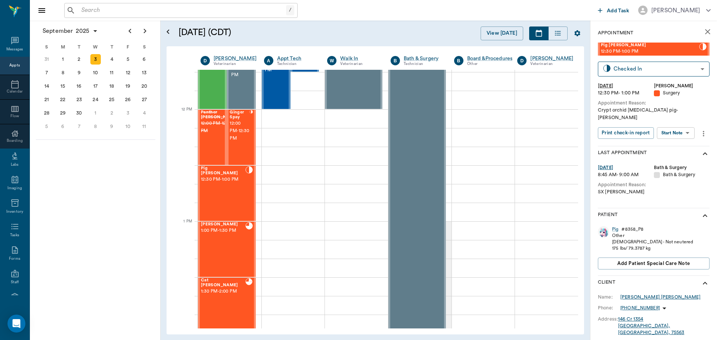
click at [639, 294] on div "Grace Nicole Fant" at bounding box center [660, 297] width 80 height 7
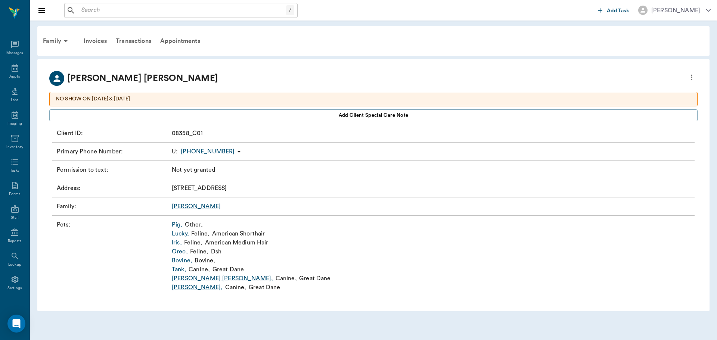
click at [180, 205] on link "Fant" at bounding box center [196, 206] width 49 height 6
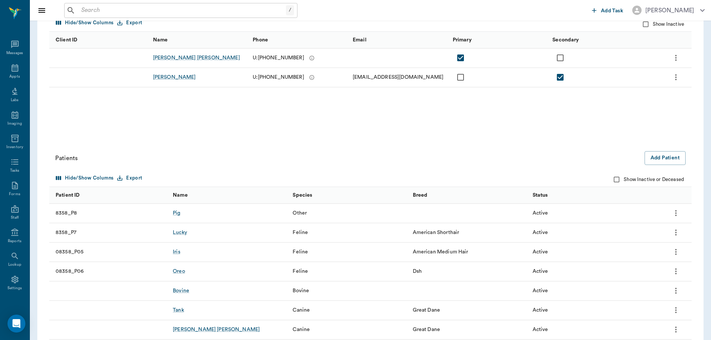
scroll to position [146, 0]
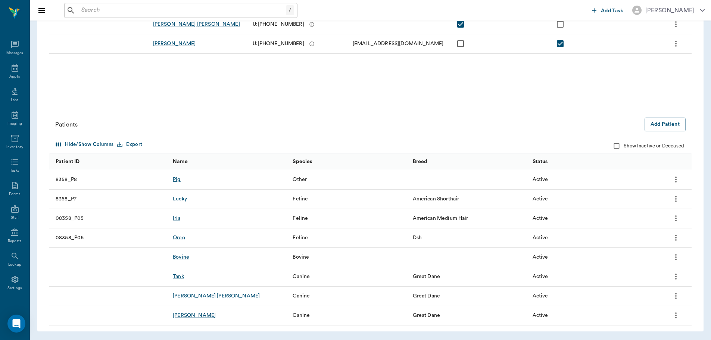
click at [177, 179] on div "Pig" at bounding box center [176, 179] width 7 height 7
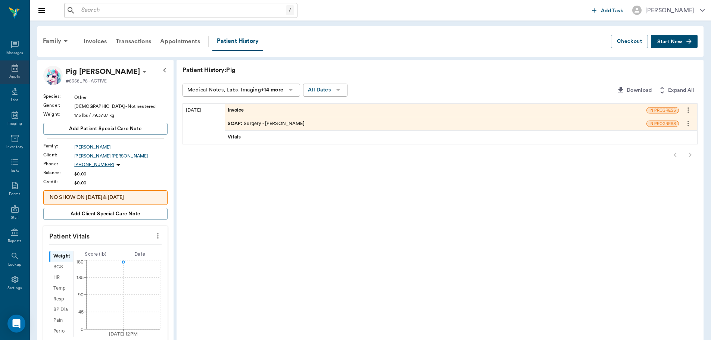
click at [12, 71] on icon at bounding box center [15, 67] width 7 height 7
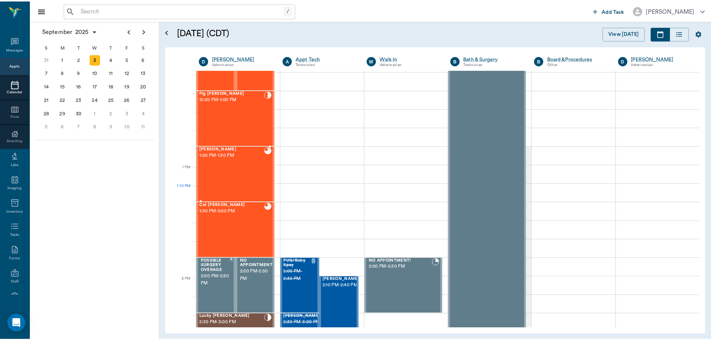
scroll to position [450, 0]
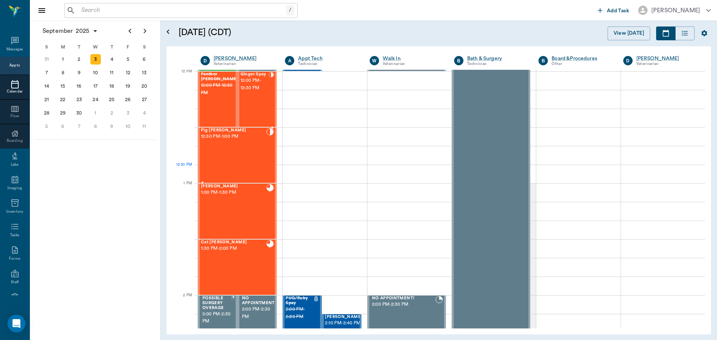
click at [241, 167] on div "Pig Fant 12:30 PM - 1:00 PM" at bounding box center [233, 155] width 65 height 55
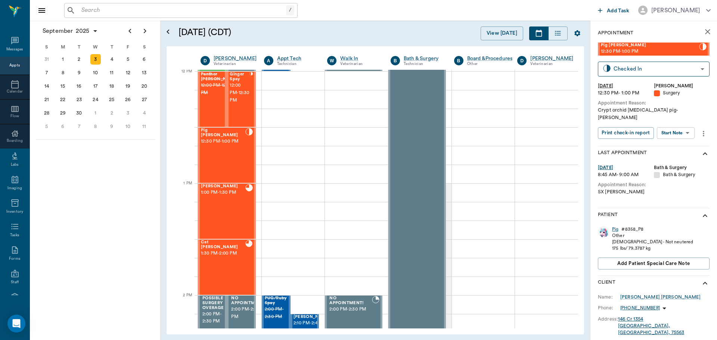
click at [615, 226] on div "Pig" at bounding box center [615, 229] width 6 height 6
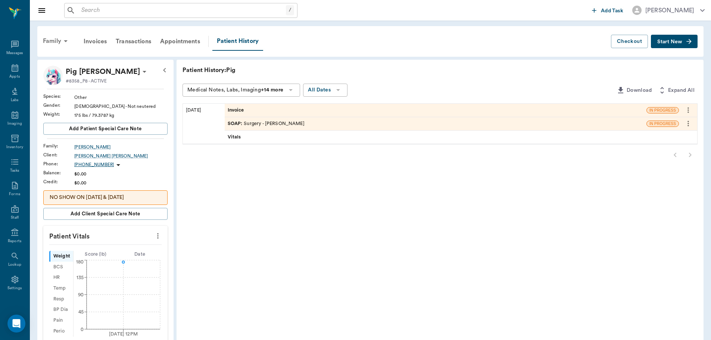
click at [52, 44] on div "Family" at bounding box center [56, 41] width 36 height 18
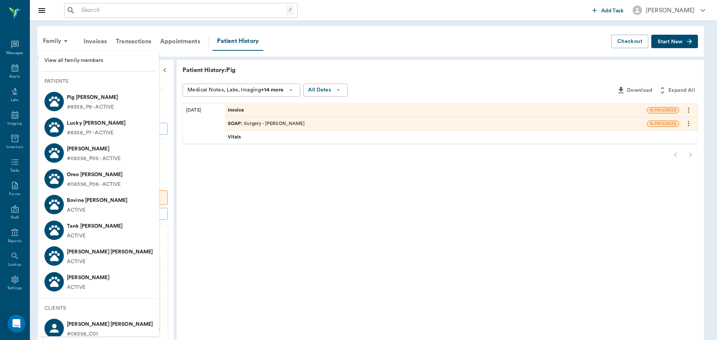
click at [72, 61] on span "View all family members" at bounding box center [98, 61] width 109 height 8
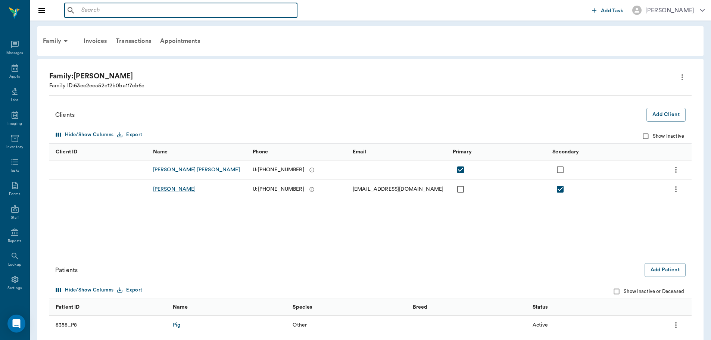
click at [190, 15] on input "text" at bounding box center [186, 10] width 216 height 10
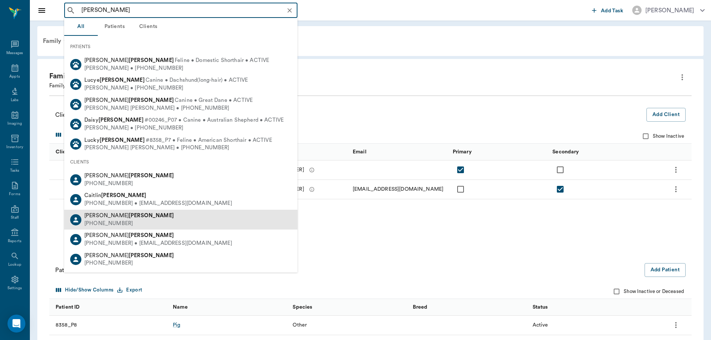
click at [173, 222] on div "Nicole Fant (318) 286-3201" at bounding box center [180, 220] width 233 height 20
type input "fant"
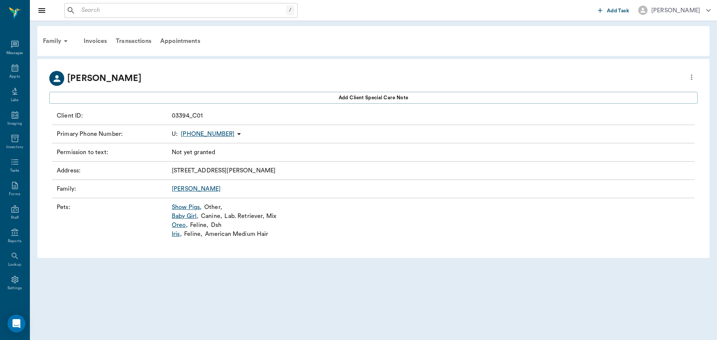
click at [188, 206] on link "Show Pigs ," at bounding box center [187, 207] width 30 height 9
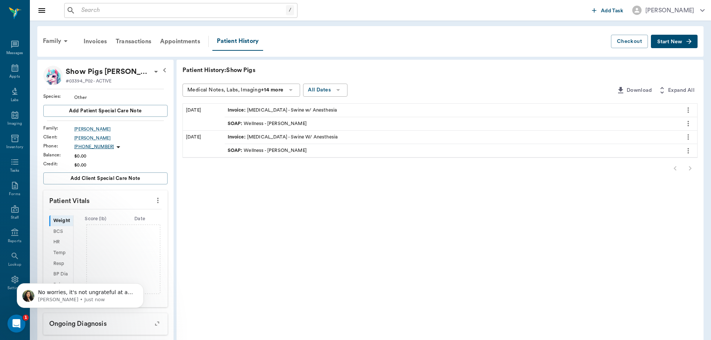
click at [305, 125] on div "SOAP : Wellness - Dr. Bert Ellsworth" at bounding box center [267, 123] width 79 height 7
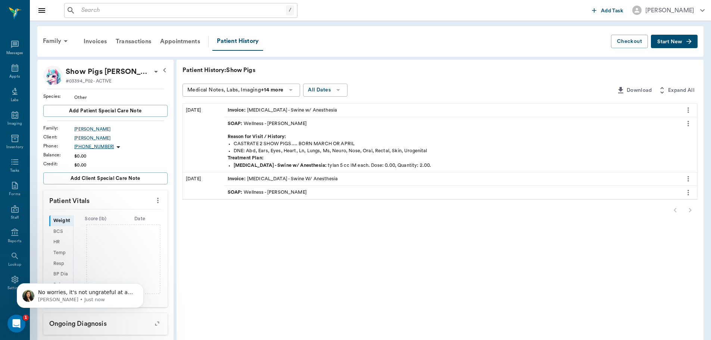
click at [309, 193] on div "SOAP : Wellness - Dr. Bert Ellsworth" at bounding box center [452, 192] width 454 height 13
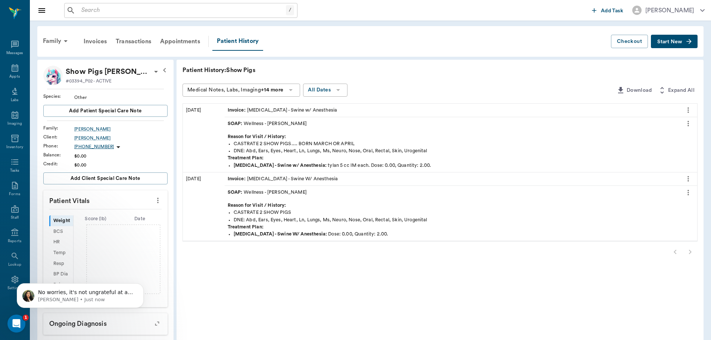
click at [312, 190] on div "SOAP : Wellness - Dr. Bert Ellsworth" at bounding box center [452, 192] width 454 height 13
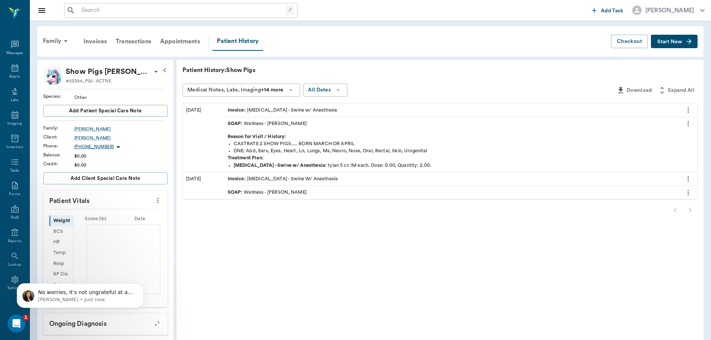
click at [281, 125] on div "SOAP : Wellness - Dr. Bert Ellsworth" at bounding box center [267, 123] width 79 height 7
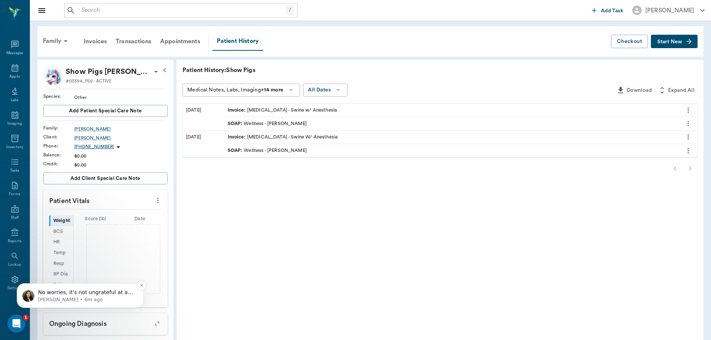
click at [118, 294] on p "No worries, it's not ungrateful at all! We appreciate your feedback as it helps…" at bounding box center [86, 292] width 96 height 7
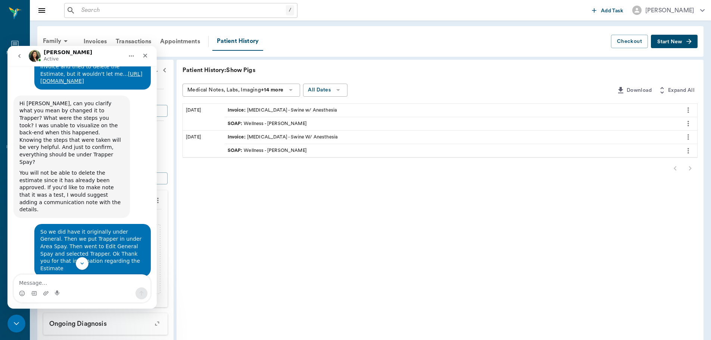
scroll to position [3469, 0]
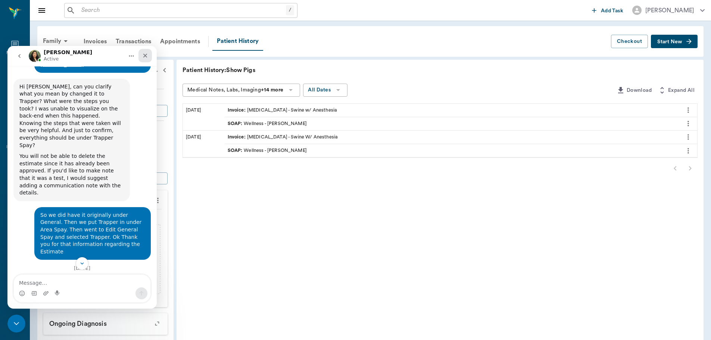
click at [143, 53] on icon "Close" at bounding box center [145, 56] width 6 height 6
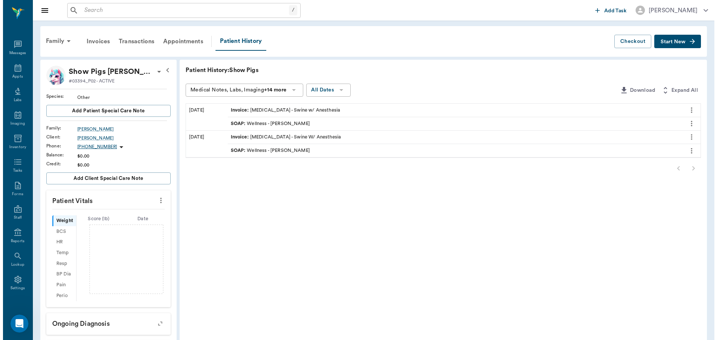
scroll to position [3681, 0]
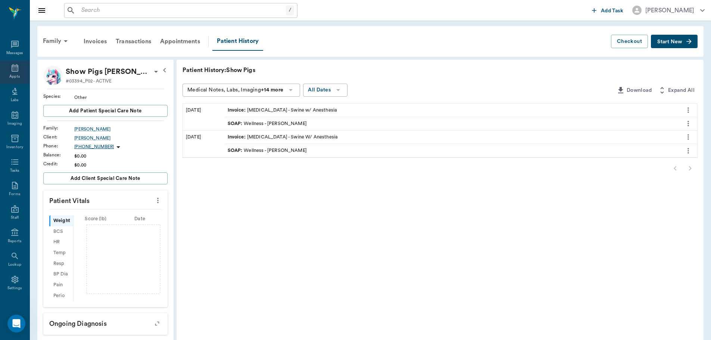
click at [6, 69] on div "Appts" at bounding box center [14, 72] width 29 height 24
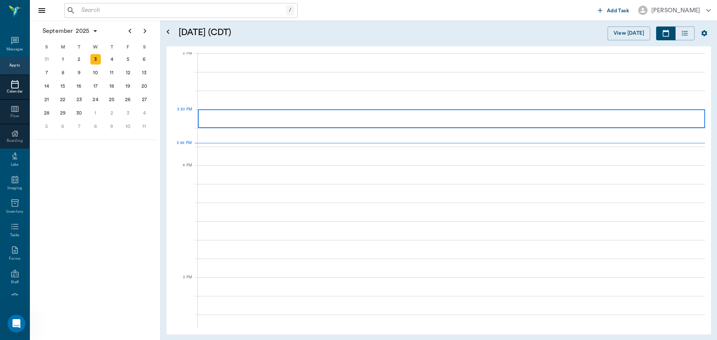
scroll to position [786, 0]
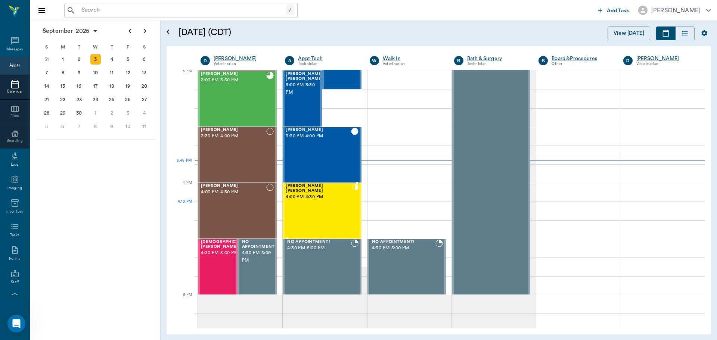
click at [330, 205] on div "MISS KITTY Floyd 4:00 PM - 4:30 PM" at bounding box center [319, 211] width 66 height 55
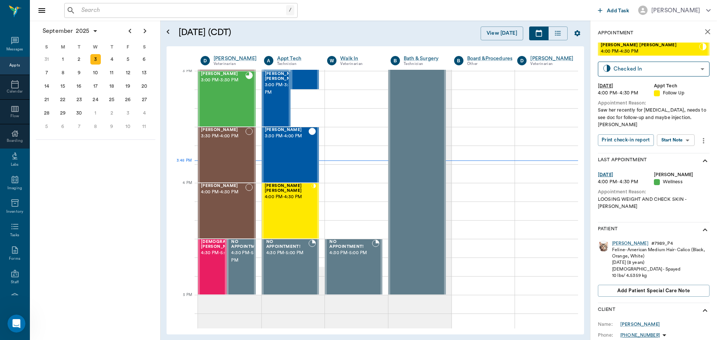
click at [666, 143] on body "/ ​ Add Task Dr. Bert Ellsworth Nectar Messages Appts Calendar Flow Boarding La…" at bounding box center [358, 170] width 717 height 340
click at [638, 131] on div at bounding box center [358, 170] width 717 height 340
click at [617, 240] on div "MISS KITTY" at bounding box center [630, 243] width 36 height 6
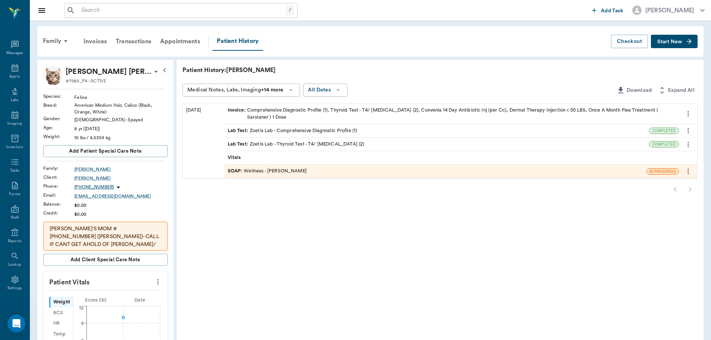
click at [323, 176] on div "SOAP : Wellness - Dr. Bert Ellsworth" at bounding box center [436, 171] width 422 height 13
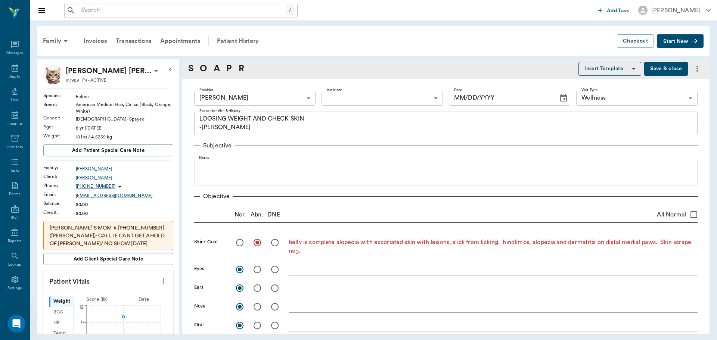
type input "63ec2f075fda476ae8351a4d"
type input "65d2be4f46e3a538d89b8c14"
type textarea "LOOSING WEIGHT AND CHECK SKIN -LORY"
radio input "true"
type textarea "belly is complete alopecia with excoriated skin with lesions, slick from lickin…"
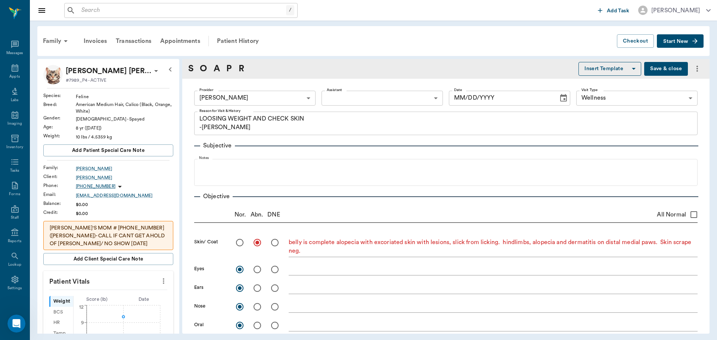
radio input "true"
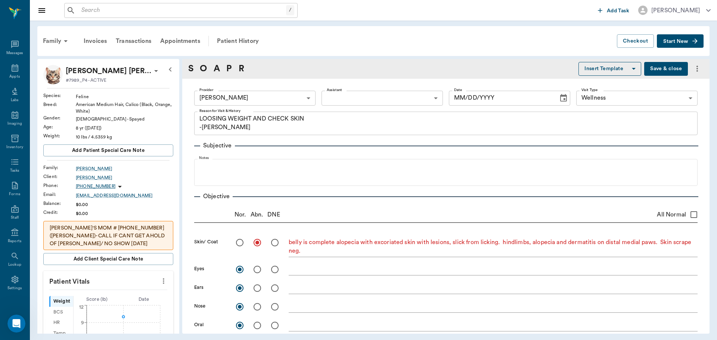
type input "08/20/2025"
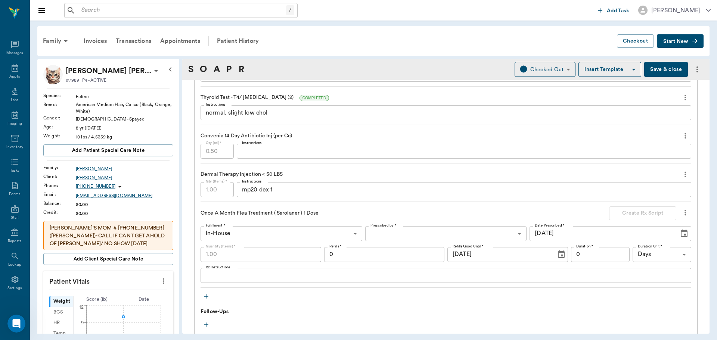
scroll to position [635, 0]
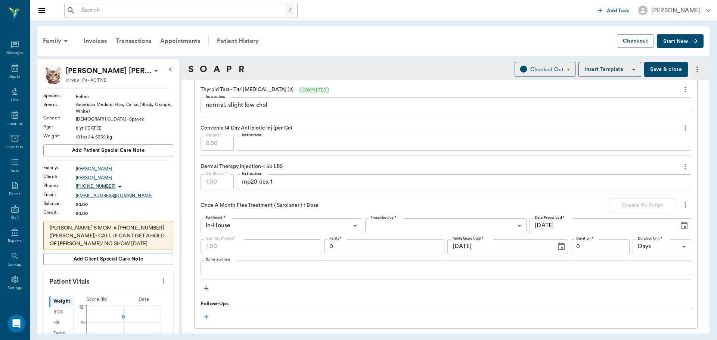
click at [313, 187] on div "mp20 dex 1 x Instructions" at bounding box center [464, 181] width 454 height 15
click at [13, 78] on div "Appts" at bounding box center [14, 77] width 10 height 6
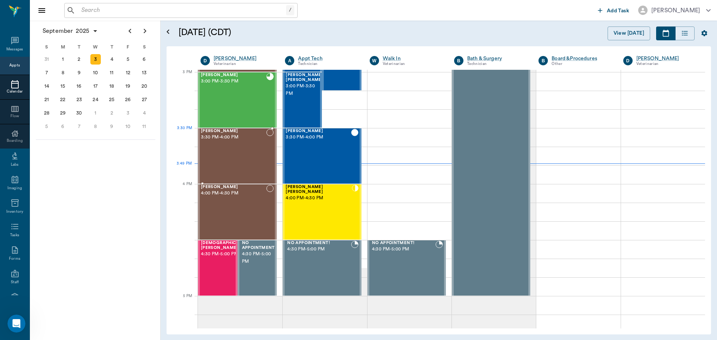
scroll to position [710, 0]
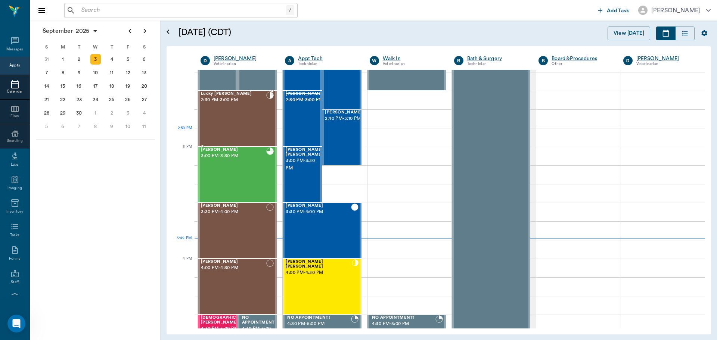
click at [245, 137] on div "Lucky Morphew 2:30 PM - 3:00 PM" at bounding box center [233, 118] width 65 height 55
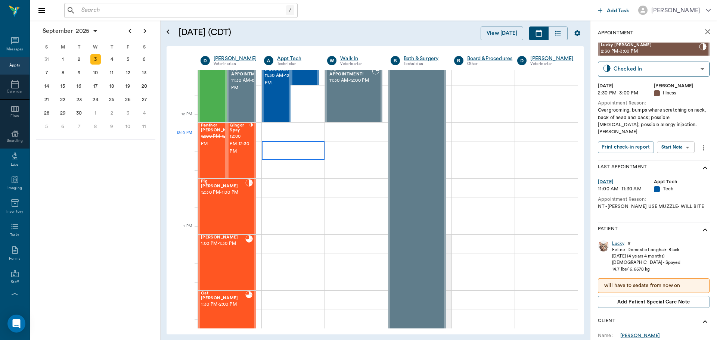
scroll to position [374, 0]
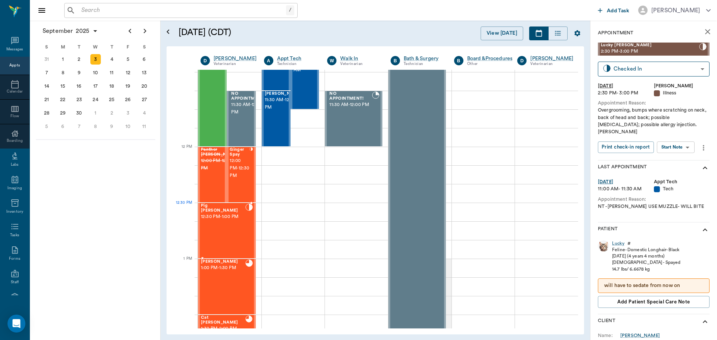
click at [239, 214] on span "12:30 PM - 1:00 PM" at bounding box center [223, 216] width 44 height 7
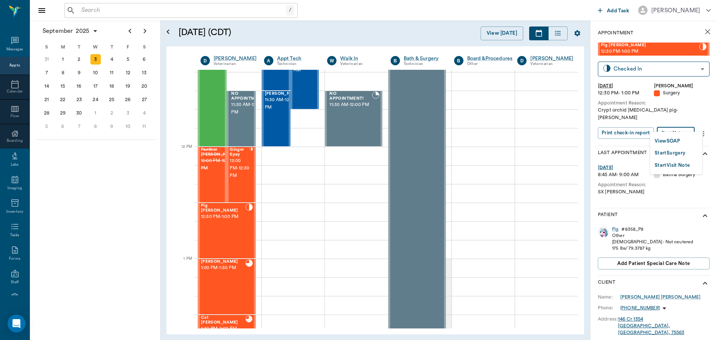
click at [665, 130] on body "/ ​ Add Task [PERSON_NAME] Nectar Messages Appts Calendar Flow Boarding Labs Im…" at bounding box center [358, 170] width 717 height 340
click at [512, 165] on div at bounding box center [358, 170] width 717 height 340
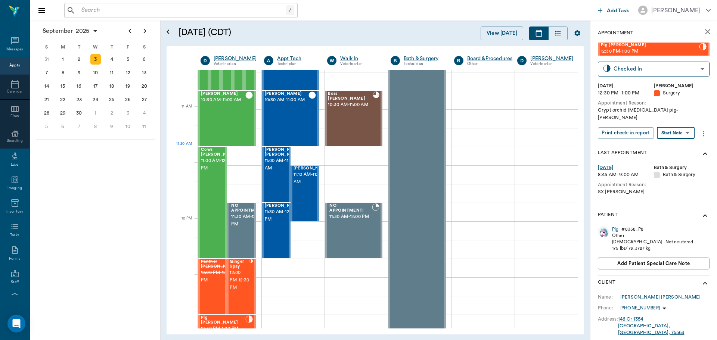
scroll to position [225, 0]
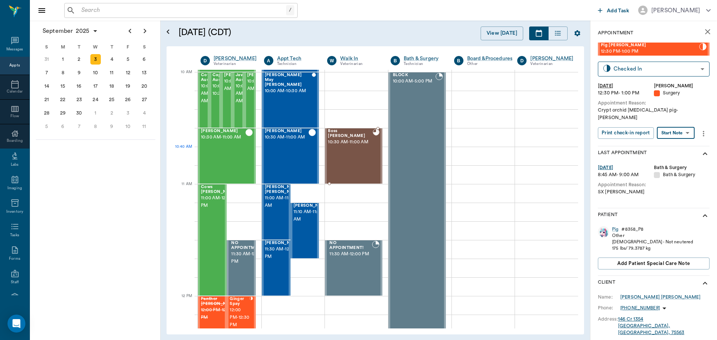
click at [366, 150] on div "Boss [PERSON_NAME] 10:30 AM - 11:00 AM" at bounding box center [350, 156] width 44 height 55
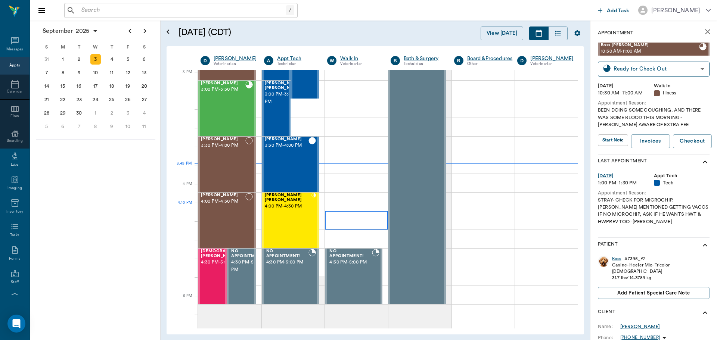
scroll to position [785, 0]
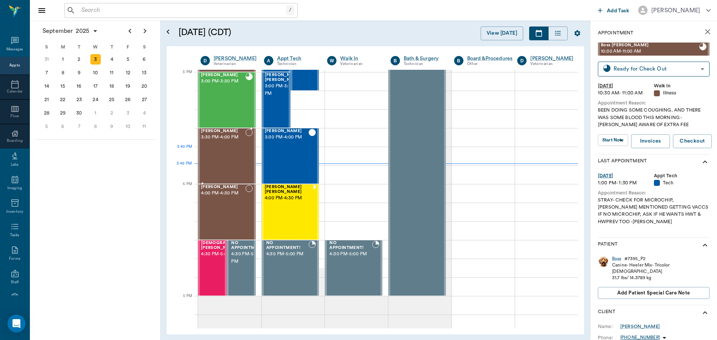
click at [232, 153] on div "[PERSON_NAME] 3:30 PM - 4:00 PM" at bounding box center [223, 156] width 44 height 55
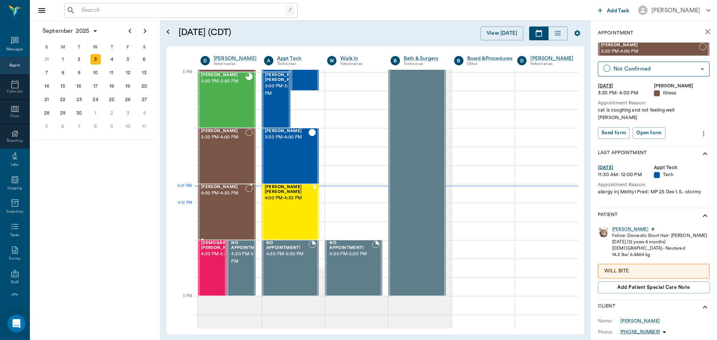
click at [211, 203] on div "[PERSON_NAME] 4:00 PM - 4:30 PM" at bounding box center [223, 212] width 44 height 55
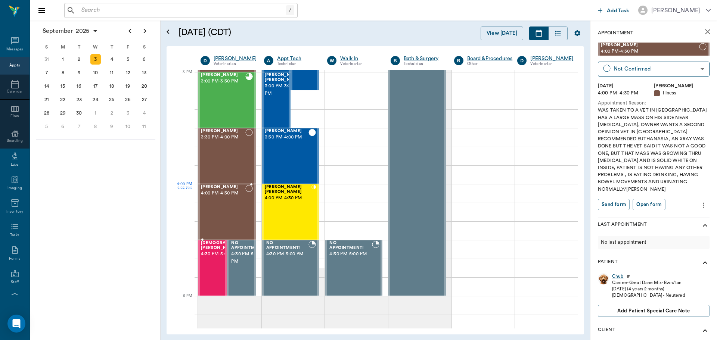
drag, startPoint x: 214, startPoint y: 203, endPoint x: 274, endPoint y: 202, distance: 60.5
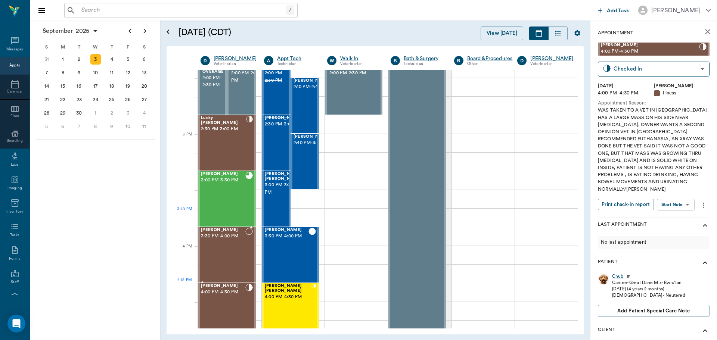
scroll to position [732, 0]
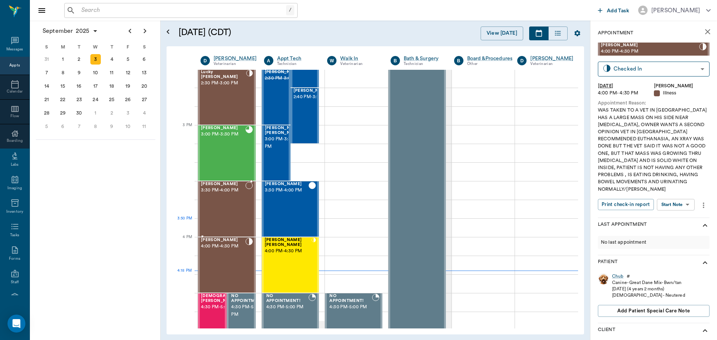
click at [233, 219] on div "[PERSON_NAME] 3:30 PM - 4:00 PM" at bounding box center [223, 209] width 44 height 55
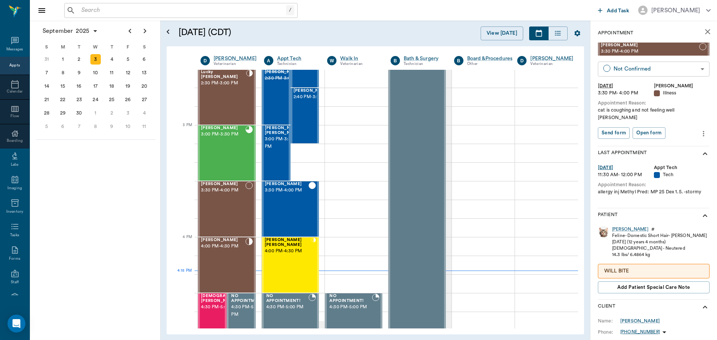
click at [672, 65] on body "/ ​ Add Task [PERSON_NAME] Nectar Messages Appts Calendar Flow Boarding Labs Im…" at bounding box center [358, 170] width 717 height 340
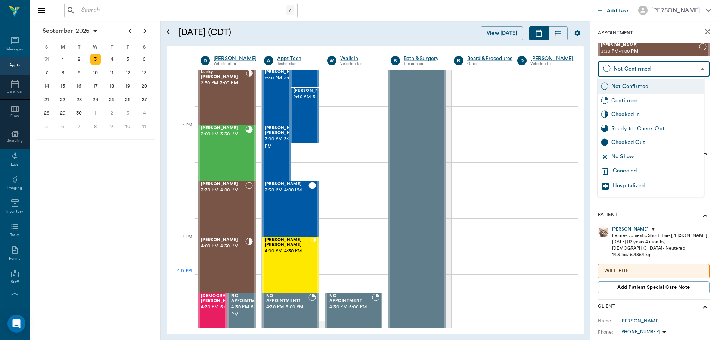
click at [657, 153] on div "No Show" at bounding box center [656, 157] width 90 height 8
type input "NO_SHOW"
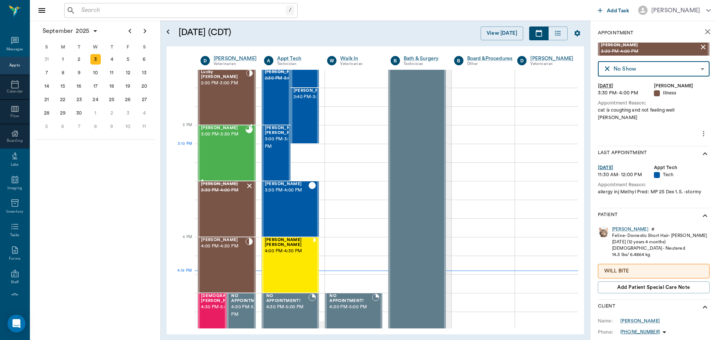
click at [242, 153] on div "[PERSON_NAME] 3:00 PM - 3:30 PM" at bounding box center [223, 153] width 44 height 55
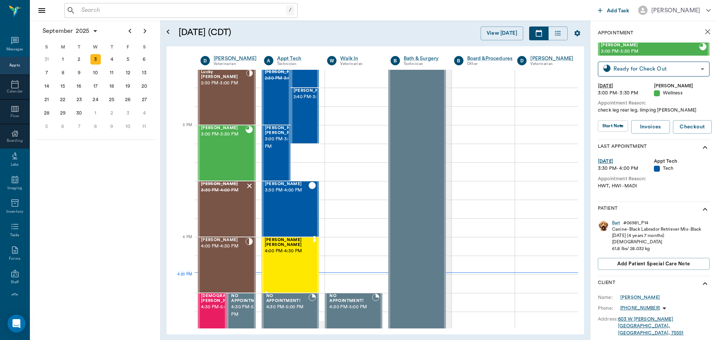
click at [279, 275] on div "[PERSON_NAME] [PERSON_NAME] 4:00 PM - 4:30 PM" at bounding box center [288, 265] width 47 height 55
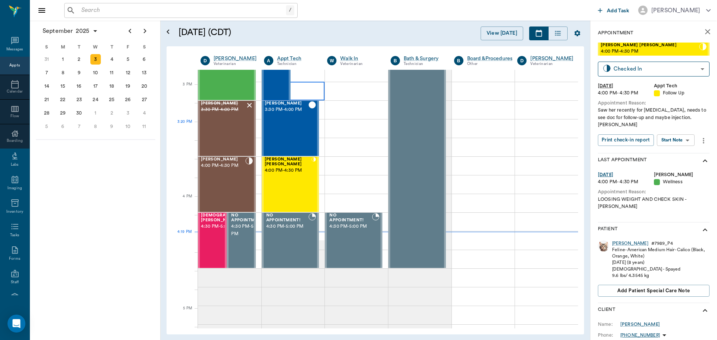
scroll to position [769, 0]
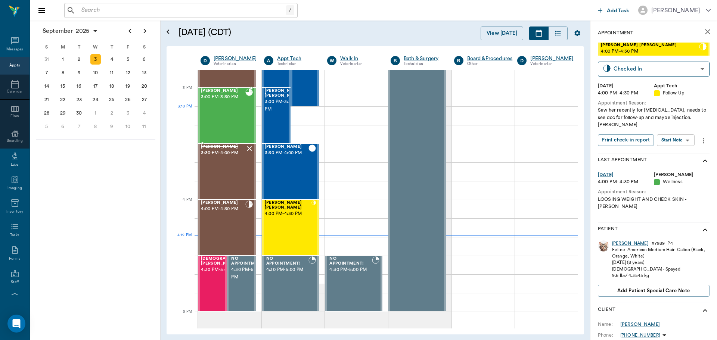
click at [232, 110] on div "[PERSON_NAME] 3:00 PM - 3:30 PM" at bounding box center [223, 115] width 44 height 55
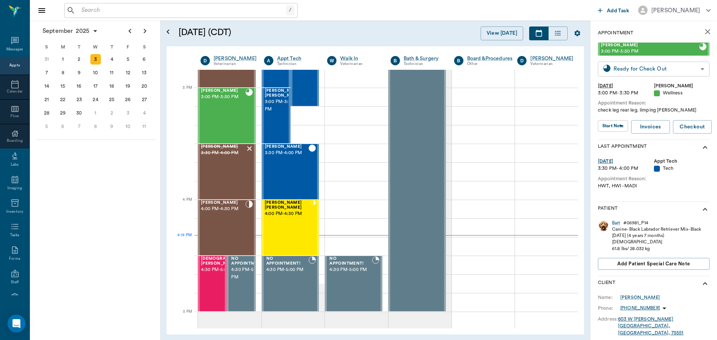
click at [664, 71] on body "/ ​ Add Task [PERSON_NAME] Nectar Messages Appts Calendar Flow Boarding Labs Im…" at bounding box center [358, 170] width 717 height 340
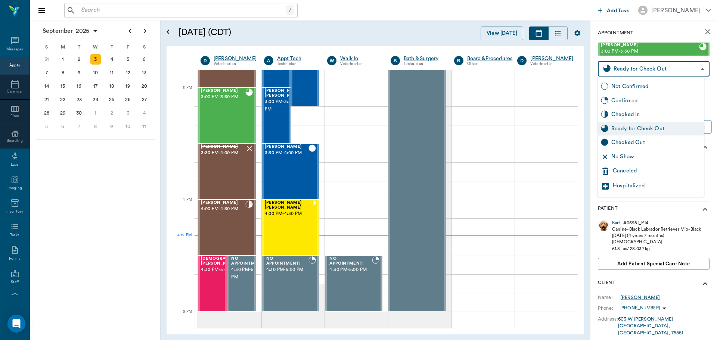
click at [650, 142] on div "Checked Out" at bounding box center [656, 143] width 90 height 8
type input "CHECKED_OUT"
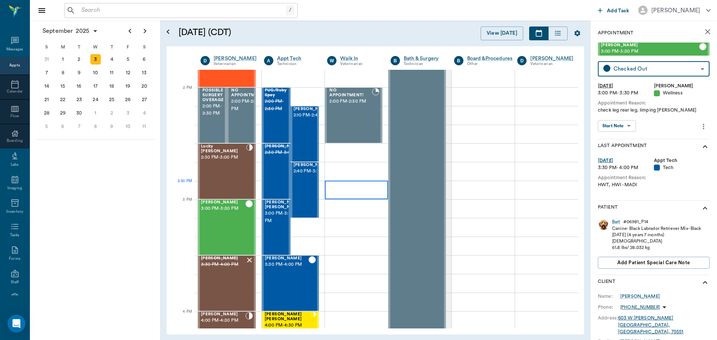
scroll to position [657, 0]
click at [228, 166] on div "Lucky Morphew 2:30 PM - 3:00 PM" at bounding box center [223, 171] width 45 height 55
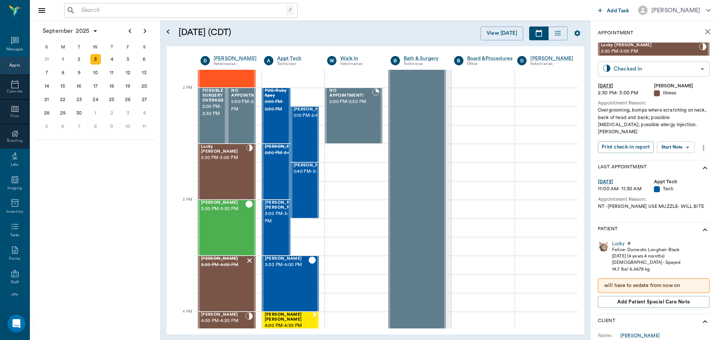
click at [633, 71] on body "/ ​ Add Task Dr. Bert Ellsworth Nectar Messages Appts Calendar Flow Boarding La…" at bounding box center [358, 170] width 717 height 340
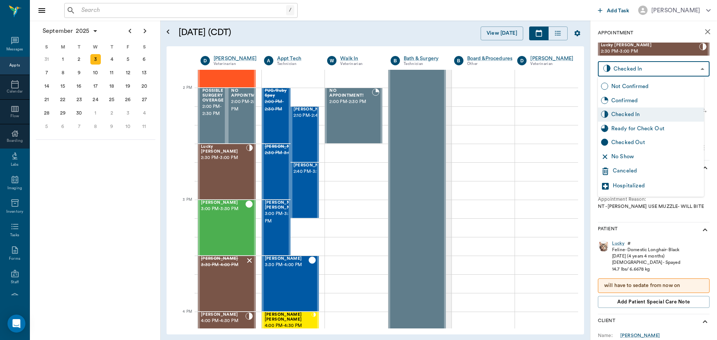
click at [628, 138] on div "Checked Out" at bounding box center [651, 143] width 106 height 14
type input "CHECKED_OUT"
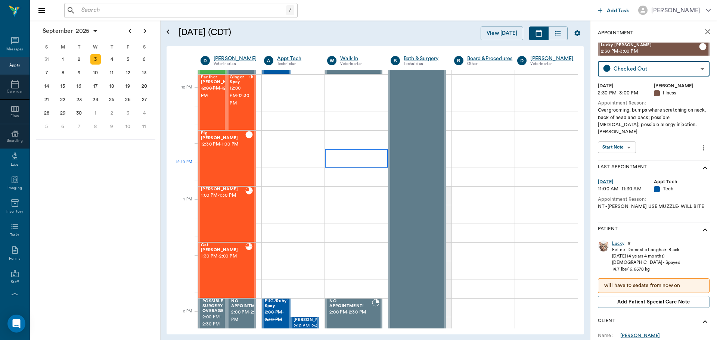
scroll to position [433, 0]
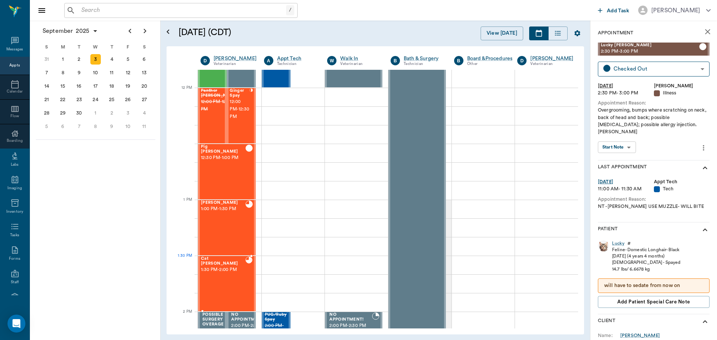
click at [225, 270] on div "Cat Woodruff 1:30 PM - 2:00 PM" at bounding box center [223, 283] width 44 height 55
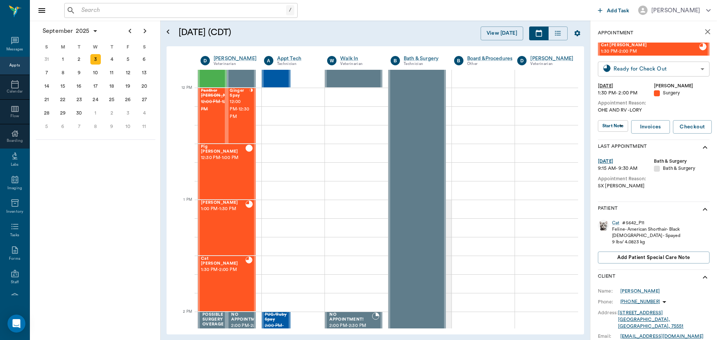
click at [658, 65] on body "/ ​ Add Task Dr. Bert Ellsworth Nectar Messages Appts Calendar Flow Boarding La…" at bounding box center [358, 170] width 717 height 340
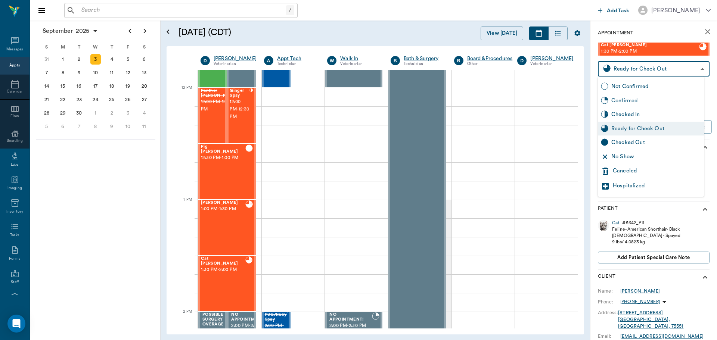
click at [645, 137] on div "Checked Out" at bounding box center [651, 143] width 106 height 14
type input "CHECKED_OUT"
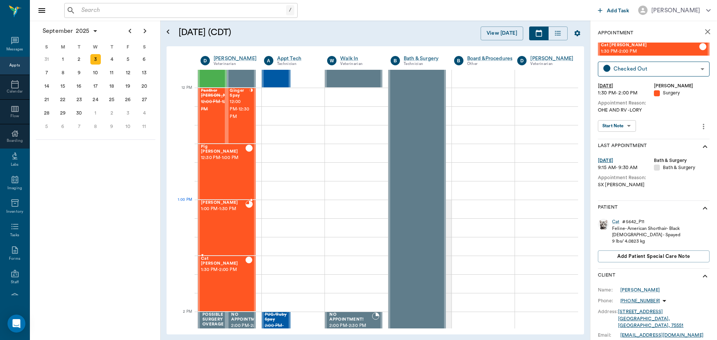
click at [230, 215] on div "Tucker Foster 1:00 PM - 1:30 PM" at bounding box center [223, 227] width 44 height 55
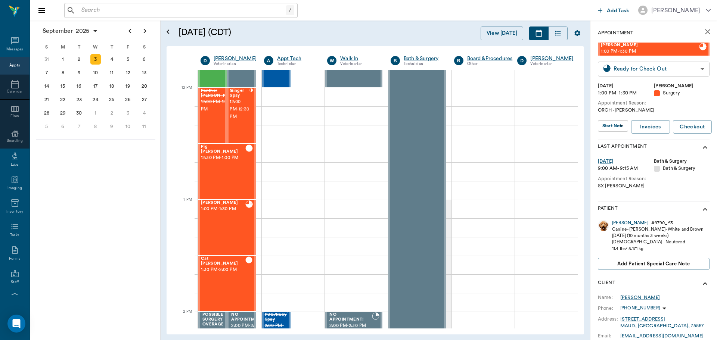
click at [666, 66] on body "/ ​ Add Task Dr. Bert Ellsworth Nectar Messages Appts Calendar Flow Boarding La…" at bounding box center [358, 170] width 717 height 340
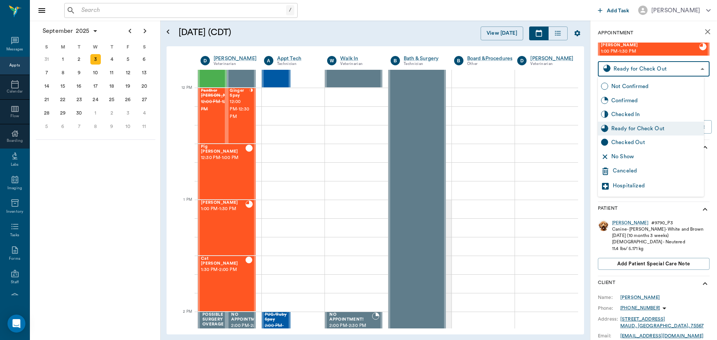
click at [648, 141] on div "Checked Out" at bounding box center [656, 143] width 90 height 8
type input "CHECKED_OUT"
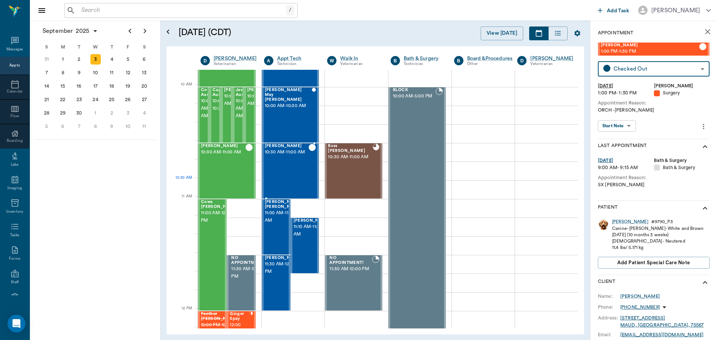
scroll to position [209, 0]
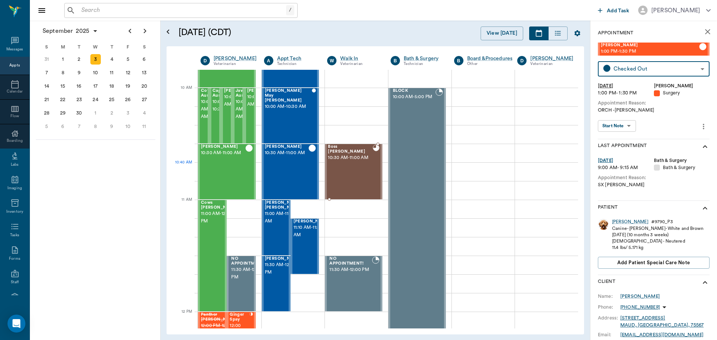
click at [353, 165] on div "Boss Rhodes 10:30 AM - 11:00 AM" at bounding box center [350, 171] width 44 height 55
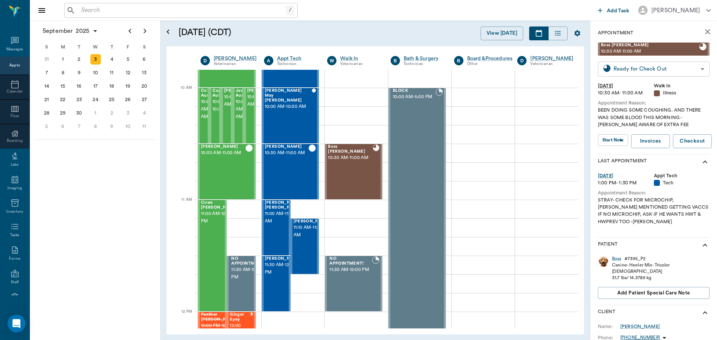
click at [657, 72] on body "/ ​ Add Task Dr. Bert Ellsworth Nectar Messages Appts Calendar Flow Boarding La…" at bounding box center [358, 170] width 717 height 340
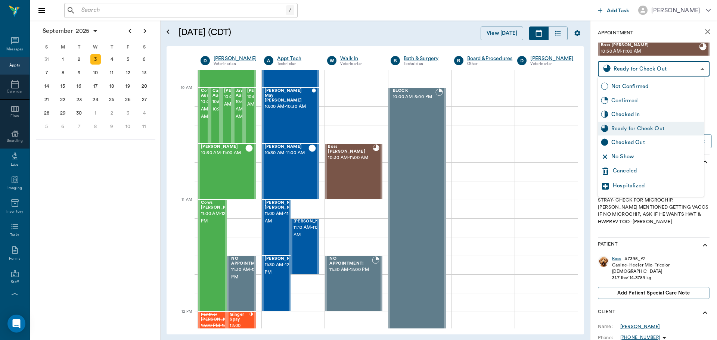
click at [652, 140] on div "Checked Out" at bounding box center [656, 143] width 90 height 8
type input "CHECKED_OUT"
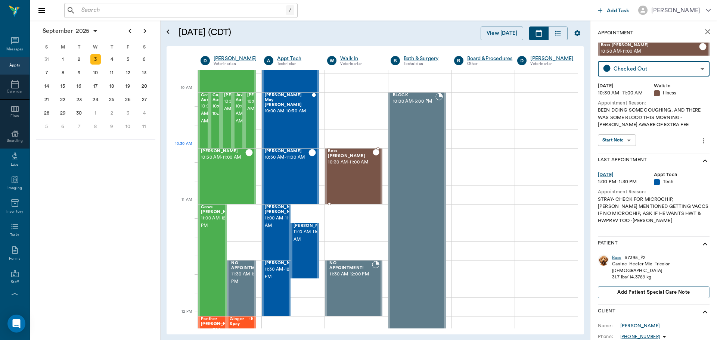
scroll to position [209, 0]
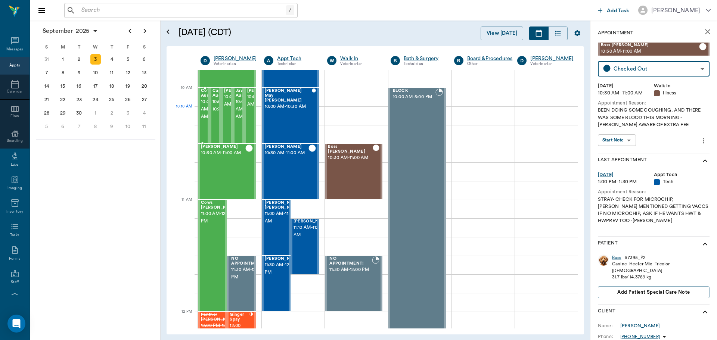
click at [204, 117] on span "10:00 AM - 10:30 AM" at bounding box center [211, 109] width 20 height 22
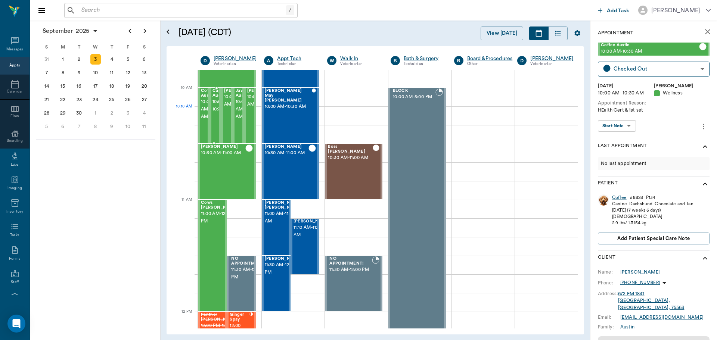
click at [216, 115] on div "Cappuccino Austin 10:00 AM - 10:30 AM" at bounding box center [225, 115] width 26 height 55
click at [229, 108] on span "10:00 AM - 10:30 AM" at bounding box center [242, 100] width 37 height 15
click at [237, 112] on span "10:00 AM - 10:30 AM" at bounding box center [246, 109] width 20 height 22
click at [249, 108] on span "10:00 AM - 10:30 AM" at bounding box center [265, 100] width 37 height 15
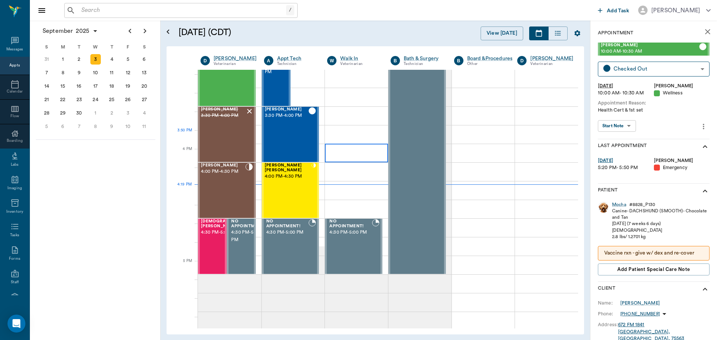
scroll to position [844, 0]
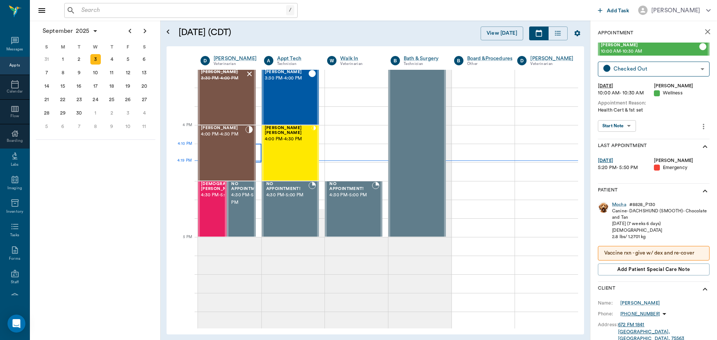
click at [215, 147] on div "Chub Malina 4:00 PM - 4:30 PM" at bounding box center [223, 153] width 44 height 55
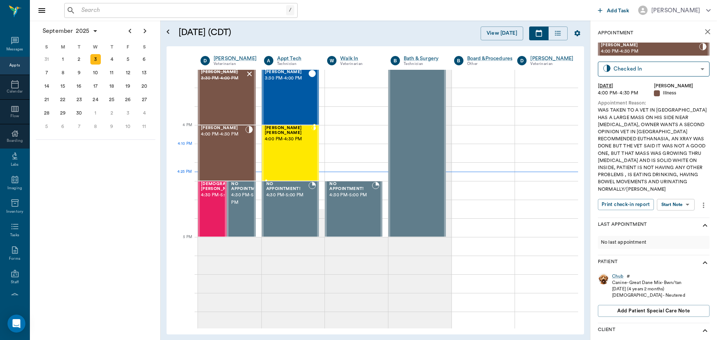
drag, startPoint x: 288, startPoint y: 146, endPoint x: 618, endPoint y: 145, distance: 330.0
click at [288, 146] on div "MISS KITTY Floyd 4:00 PM - 4:30 PM" at bounding box center [288, 153] width 47 height 55
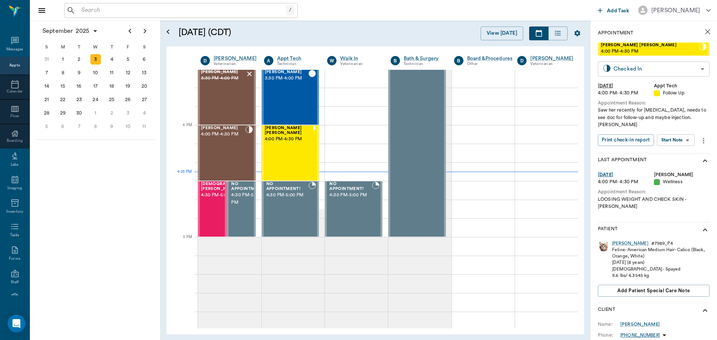
click at [668, 69] on body "/ ​ Add Task Dr. Bert Ellsworth Nectar Messages Appts Calendar Flow Boarding La…" at bounding box center [358, 170] width 717 height 340
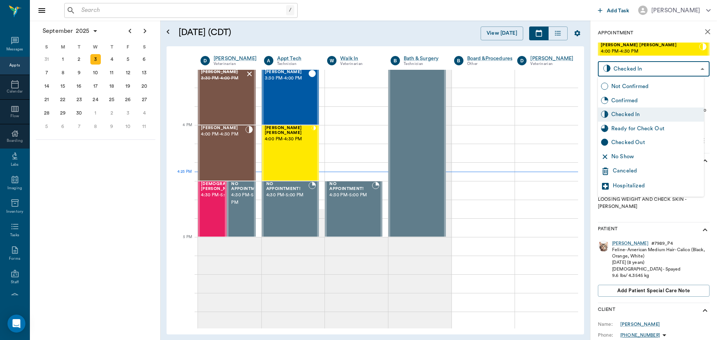
click at [675, 137] on div "Checked Out" at bounding box center [651, 143] width 106 height 14
type input "CHECKED_OUT"
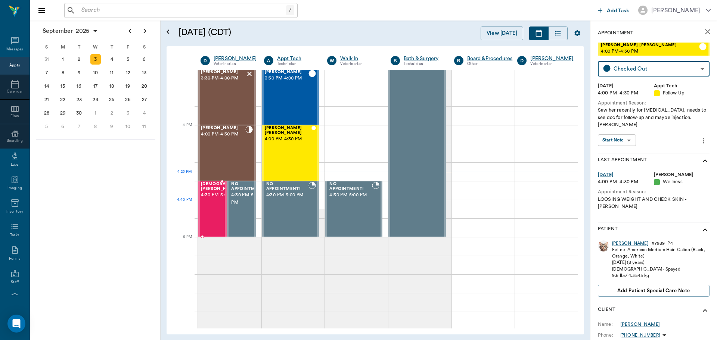
click at [216, 199] on span "4:30 PM - 5:00 PM" at bounding box center [226, 195] width 51 height 7
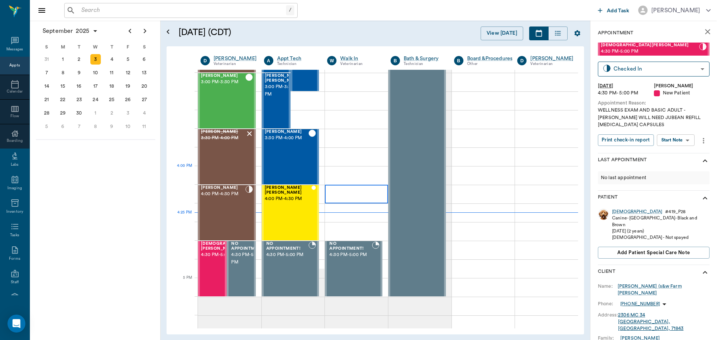
scroll to position [896, 0]
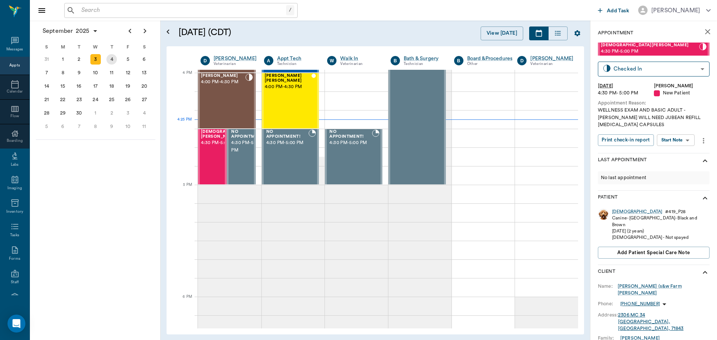
click at [117, 63] on div "4" at bounding box center [111, 59] width 16 height 13
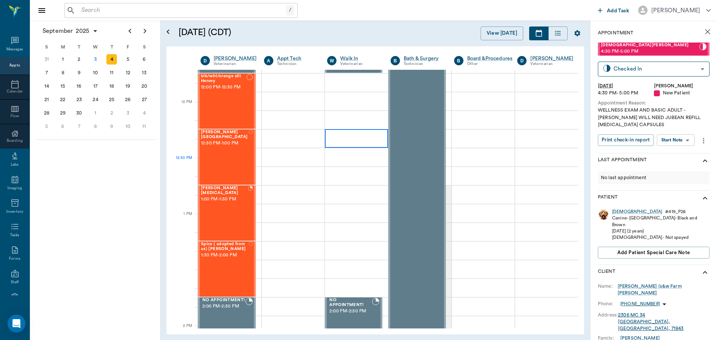
scroll to position [448, 0]
click at [94, 57] on div "3" at bounding box center [95, 59] width 10 height 10
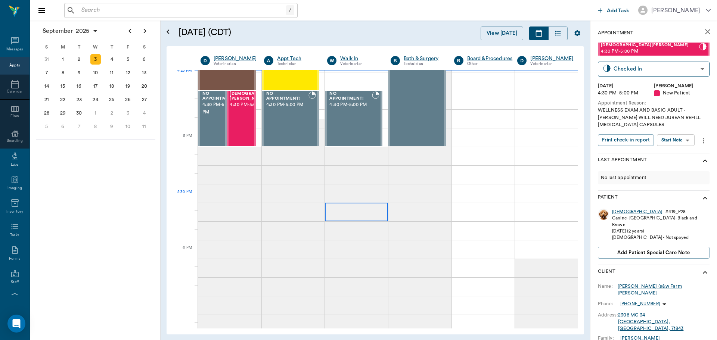
scroll to position [971, 0]
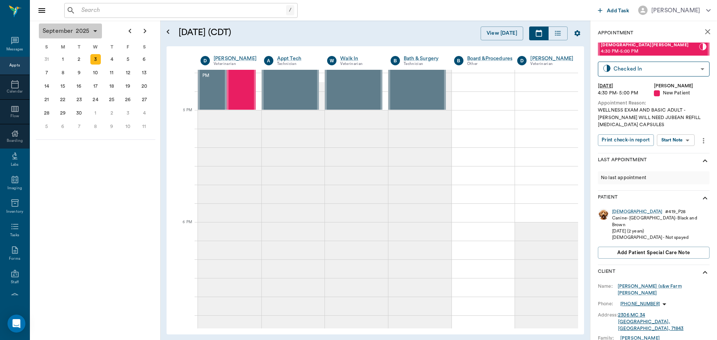
click at [70, 31] on span "September" at bounding box center [57, 31] width 33 height 10
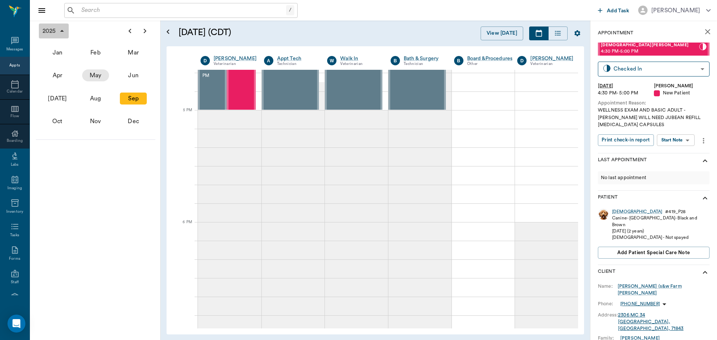
click at [96, 73] on div "May" at bounding box center [95, 75] width 27 height 12
click at [115, 100] on div "22" at bounding box center [111, 99] width 10 height 10
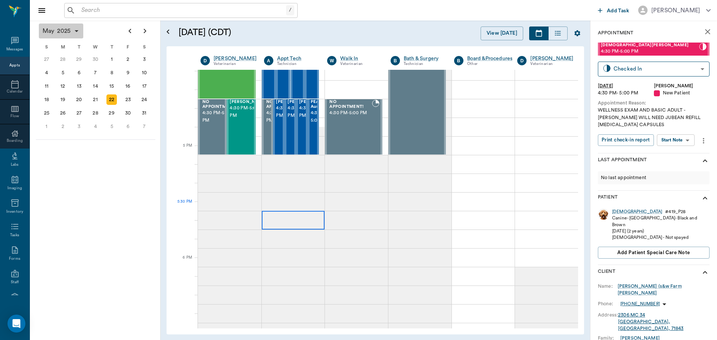
scroll to position [971, 0]
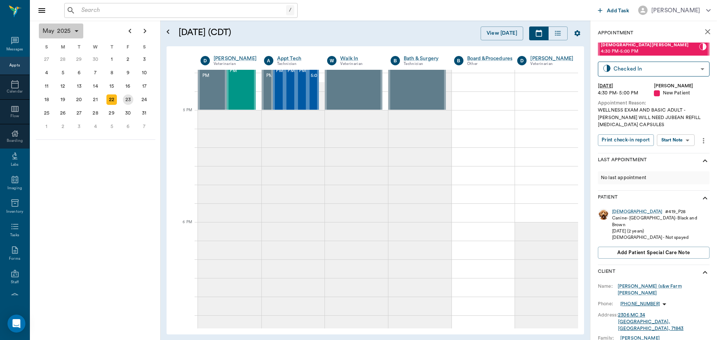
click at [129, 100] on div "23" at bounding box center [128, 99] width 10 height 10
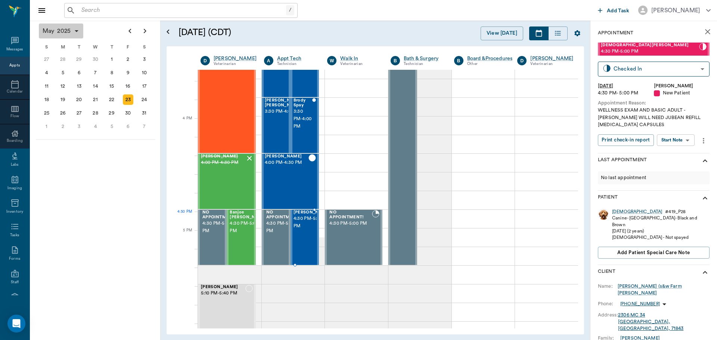
scroll to position [859, 0]
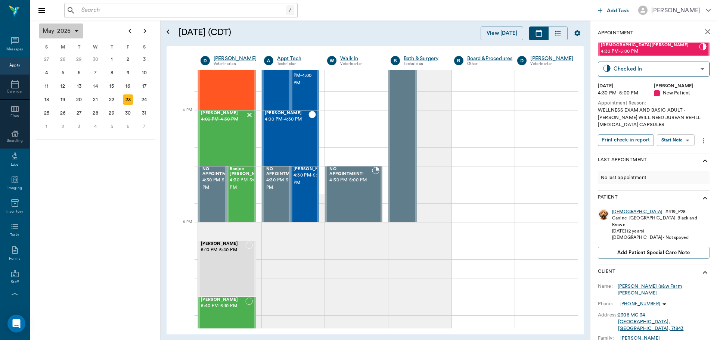
click at [67, 33] on span "2025" at bounding box center [64, 31] width 16 height 10
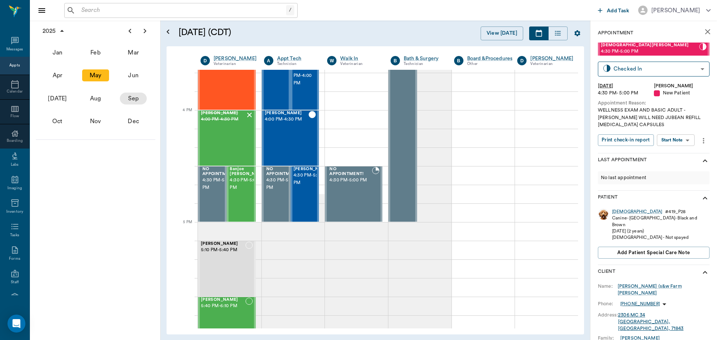
click at [130, 99] on div "Sep" at bounding box center [133, 99] width 27 height 12
click at [96, 58] on div "3" at bounding box center [95, 59] width 10 height 10
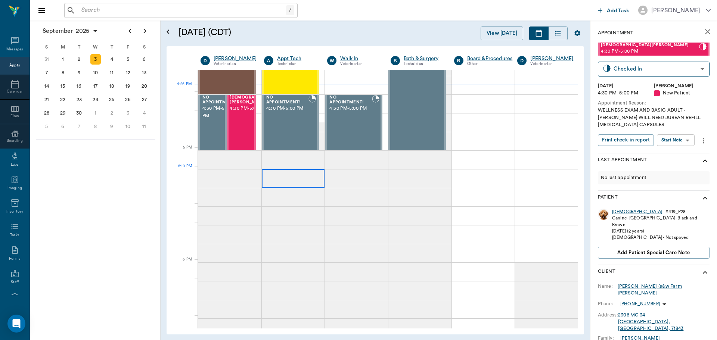
scroll to position [933, 0]
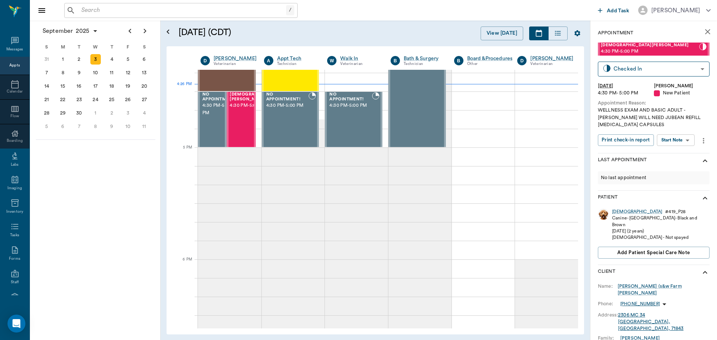
click at [140, 178] on div "September 2025 S M T W T F S 27 28 29 30 31 Aug 1 2 3 4 5 6 7 8 9 10 11 12 13 1…" at bounding box center [95, 181] width 131 height 320
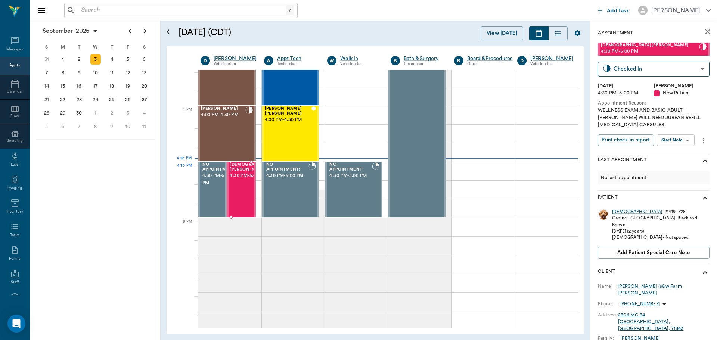
scroll to position [859, 0]
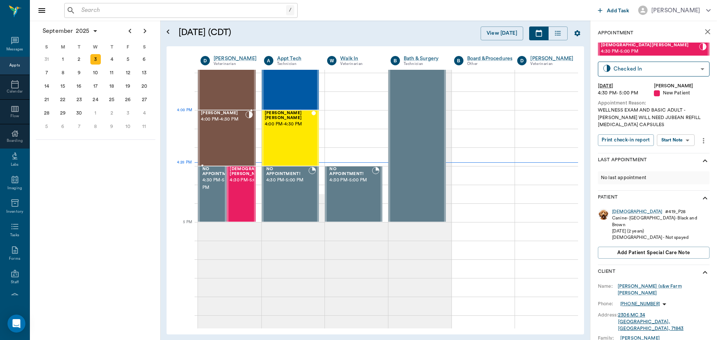
click at [231, 127] on div "Chub Malina 4:00 PM - 4:30 PM" at bounding box center [223, 138] width 44 height 55
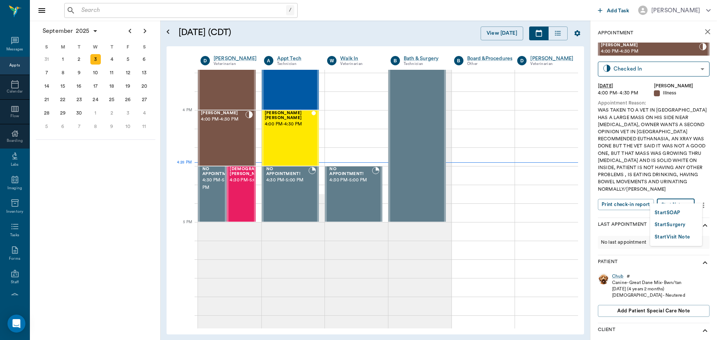
click at [677, 192] on body "/ ​ Add Task Dr. Bert Ellsworth Nectar Messages Appts Calendar Flow Boarding La…" at bounding box center [358, 170] width 717 height 340
click at [668, 212] on button "Start SOAP" at bounding box center [666, 213] width 25 height 9
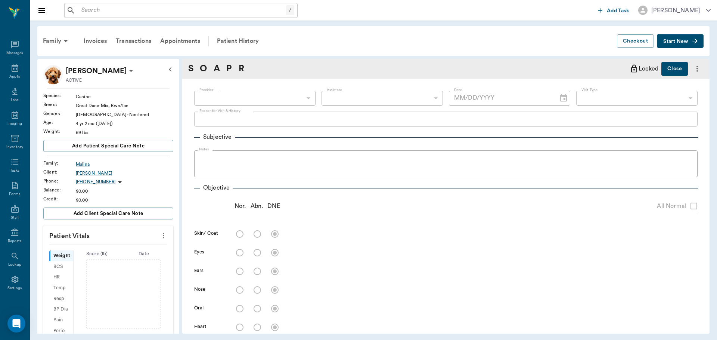
type input "63ec2f075fda476ae8351a4d"
type input "65d2be4f46e3a538d89b8c15"
type textarea "WAS TAKEN TO A VET IN TEXARKANA HAS A LARGE MASS ON HIS SIDE NEAR RIB CAGE, OWN…"
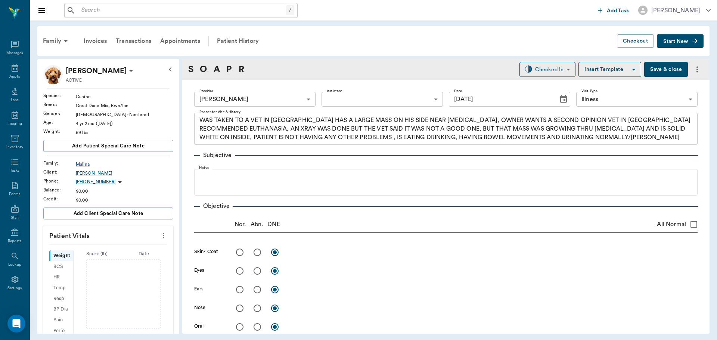
type input "09/03/2025"
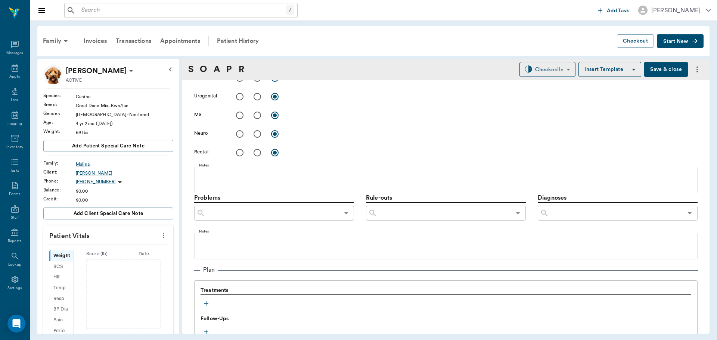
scroll to position [411, 0]
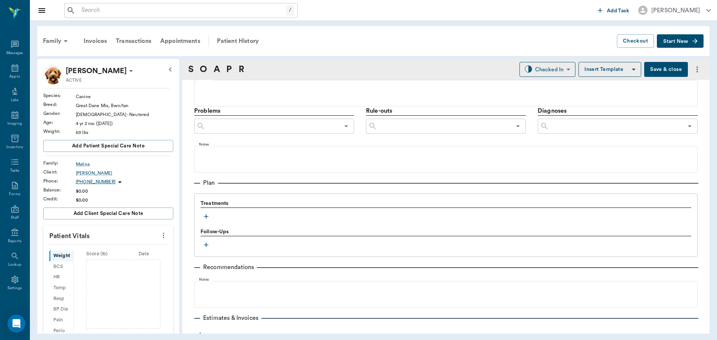
click at [206, 217] on icon "button" at bounding box center [206, 216] width 4 height 4
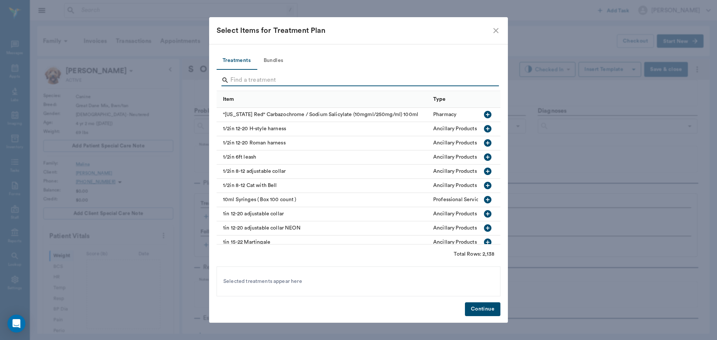
click at [250, 79] on input "Search" at bounding box center [358, 80] width 257 height 12
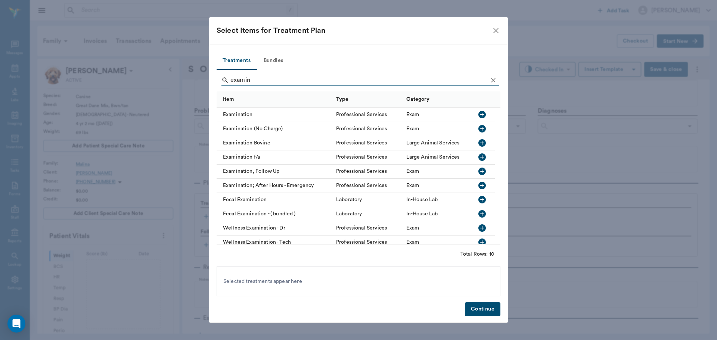
type input "examin"
click at [483, 113] on icon "button" at bounding box center [481, 114] width 7 height 7
click at [482, 313] on button "Continue" at bounding box center [482, 309] width 35 height 14
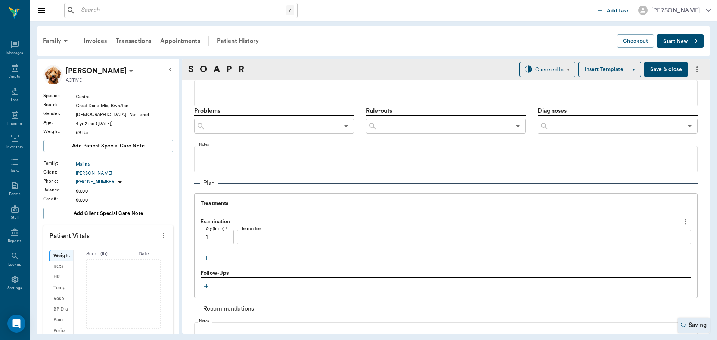
click at [655, 71] on button "Save & close" at bounding box center [666, 69] width 44 height 15
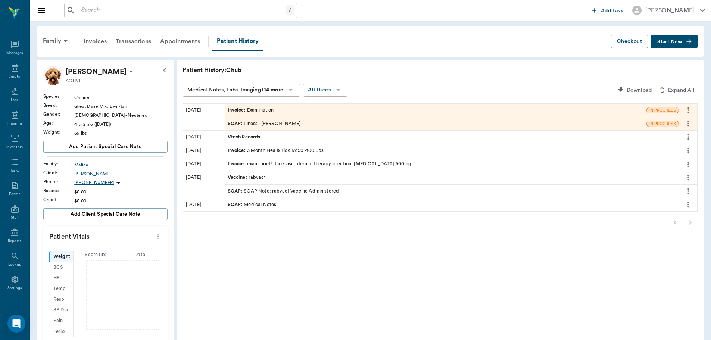
click at [270, 119] on div "SOAP : Illness - Dr. Bert Ellsworth" at bounding box center [436, 123] width 422 height 13
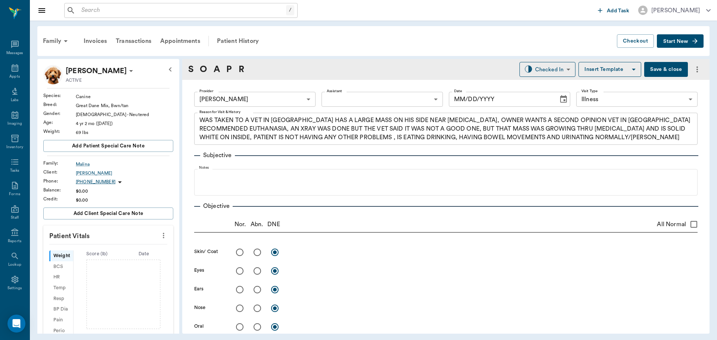
type input "63ec2f075fda476ae8351a4d"
type input "65d2be4f46e3a538d89b8c15"
type textarea "WAS TAKEN TO A VET IN TEXARKANA HAS A LARGE MASS ON HIS SIDE NEAR RIB CAGE, OWN…"
type input "09/03/2025"
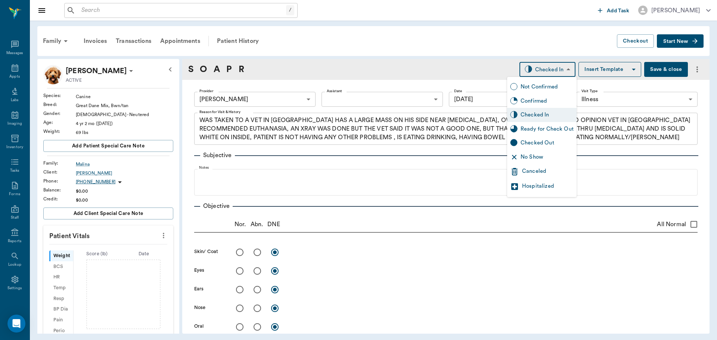
click at [551, 71] on body "/ ​ Add Task Dr. Bert Ellsworth Nectar Messages Appts Labs Imaging Inventory Ta…" at bounding box center [358, 170] width 717 height 340
click at [539, 131] on div "Ready for Check Out" at bounding box center [546, 129] width 53 height 8
type input "READY_TO_CHECKOUT"
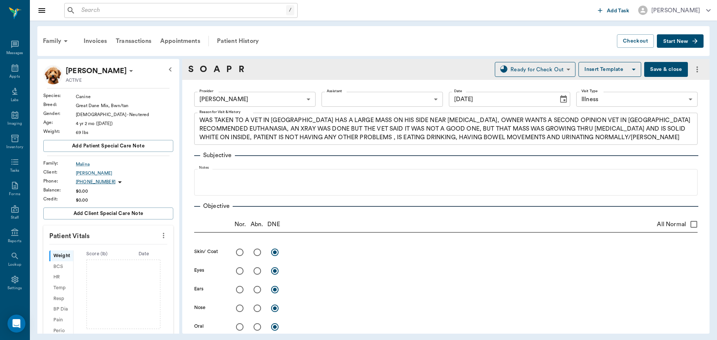
click at [374, 157] on div "Subjective" at bounding box center [445, 155] width 503 height 9
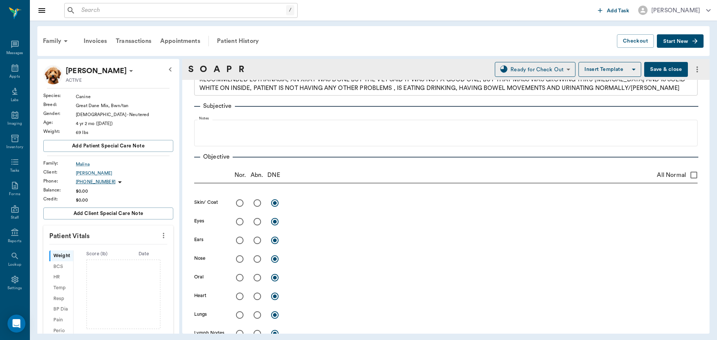
scroll to position [37, 0]
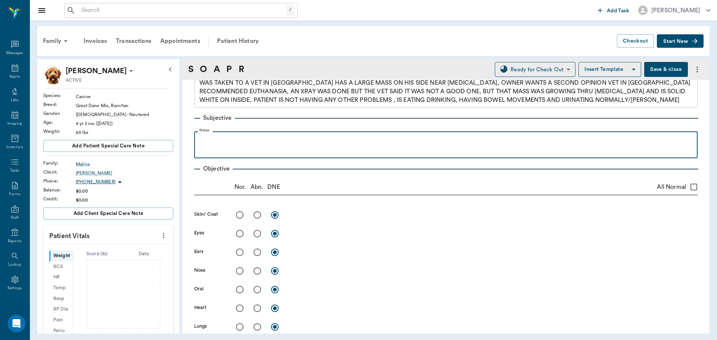
click at [242, 137] on p at bounding box center [446, 139] width 496 height 9
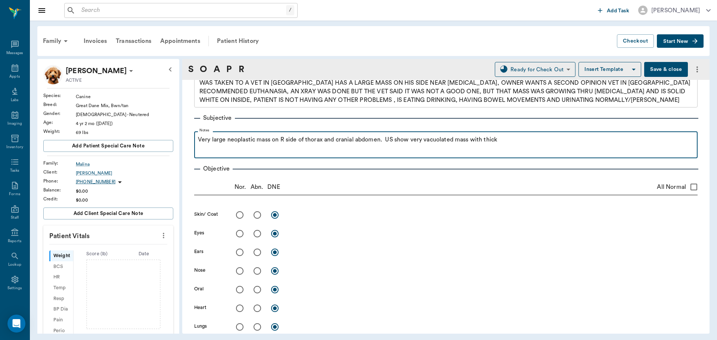
click at [514, 143] on p "Very large neoplastic mass on R side of thorax and cranial abdomen. US show ver…" at bounding box center [446, 139] width 496 height 9
click at [606, 143] on p "Very large neoplastic mass on R side of thorax and cranial abdomen. US show ver…" at bounding box center [446, 139] width 496 height 9
click at [656, 140] on p "Very large neoplastic mass on R side of thorax and cranial abdomen. US show ver…" at bounding box center [446, 139] width 496 height 9
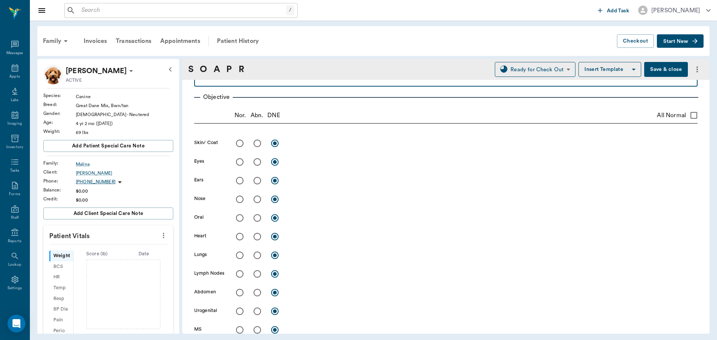
scroll to position [149, 0]
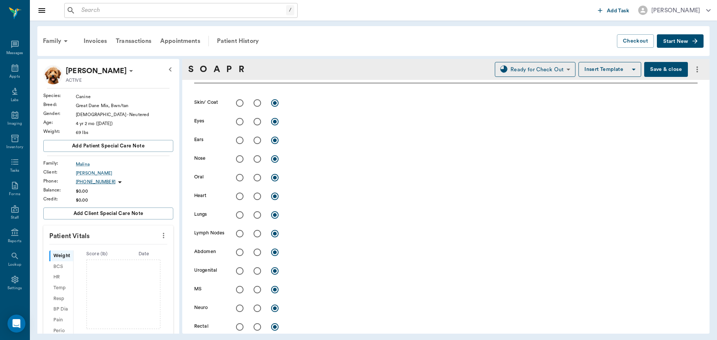
click at [254, 180] on input "radio" at bounding box center [257, 178] width 16 height 16
radio input "true"
click at [307, 176] on textarea at bounding box center [493, 177] width 409 height 9
click at [318, 180] on textarea at bounding box center [493, 177] width 409 height 9
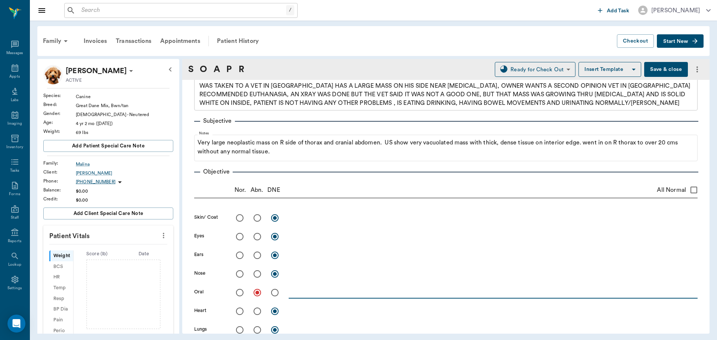
scroll to position [37, 0]
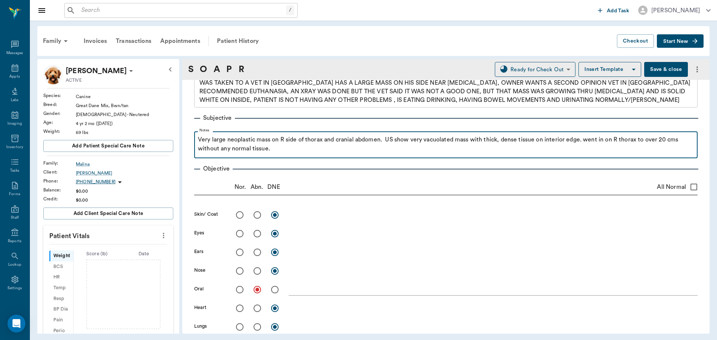
click at [302, 151] on p "Very large neoplastic mass on R side of thorax and cranial abdomen. US show ver…" at bounding box center [446, 144] width 496 height 18
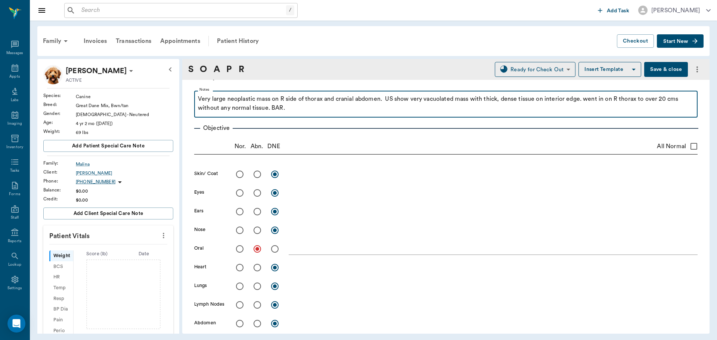
scroll to position [75, 0]
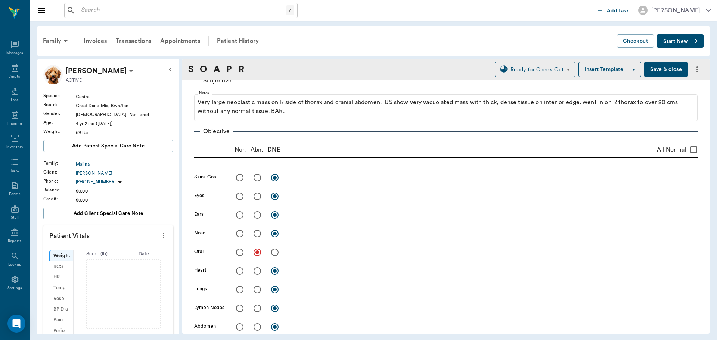
click at [306, 253] on textarea at bounding box center [493, 252] width 409 height 9
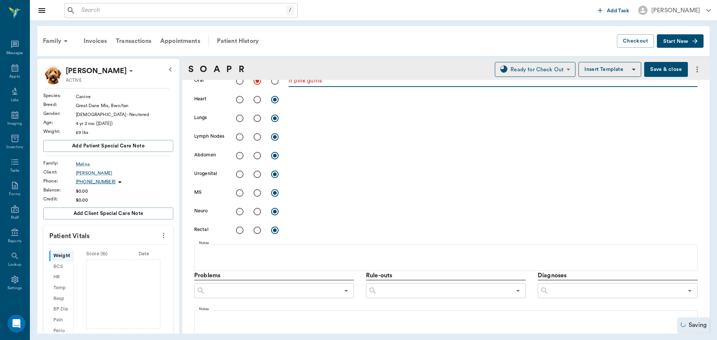
scroll to position [299, 0]
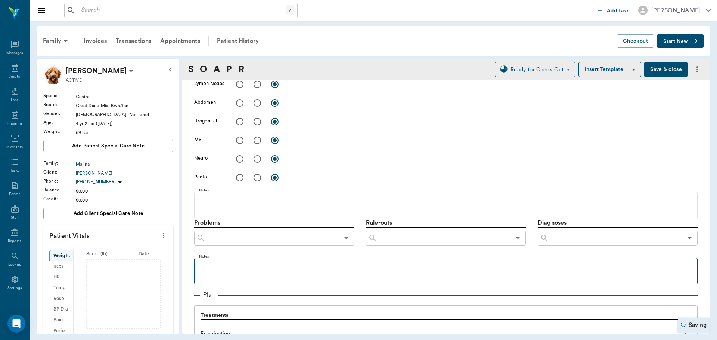
type textarea "lt pink gums"
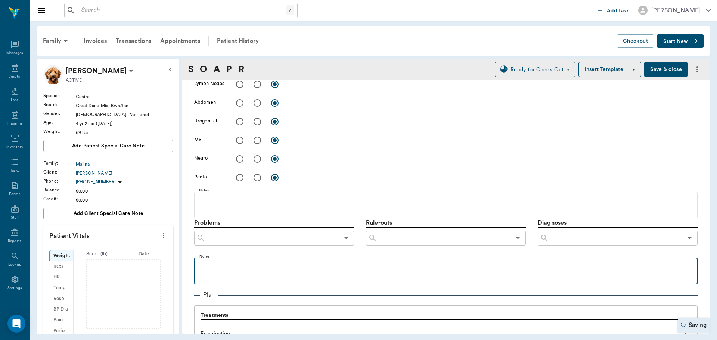
click at [224, 263] on p at bounding box center [446, 265] width 496 height 9
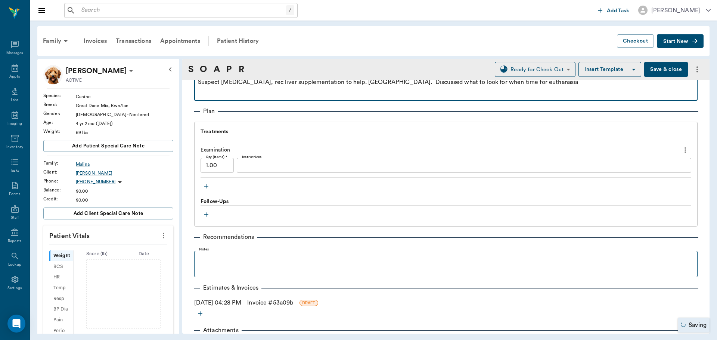
scroll to position [485, 0]
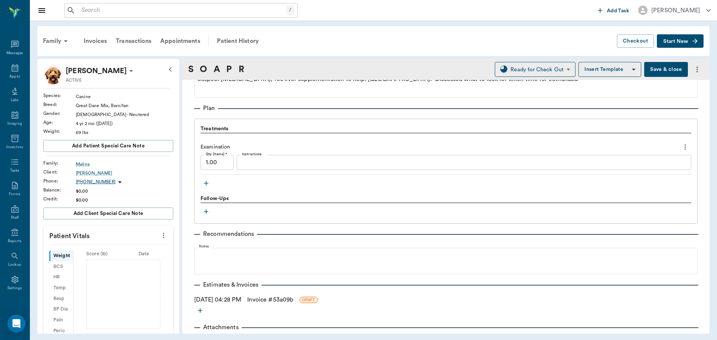
click at [665, 67] on button "Save & close" at bounding box center [666, 69] width 44 height 15
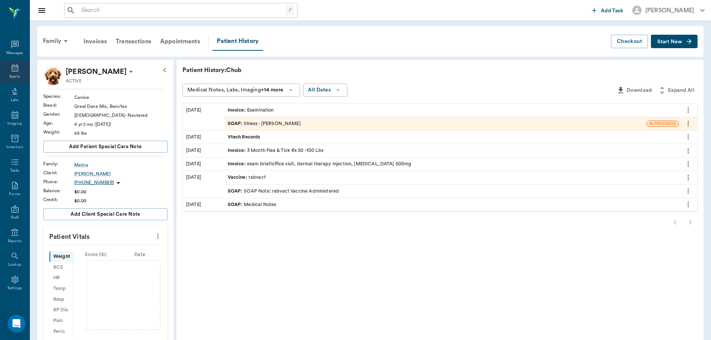
click at [12, 67] on icon at bounding box center [14, 67] width 9 height 9
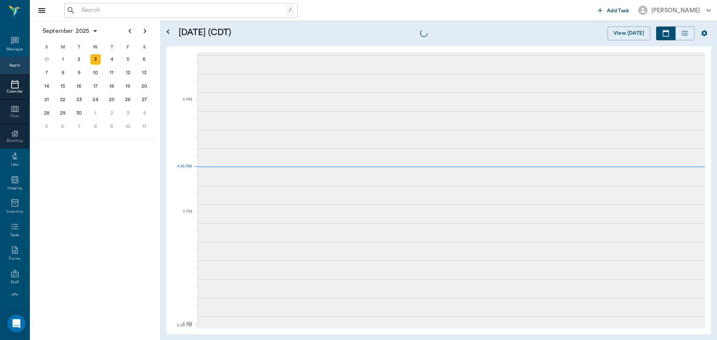
scroll to position [898, 0]
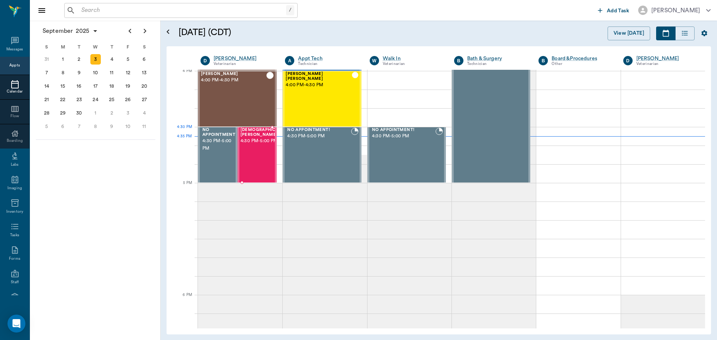
click at [256, 140] on span "4:30 PM - 5:00 PM" at bounding box center [265, 140] width 51 height 7
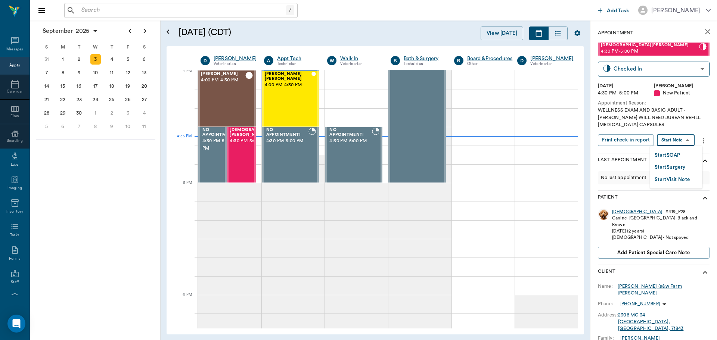
click at [683, 139] on body "/ ​ Add Task Dr. Bert Ellsworth Nectar Messages Appts Calendar Flow Boarding La…" at bounding box center [358, 170] width 717 height 340
click at [669, 156] on button "Start SOAP" at bounding box center [666, 155] width 25 height 9
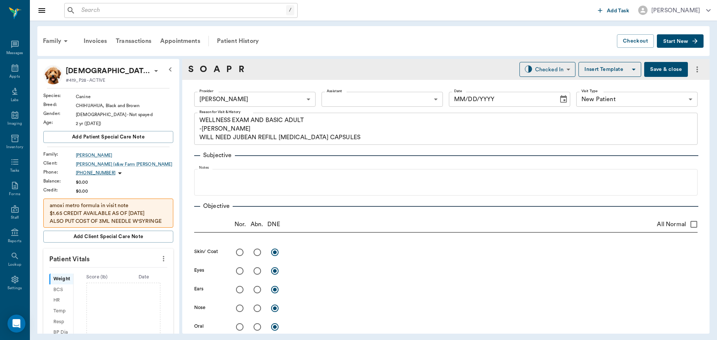
type input "63ec2f075fda476ae8351a4d"
type input "65d2be4f46e3a538d89b8c17"
type textarea "WELLNESS EXAM AND BASIC ADULT -[PERSON_NAME] WILL NEED JUBEAN REFILL [MEDICAL_D…"
type input "09/03/2025"
click at [159, 255] on icon "more" at bounding box center [163, 258] width 8 height 9
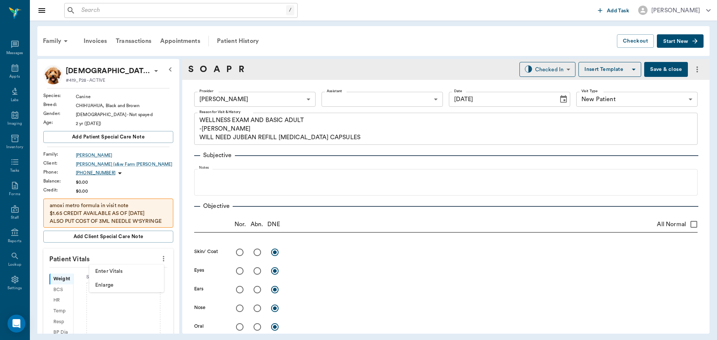
click at [96, 267] on li "Enter Vitals" at bounding box center [126, 272] width 75 height 14
click at [96, 283] on input "text" at bounding box center [107, 281] width 65 height 15
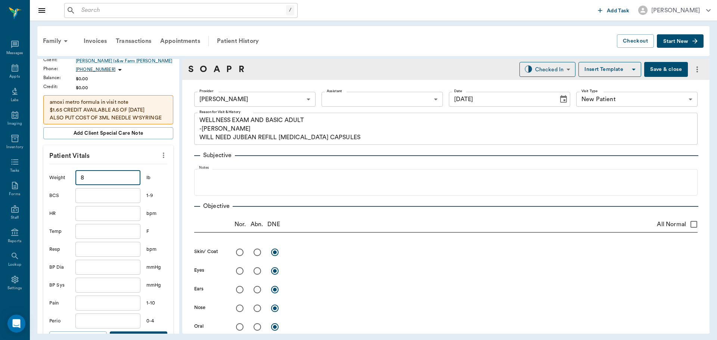
scroll to position [187, 0]
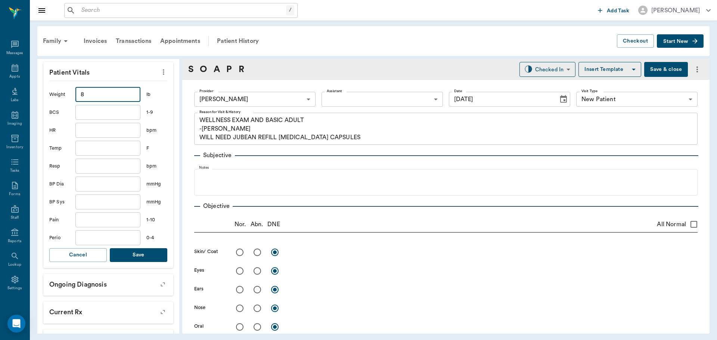
type input "8"
click at [97, 150] on input "text" at bounding box center [107, 148] width 65 height 15
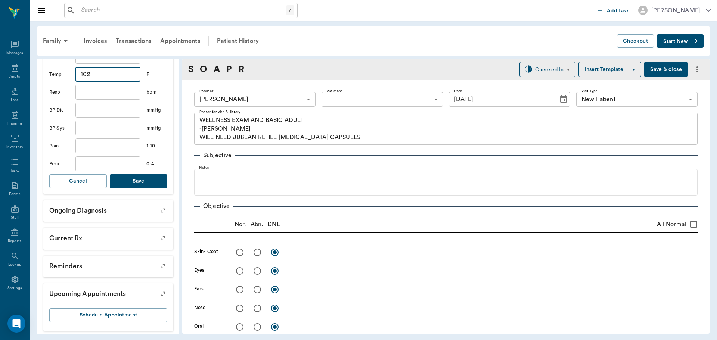
scroll to position [264, 0]
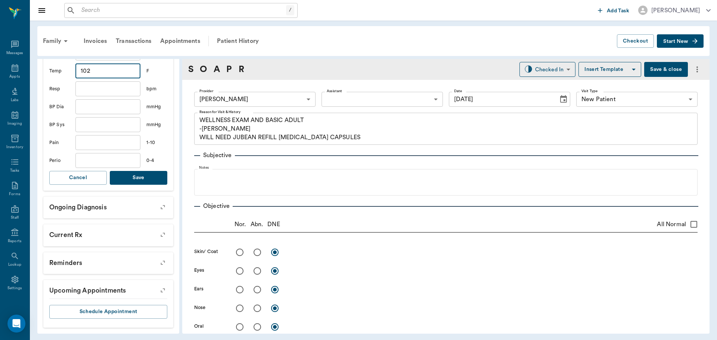
type input "102"
click at [140, 179] on button "Save" at bounding box center [138, 178] width 57 height 14
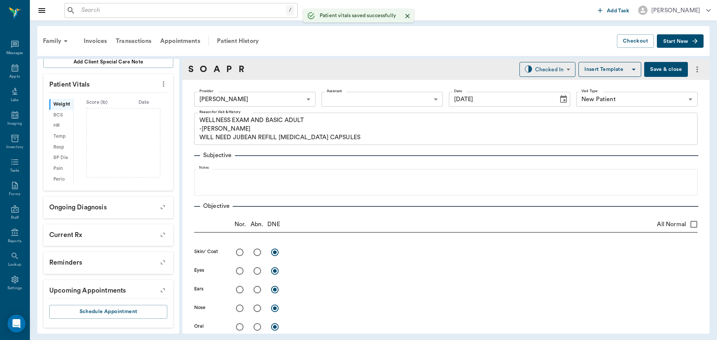
scroll to position [184, 0]
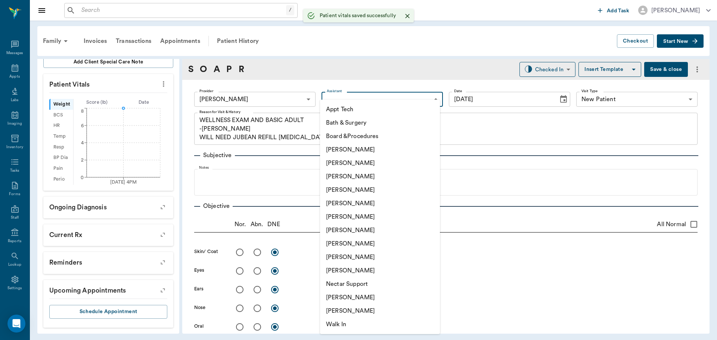
click at [333, 97] on body "/ ​ Add Task Dr. Bert Ellsworth Nectar Messages Appts Labs Imaging Inventory Ta…" at bounding box center [358, 170] width 717 height 340
click at [337, 244] on li "Julie Dickerson" at bounding box center [380, 243] width 120 height 13
type input "63ec2e7e52e12b0ba117b124"
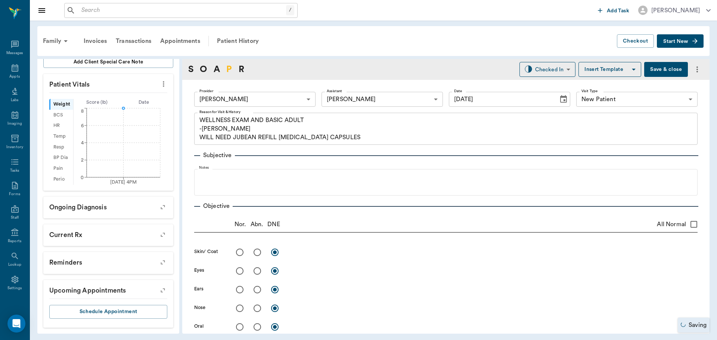
click at [229, 68] on link "P" at bounding box center [229, 69] width 6 height 13
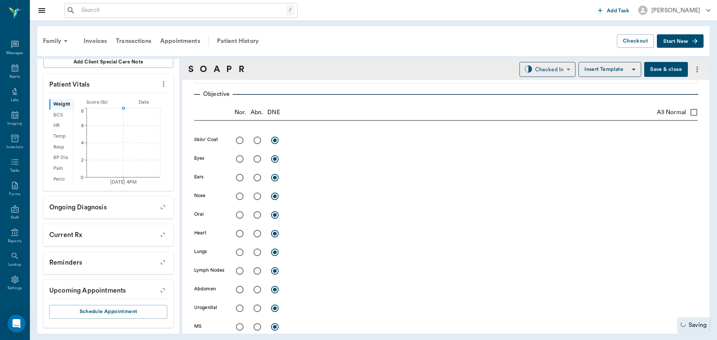
scroll to position [453, 0]
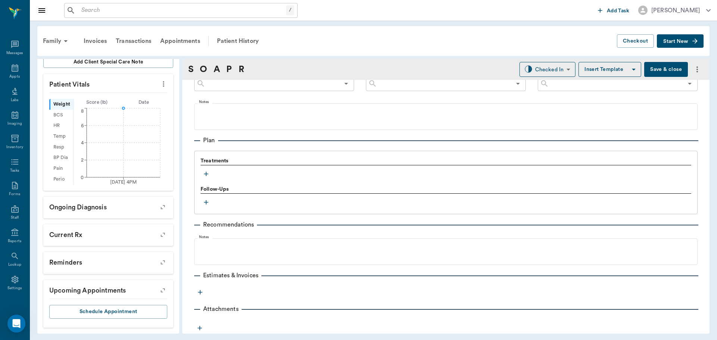
click at [203, 171] on icon "button" at bounding box center [205, 173] width 7 height 7
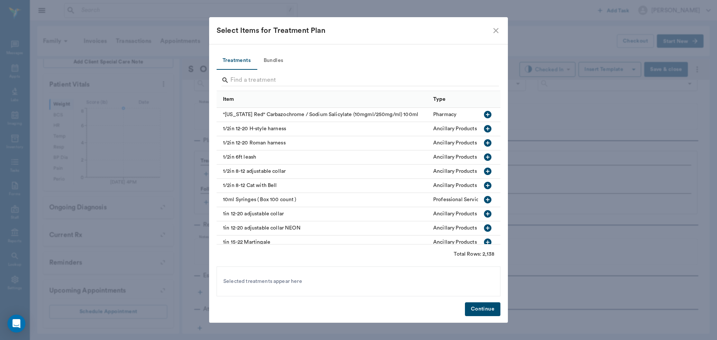
click at [265, 62] on button "Bundles" at bounding box center [273, 61] width 34 height 18
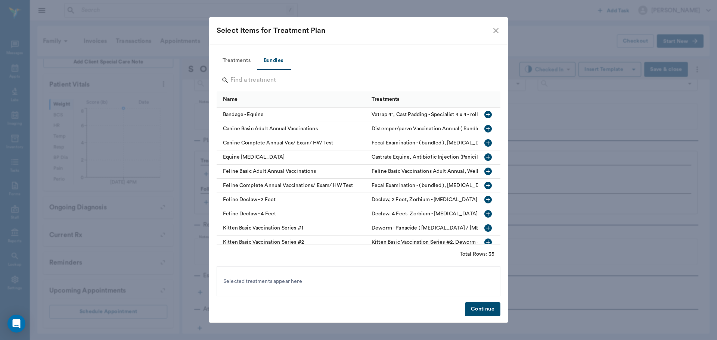
click at [484, 143] on icon "button" at bounding box center [487, 142] width 7 height 7
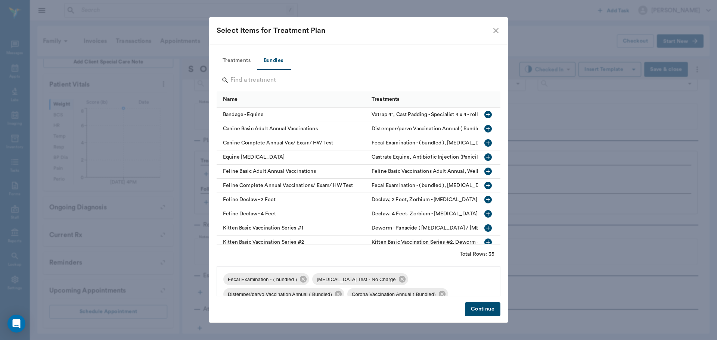
click at [491, 305] on button "Continue" at bounding box center [482, 309] width 35 height 14
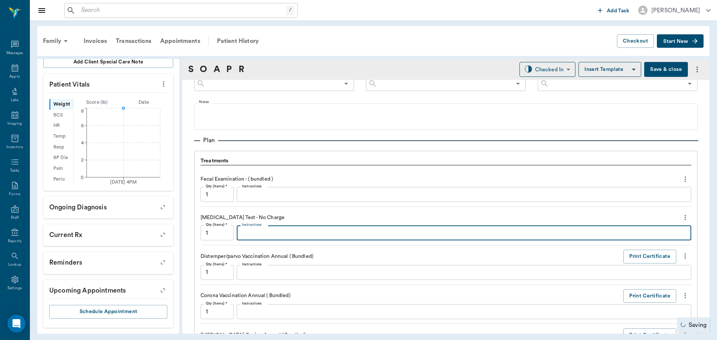
click at [243, 233] on textarea "Instructions" at bounding box center [464, 233] width 444 height 9
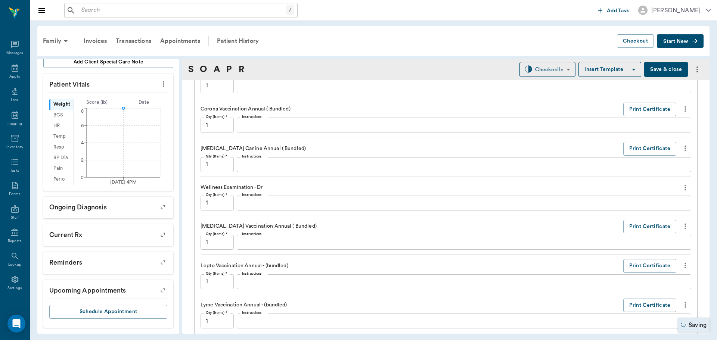
scroll to position [715, 0]
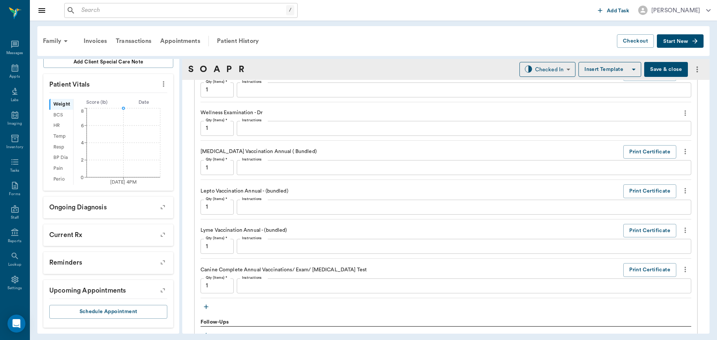
type textarea "negative"
click at [681, 231] on icon "more" at bounding box center [685, 230] width 8 height 9
click at [634, 256] on span "Delete" at bounding box center [648, 257] width 63 height 8
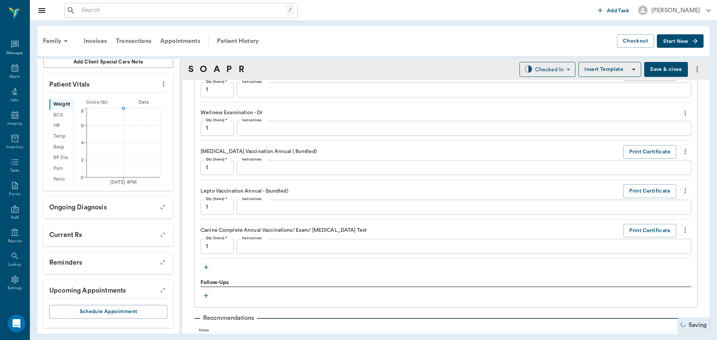
click at [681, 193] on icon "more" at bounding box center [685, 190] width 8 height 9
click at [636, 218] on span "Delete" at bounding box center [648, 218] width 63 height 8
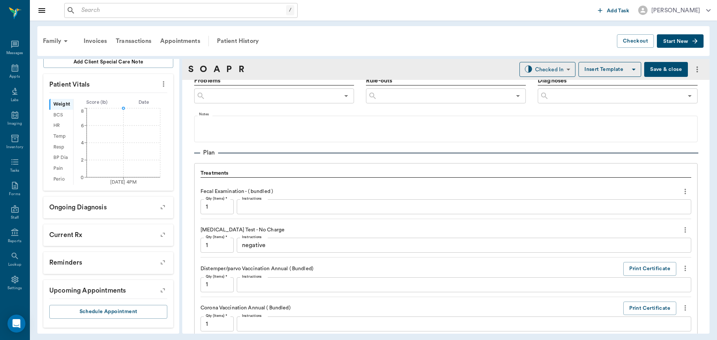
scroll to position [453, 0]
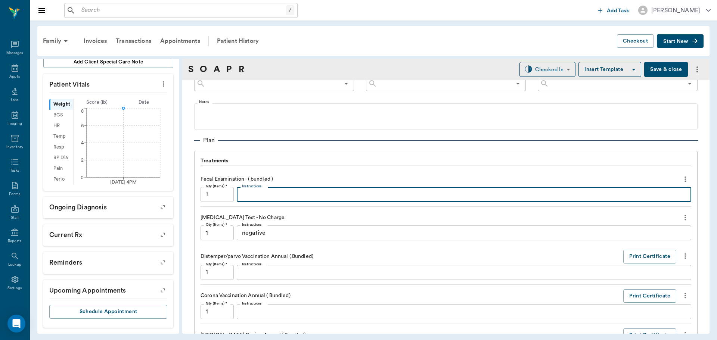
click at [284, 199] on textarea "Instructions" at bounding box center [464, 194] width 444 height 9
type textarea "negative"
click at [540, 72] on body "/ ​ Add Task Dr. Bert Ellsworth Nectar Messages Appts Labs Imaging Inventory Ta…" at bounding box center [358, 170] width 717 height 340
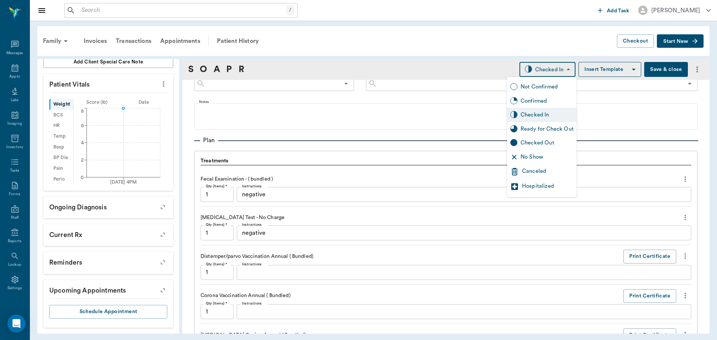
click at [545, 127] on div "Ready for Check Out" at bounding box center [546, 129] width 53 height 8
type input "READY_TO_CHECKOUT"
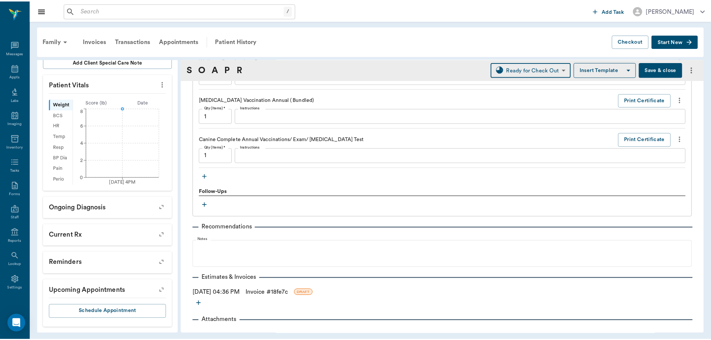
scroll to position [778, 0]
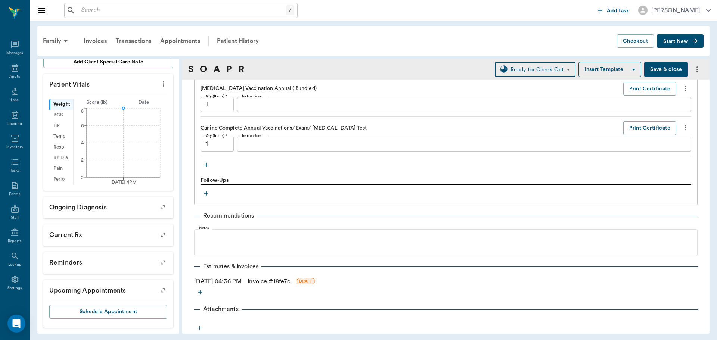
click at [273, 279] on link "Invoice # 18fe7c" at bounding box center [269, 281] width 43 height 9
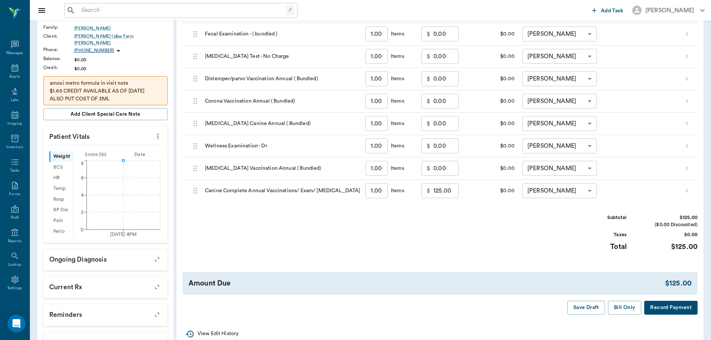
scroll to position [149, 0]
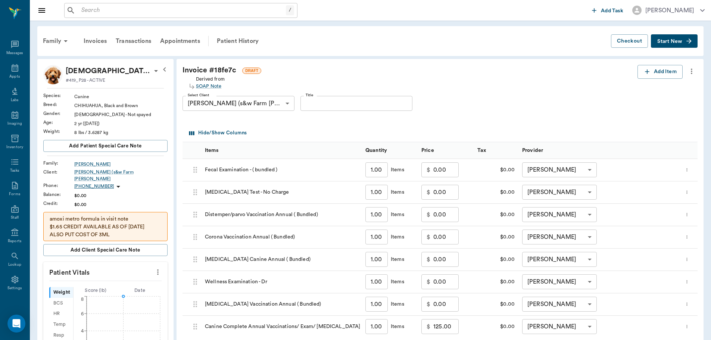
scroll to position [149, 0]
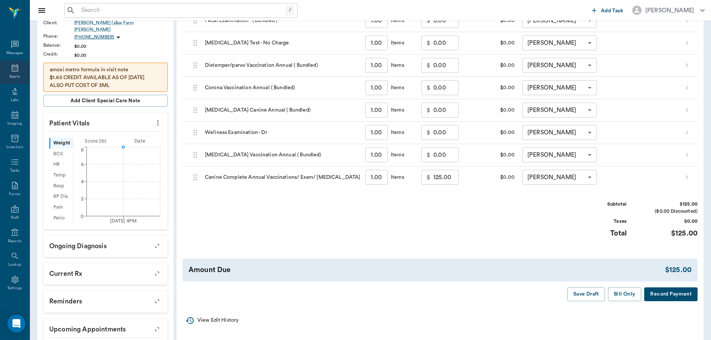
click at [15, 71] on icon at bounding box center [15, 67] width 7 height 7
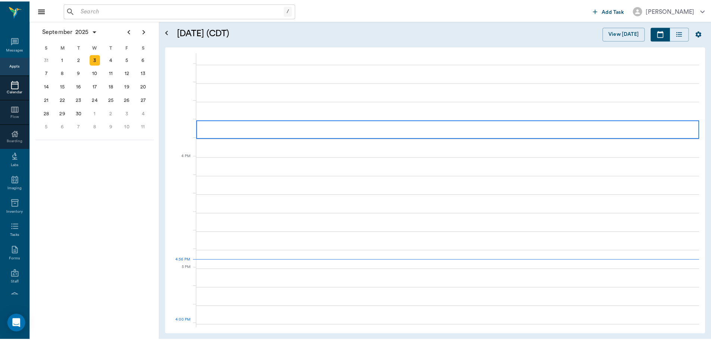
scroll to position [896, 0]
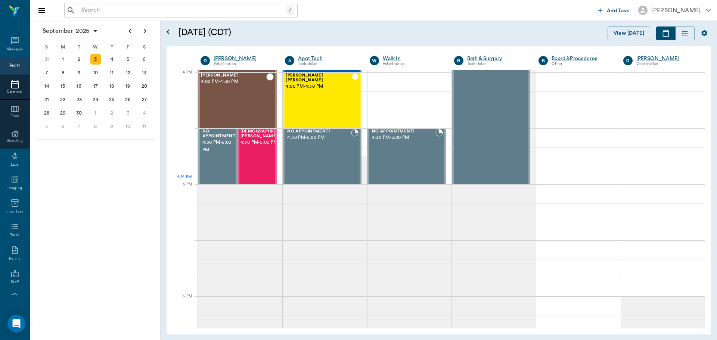
click at [143, 17] on div "/ ​" at bounding box center [180, 10] width 233 height 15
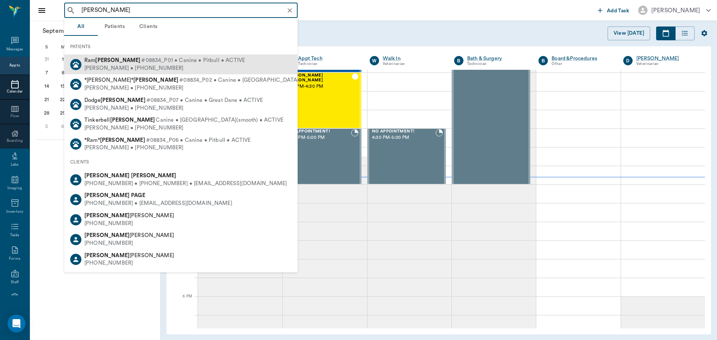
click at [195, 67] on div "[PERSON_NAME] • [PHONE_NUMBER]" at bounding box center [164, 69] width 161 height 8
type input "[PERSON_NAME]"
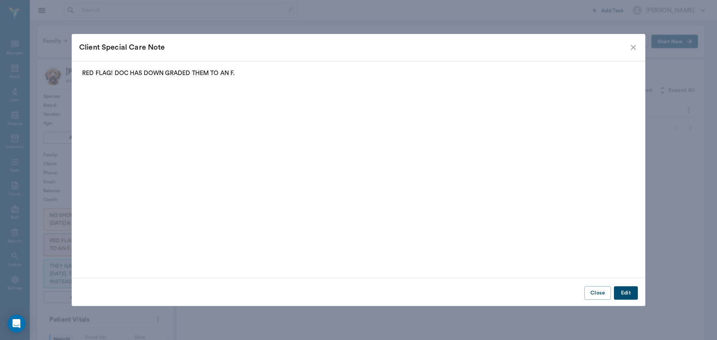
click at [635, 48] on icon "close" at bounding box center [633, 47] width 9 height 9
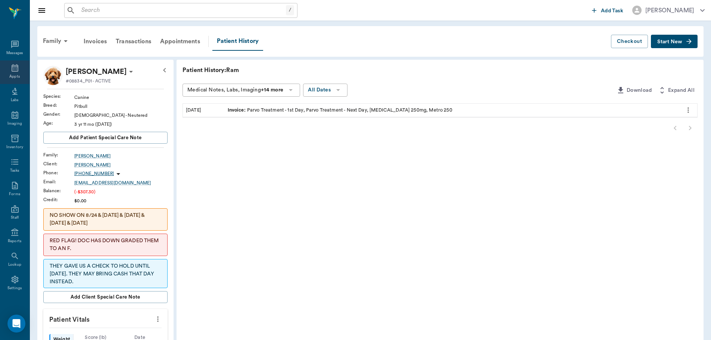
click at [18, 77] on div "Appts" at bounding box center [14, 72] width 29 height 24
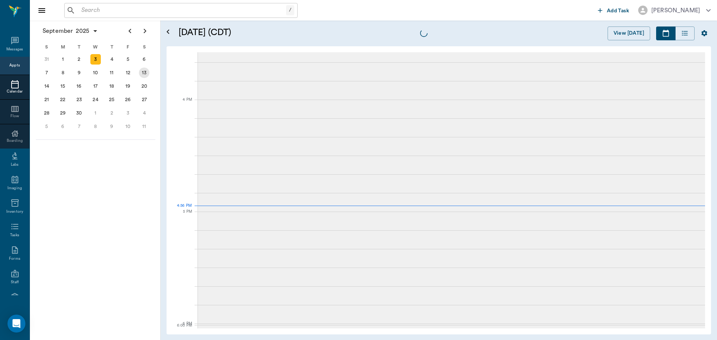
scroll to position [898, 0]
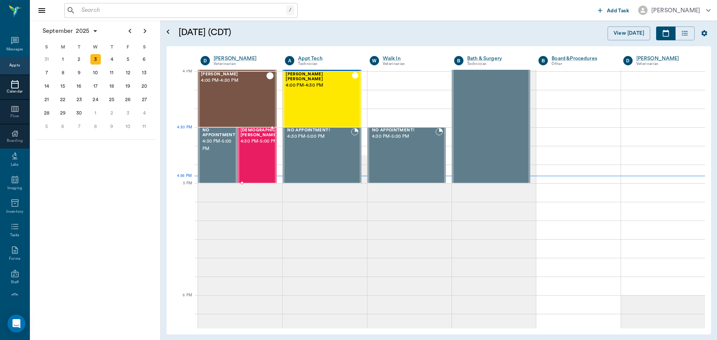
click at [263, 145] on span "4:30 PM - 5:00 PM" at bounding box center [265, 141] width 51 height 7
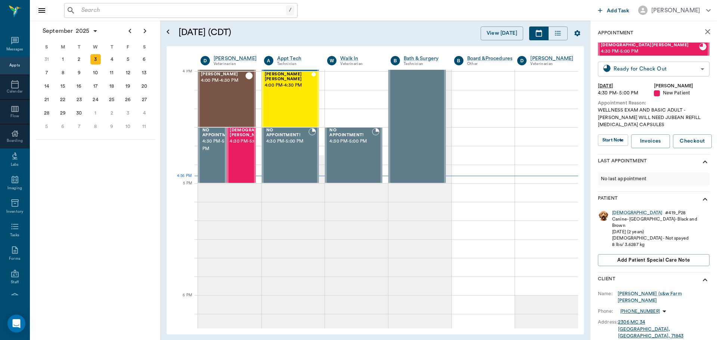
click at [650, 70] on body "/ ​ Add Task [PERSON_NAME] Nectar Messages Appts Calendar Flow Boarding Labs Im…" at bounding box center [358, 170] width 717 height 340
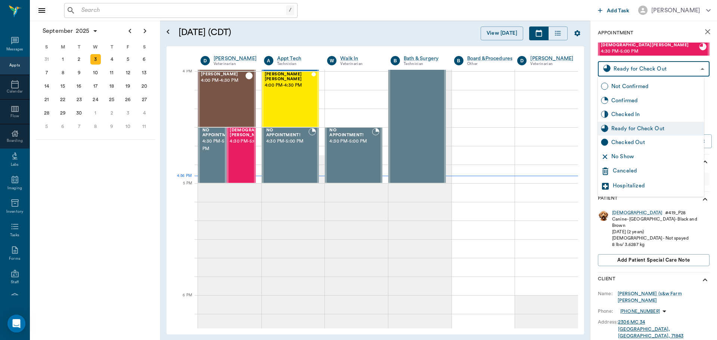
click at [652, 147] on div "Checked Out" at bounding box center [656, 143] width 90 height 8
type input "CHECKED_OUT"
